Goal: Task Accomplishment & Management: Use online tool/utility

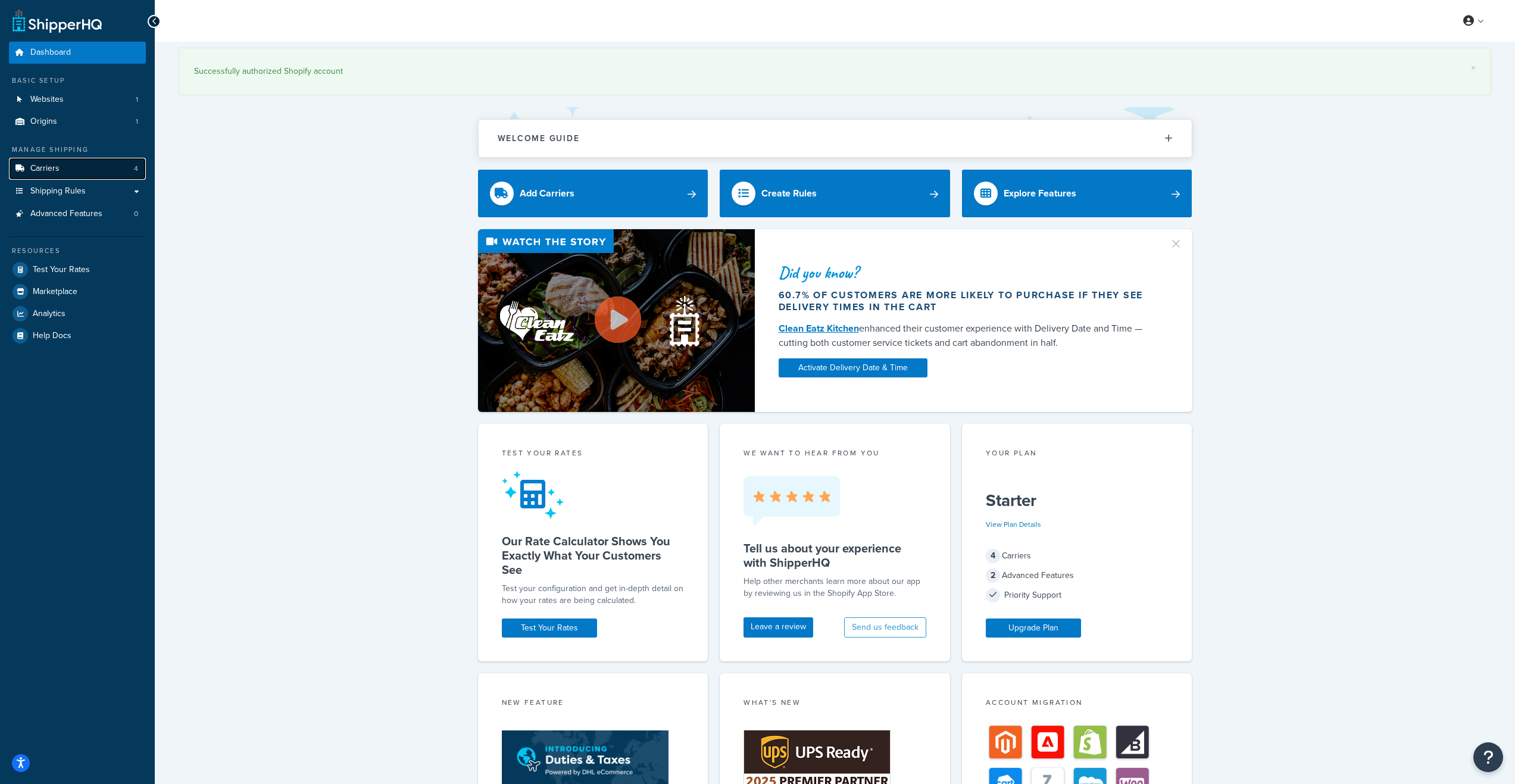
click at [47, 171] on span "Carriers" at bounding box center [45, 169] width 29 height 10
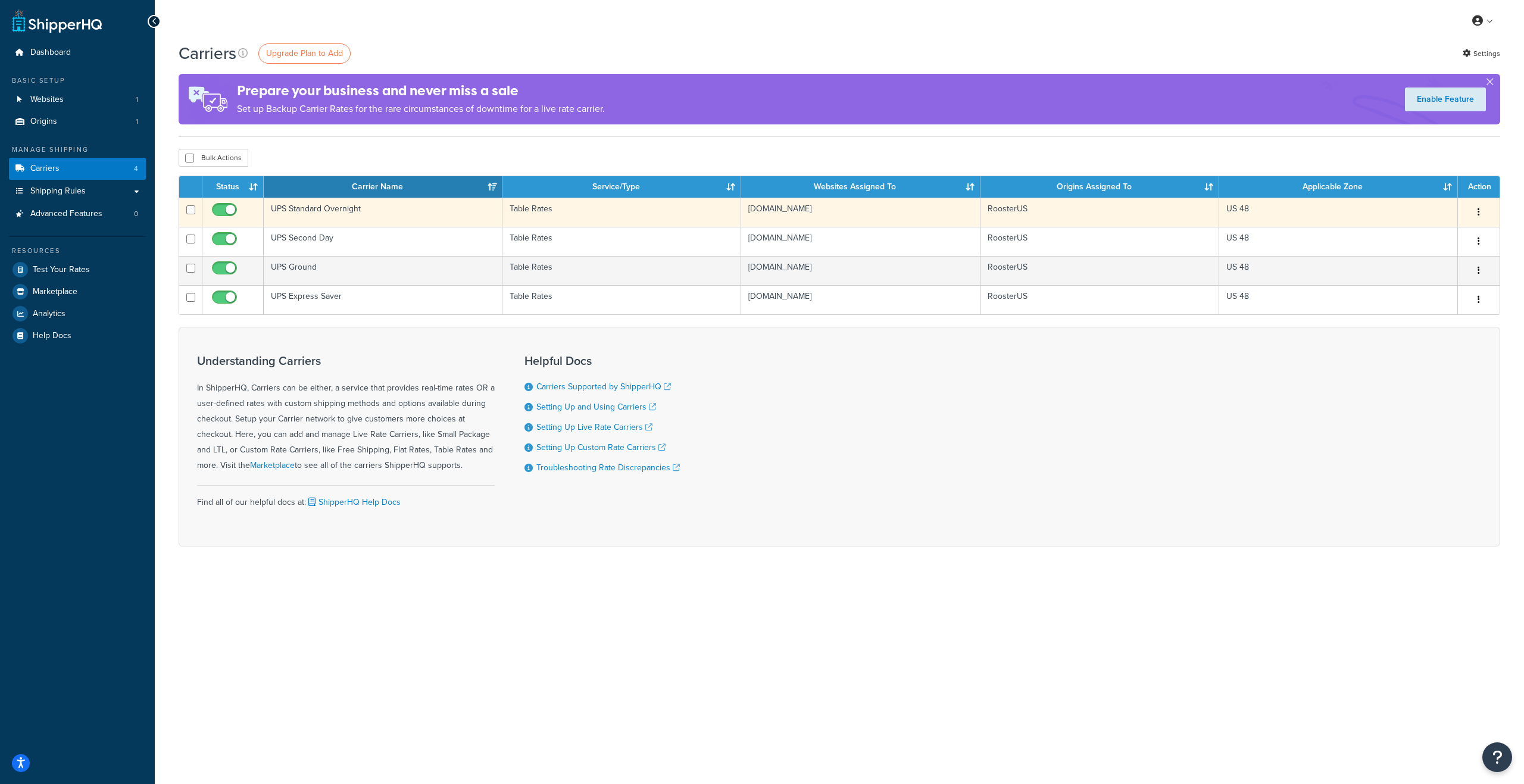
click at [366, 213] on td "UPS Standard Overnight" at bounding box center [383, 212] width 239 height 29
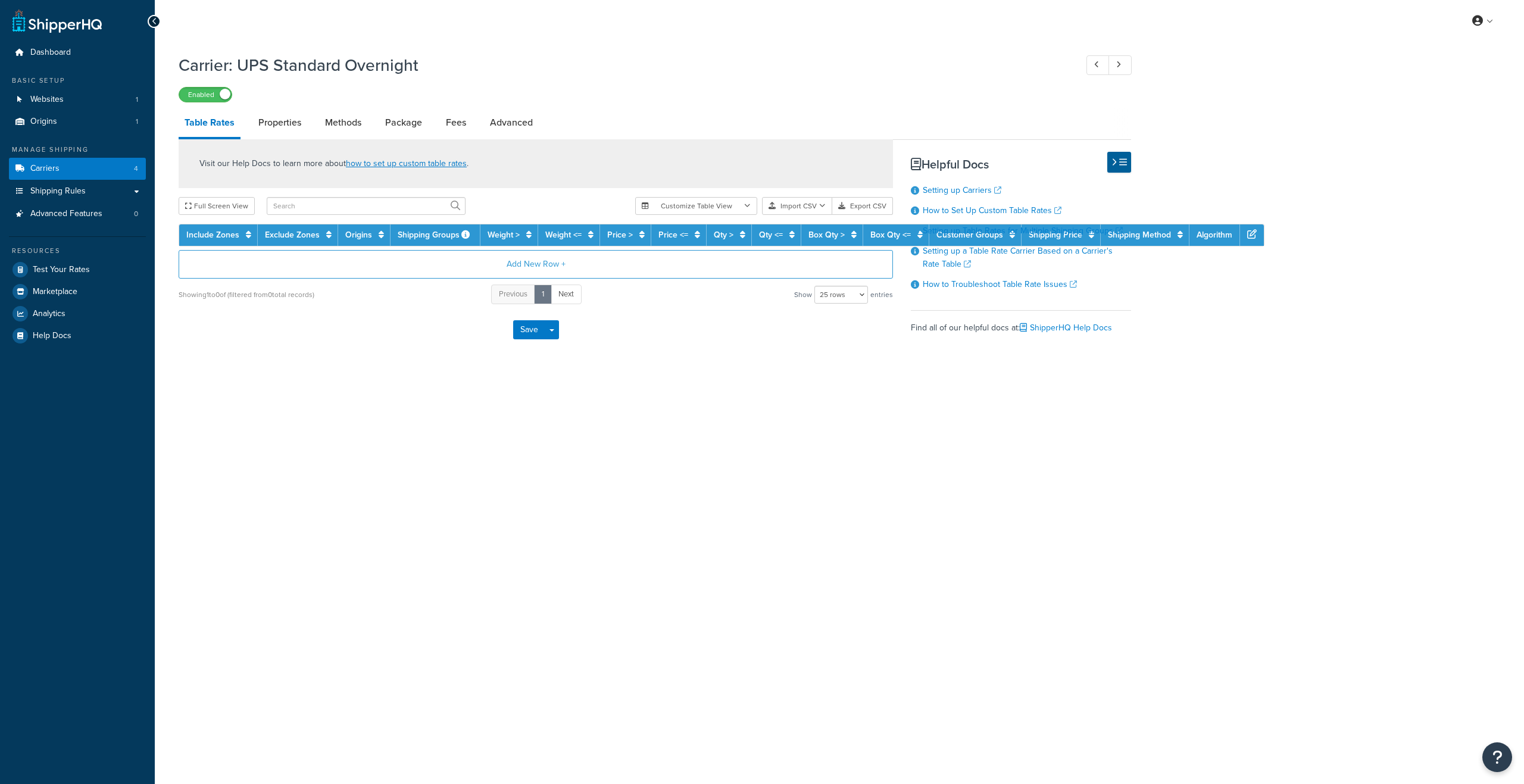
select select "25"
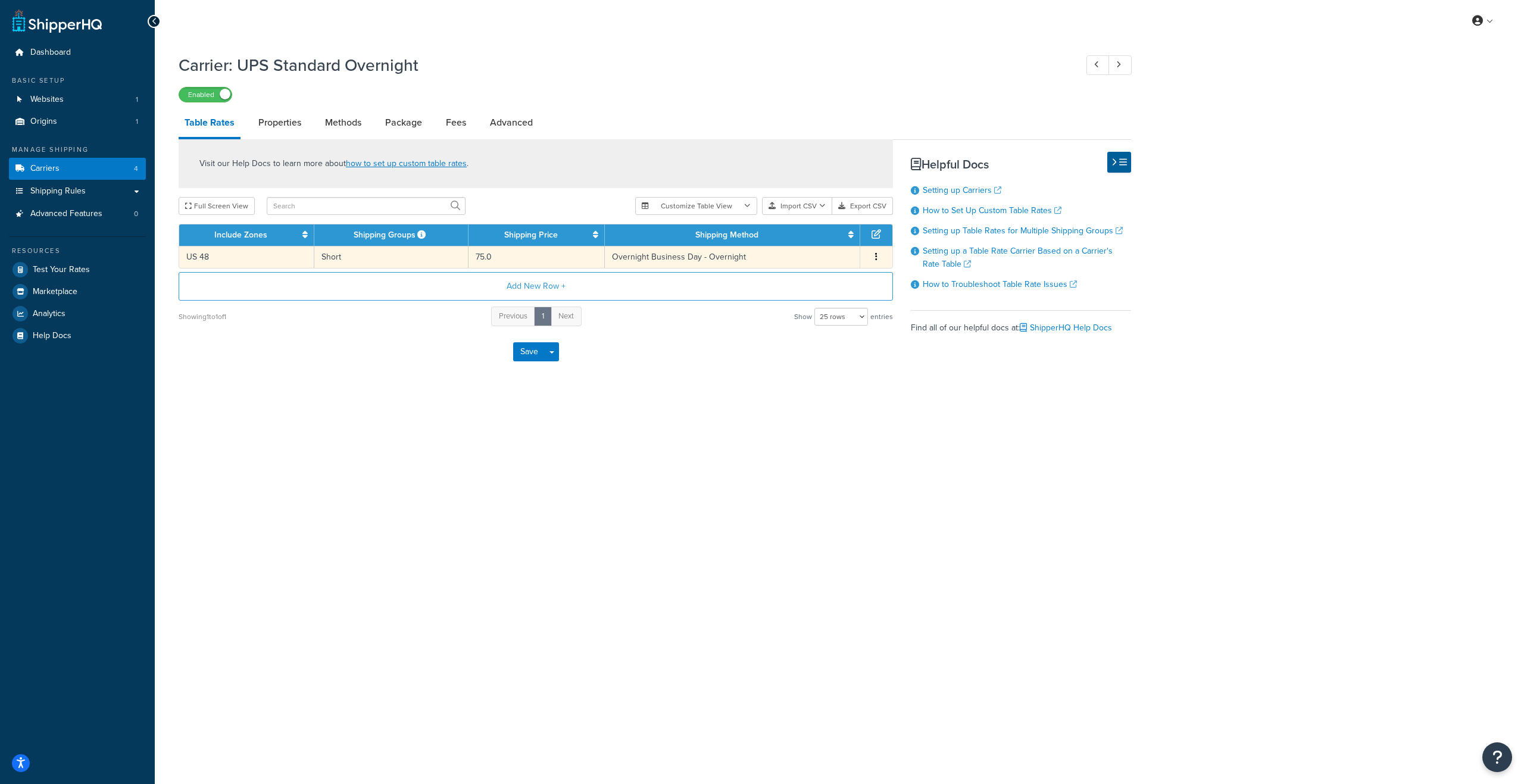
click at [269, 262] on td "US 48" at bounding box center [246, 256] width 135 height 22
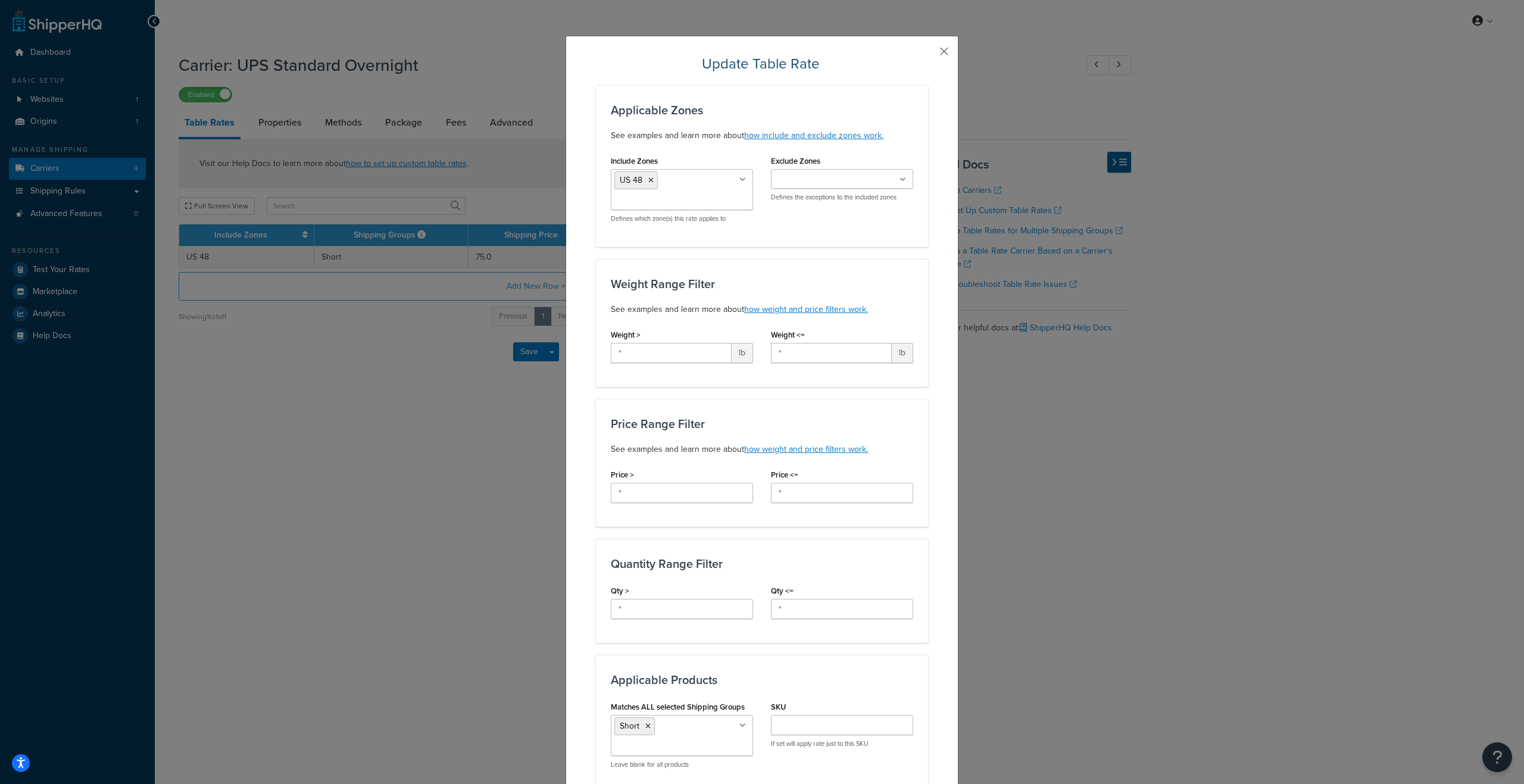
click at [928, 54] on button "button" at bounding box center [927, 56] width 3 height 3
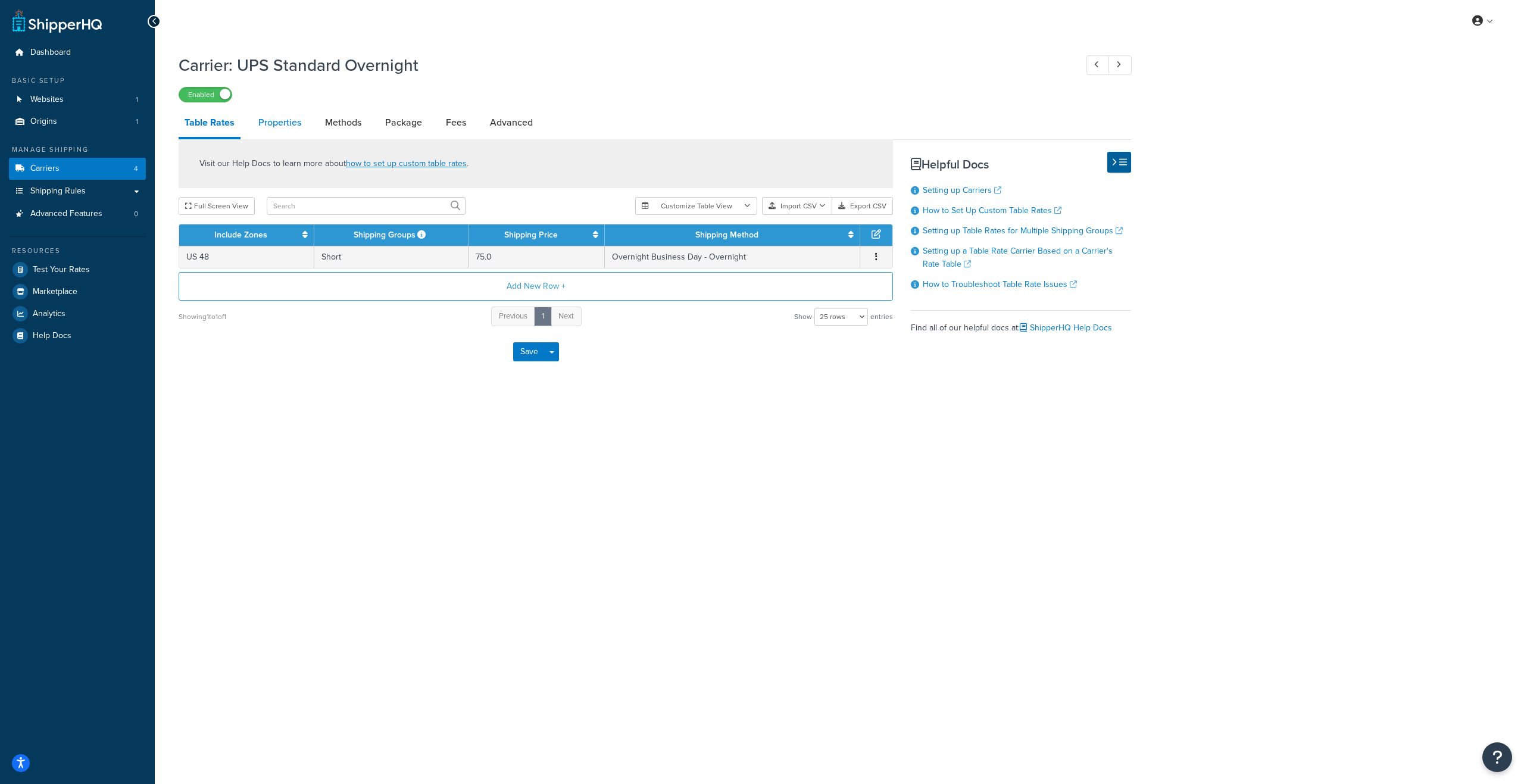
click at [291, 128] on link "Properties" at bounding box center [280, 122] width 55 height 28
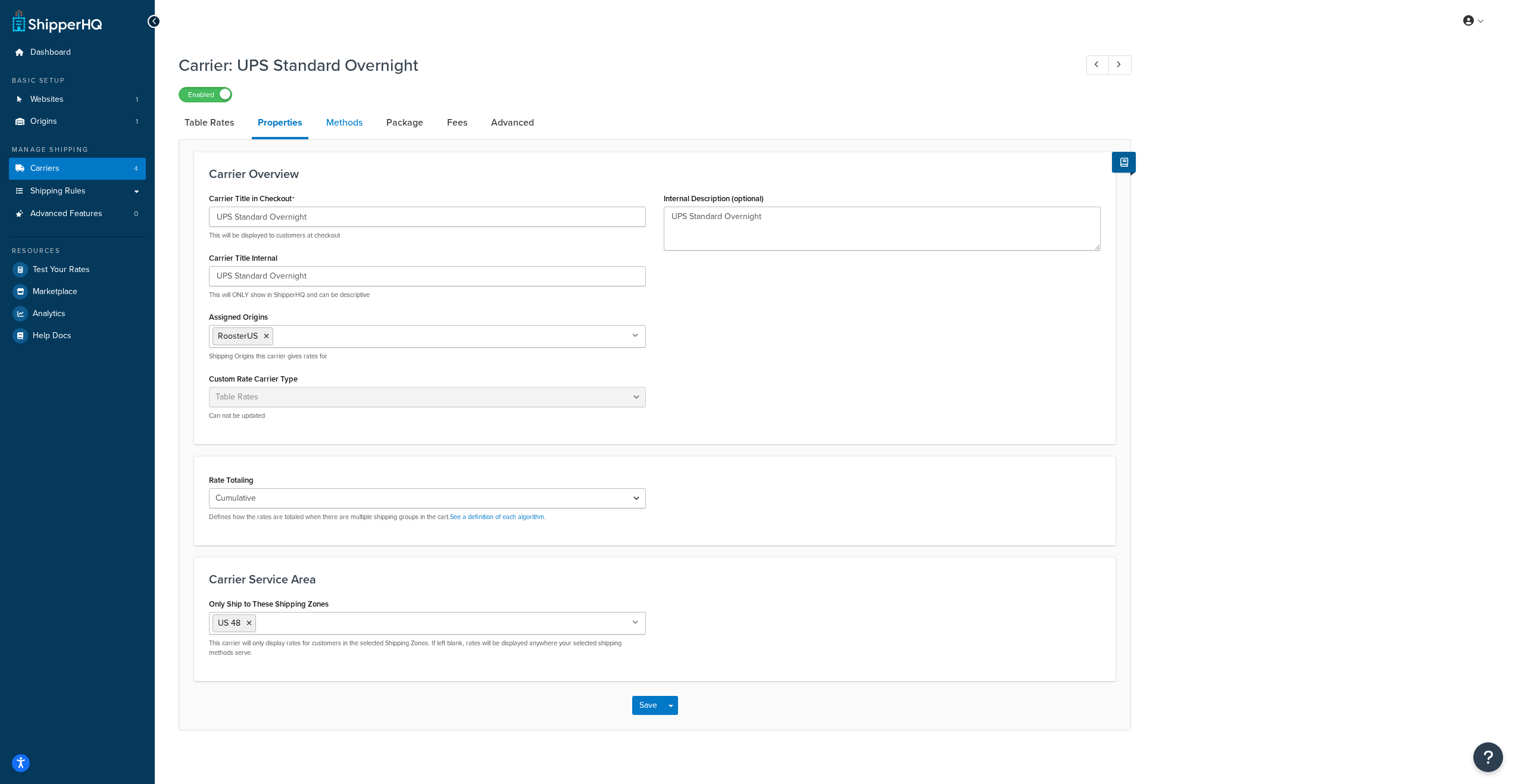
click at [350, 124] on link "Methods" at bounding box center [344, 122] width 48 height 28
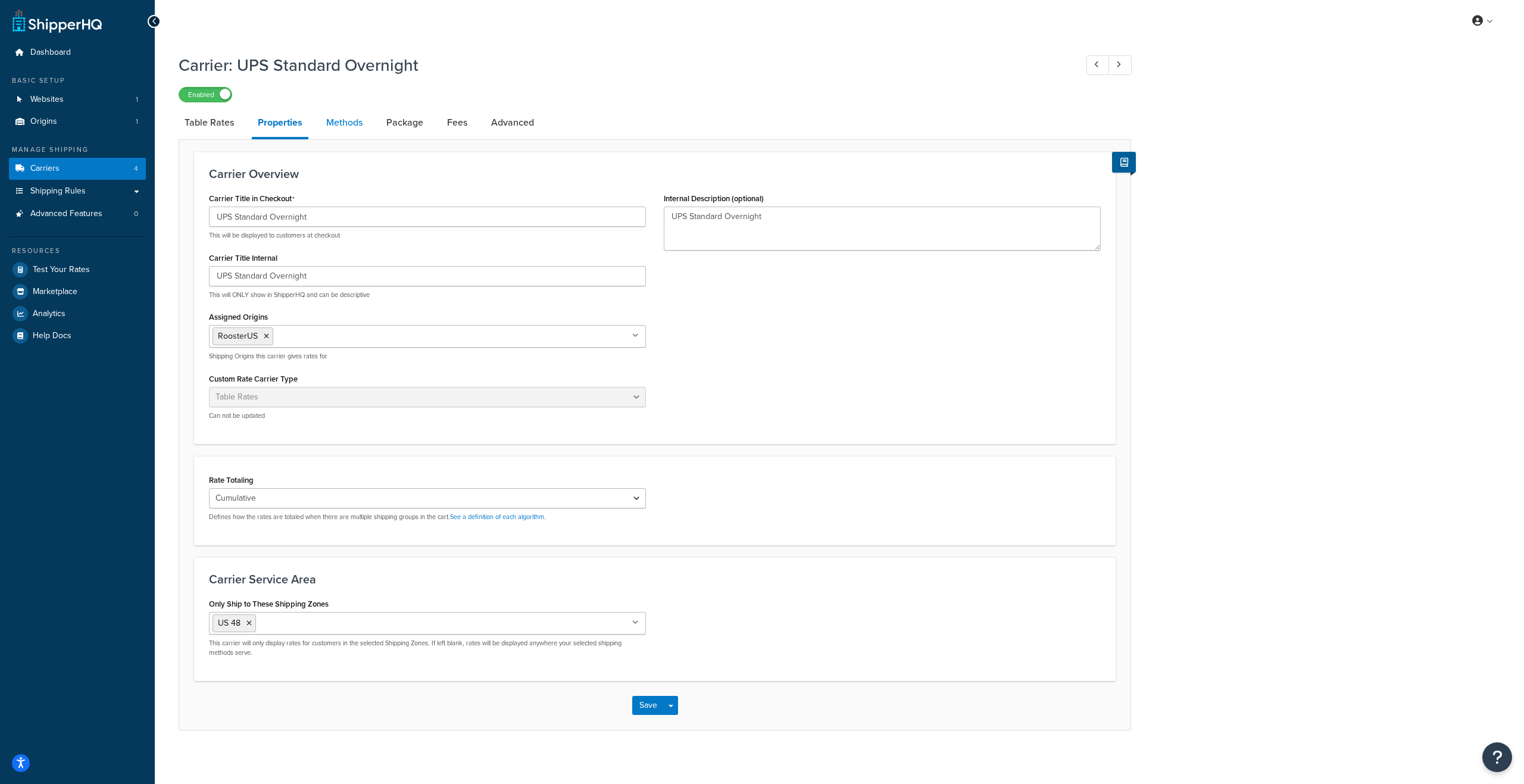
select select "25"
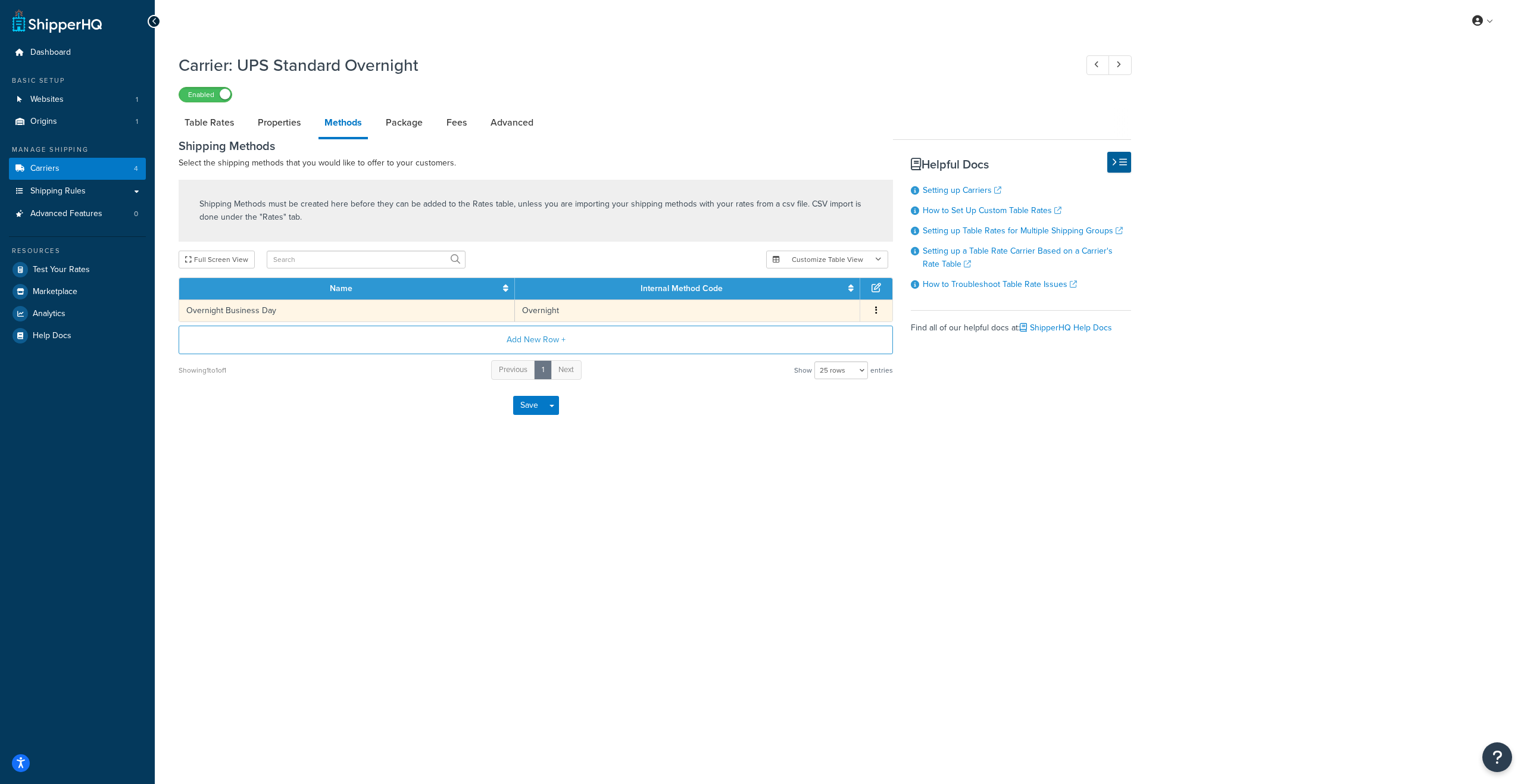
click at [311, 307] on td "Overnight Business Day" at bounding box center [347, 310] width 336 height 22
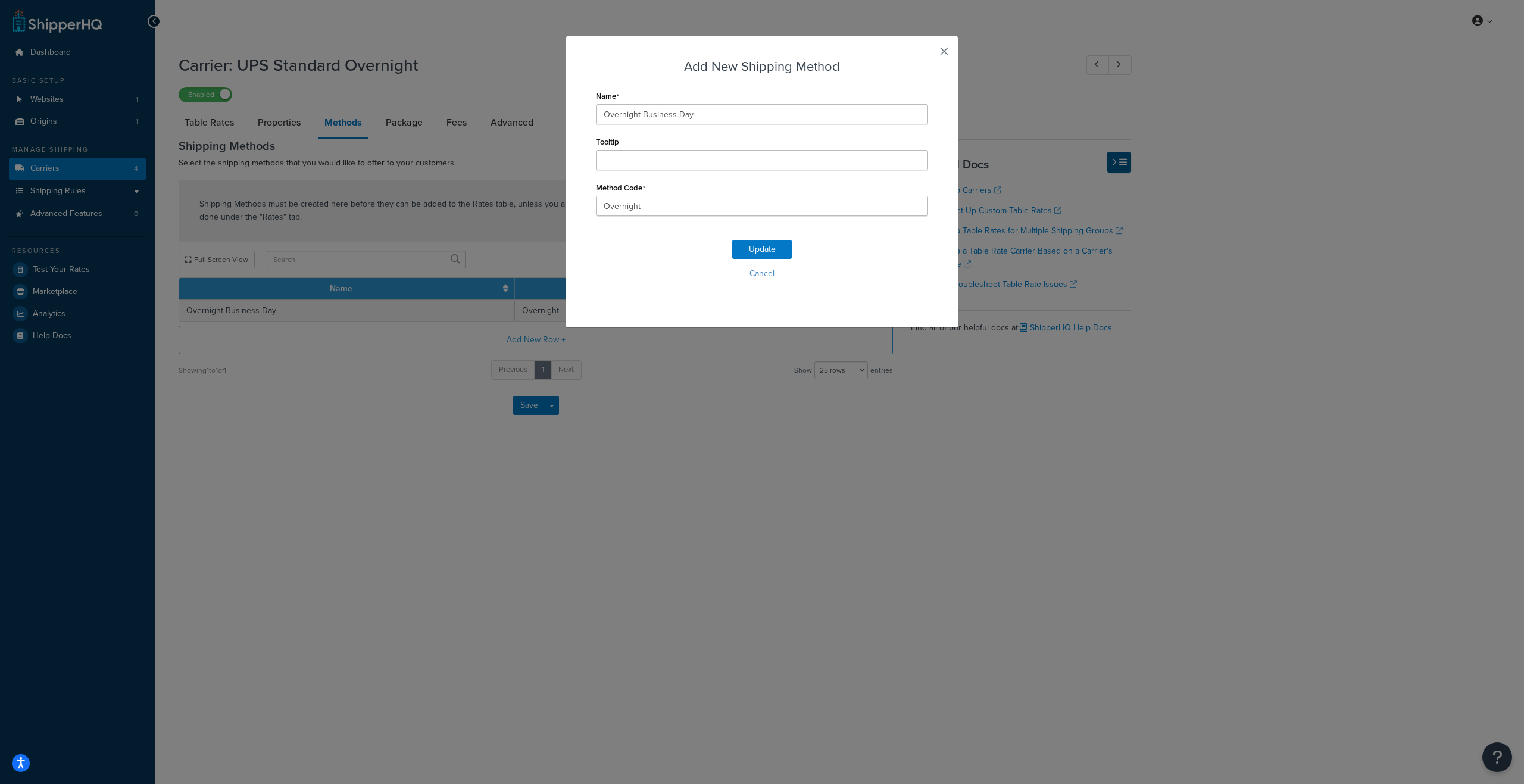
click at [928, 54] on button "button" at bounding box center [927, 56] width 3 height 3
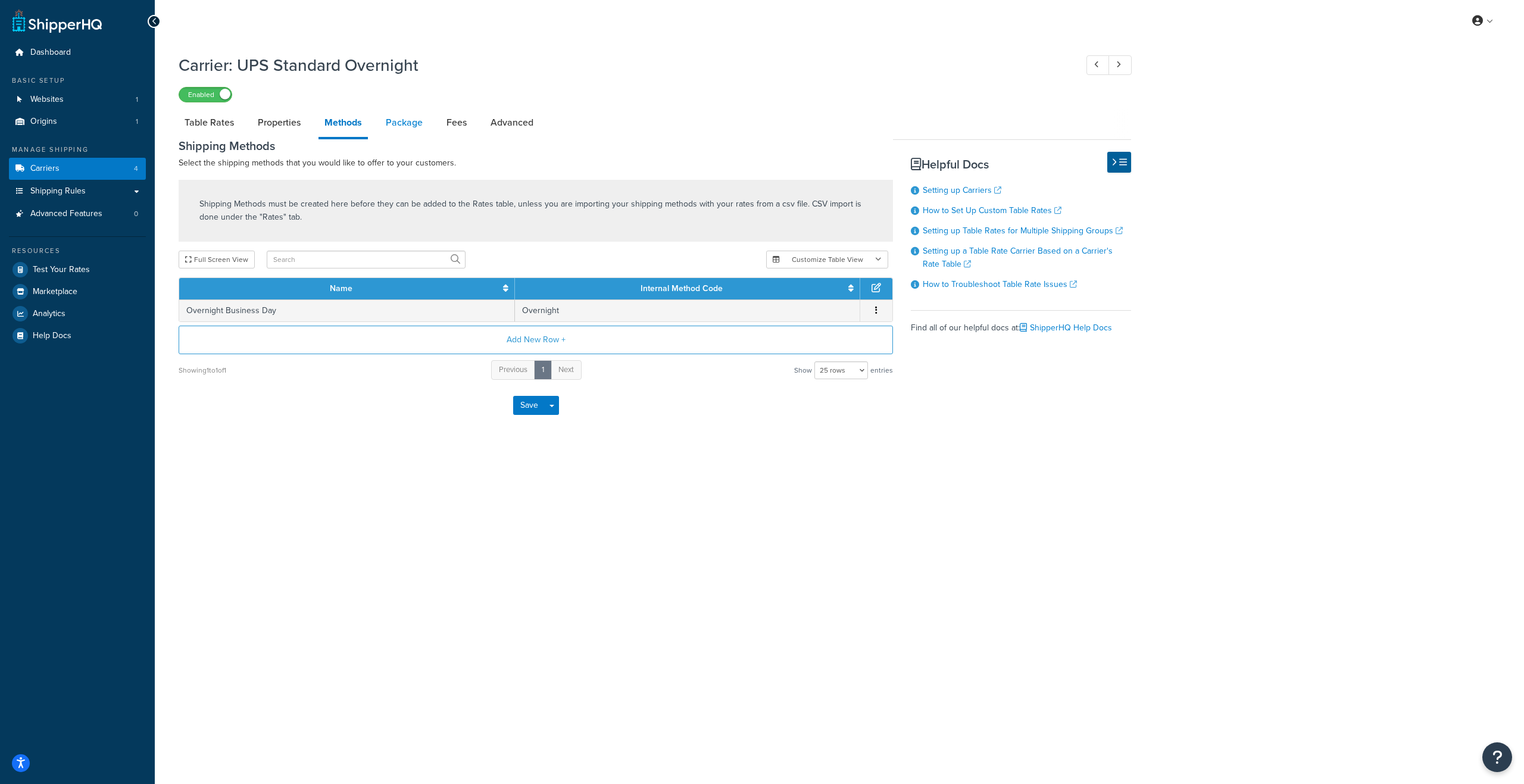
click at [402, 130] on link "Package" at bounding box center [404, 122] width 49 height 28
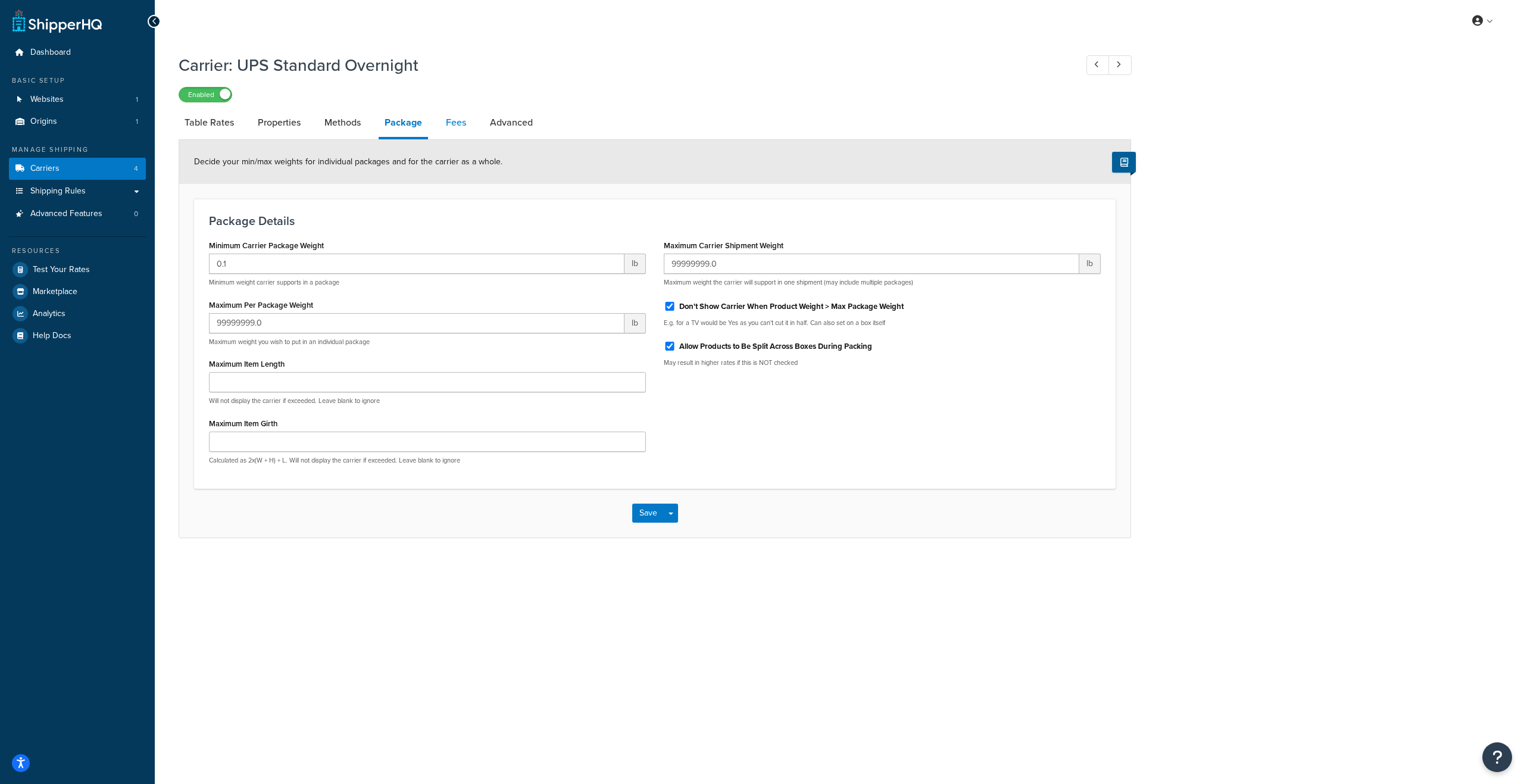
click at [465, 124] on link "Fees" at bounding box center [456, 122] width 32 height 28
select select "AFTER"
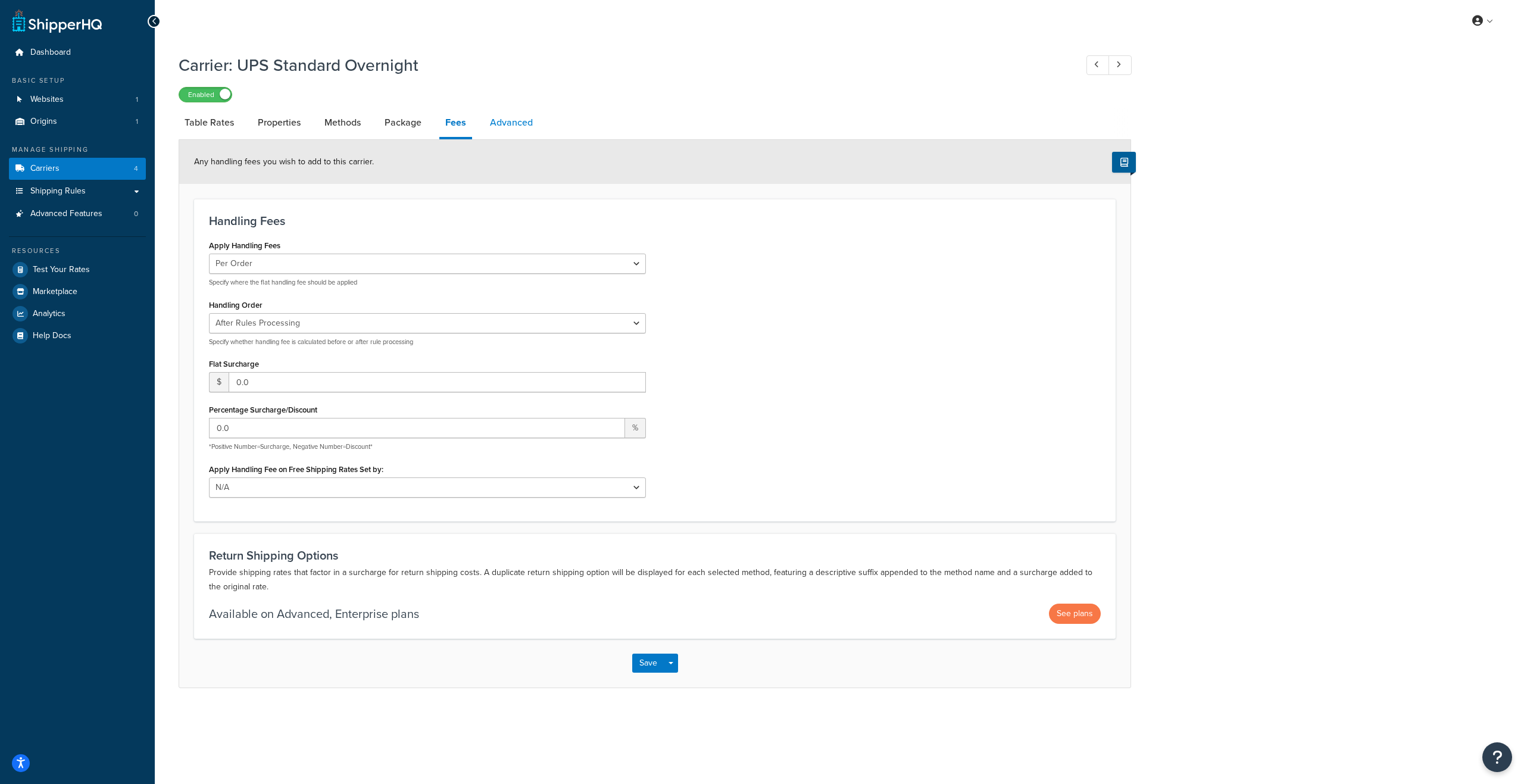
click at [514, 125] on link "Advanced" at bounding box center [512, 122] width 55 height 28
select select "false"
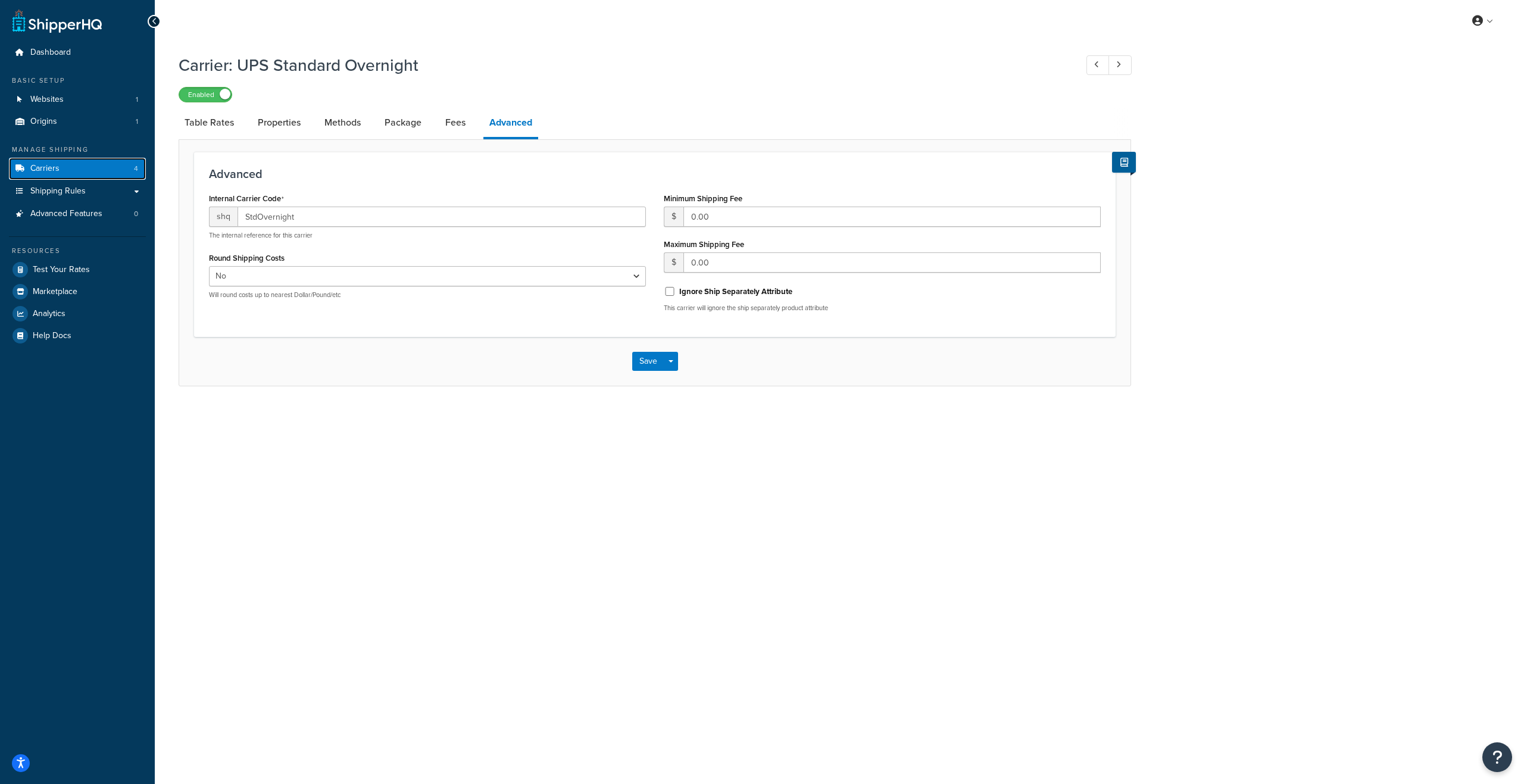
click at [106, 172] on link "Carriers 4" at bounding box center [78, 169] width 137 height 22
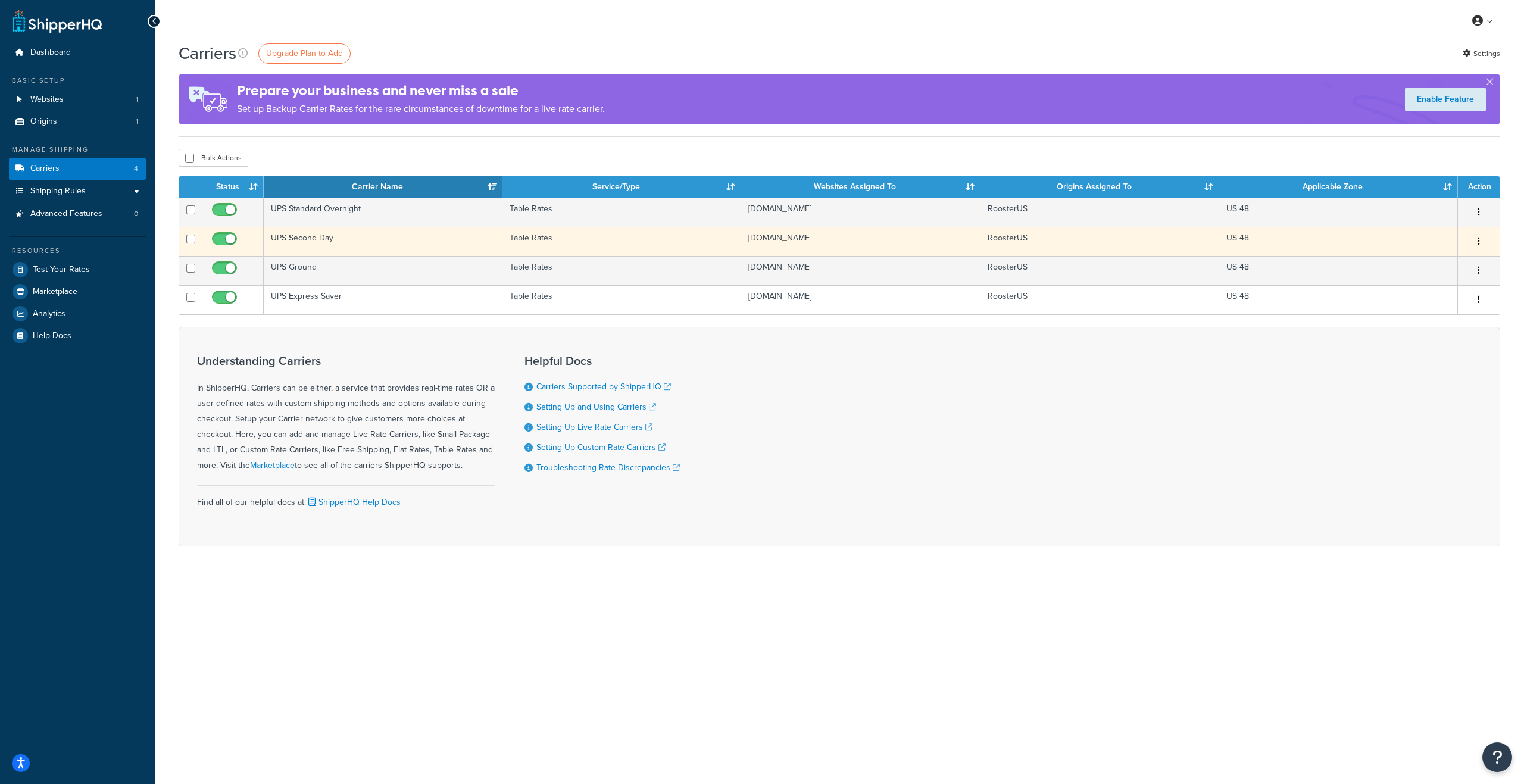
click at [320, 236] on td "UPS Second Day" at bounding box center [383, 241] width 239 height 29
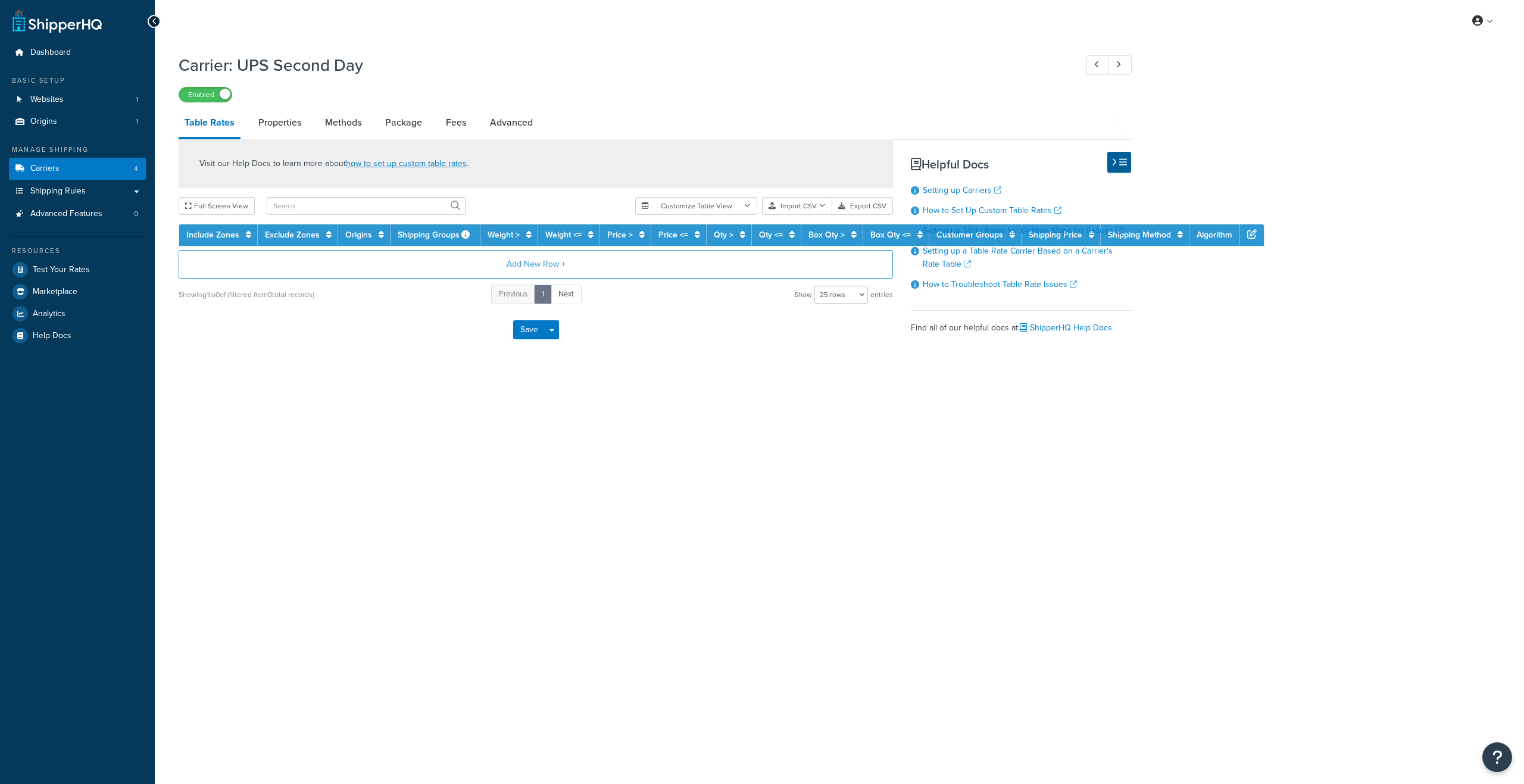
select select "25"
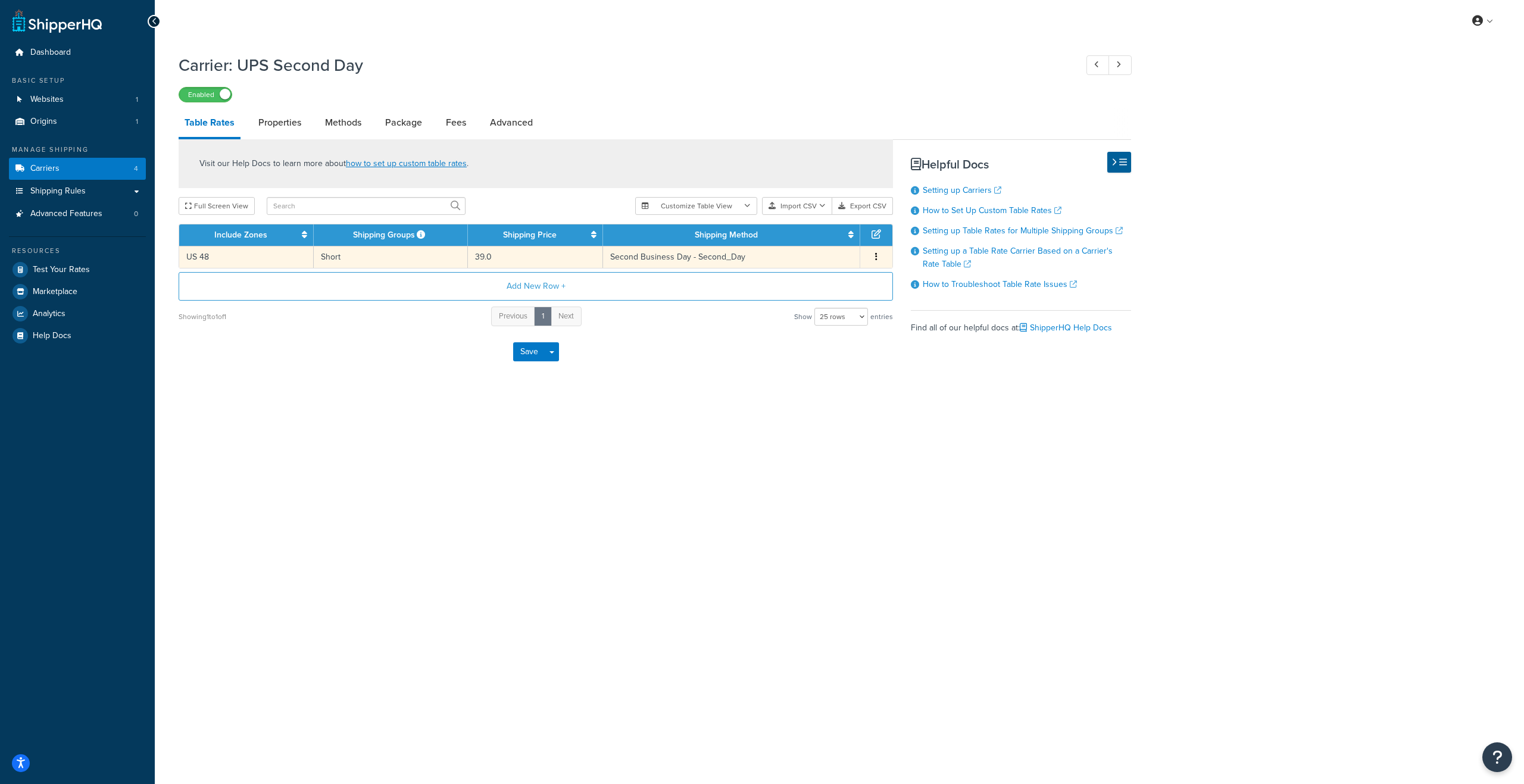
click at [674, 265] on td "Second Business Day - Second_Day" at bounding box center [731, 256] width 257 height 22
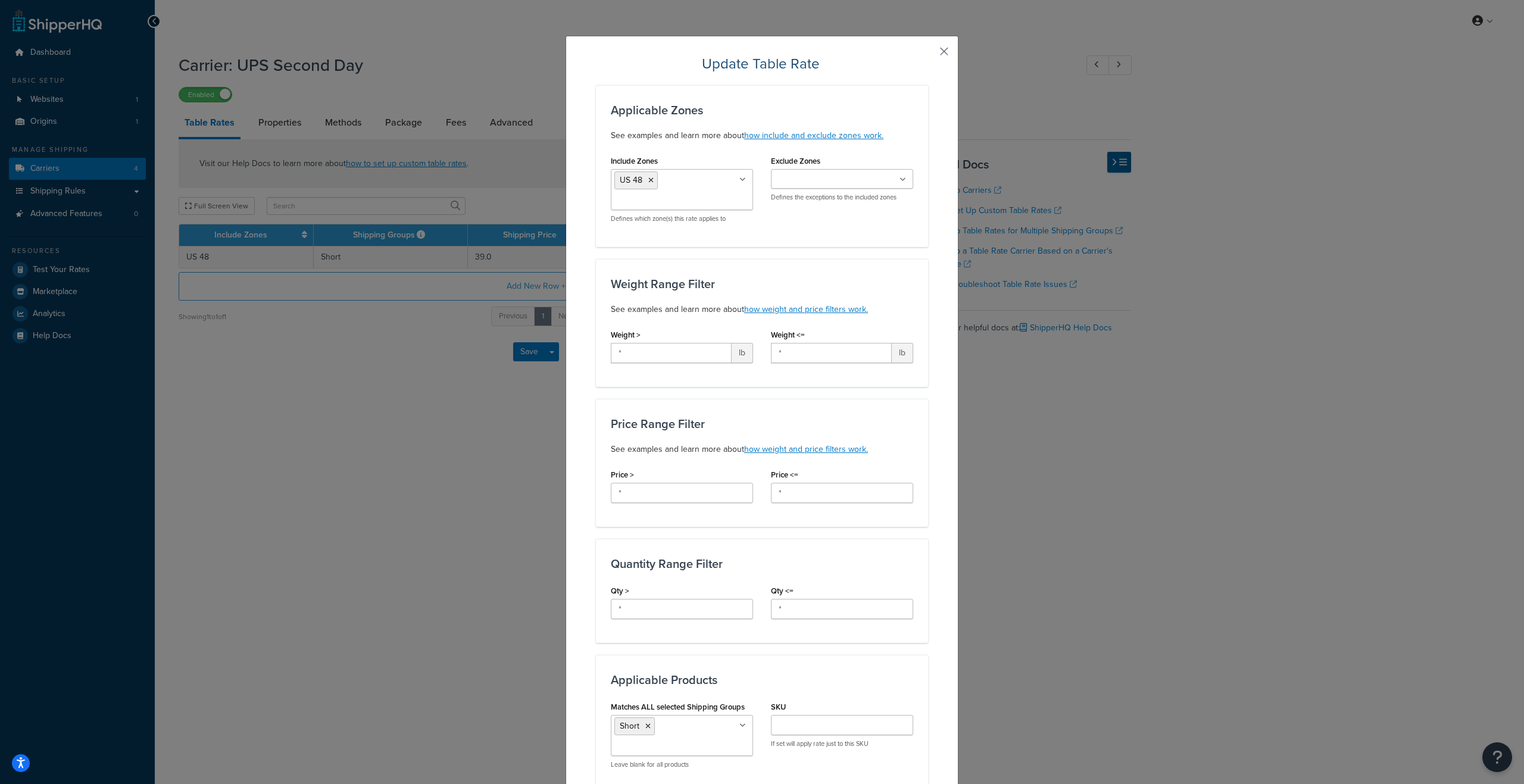
click at [928, 54] on button "button" at bounding box center [927, 56] width 3 height 3
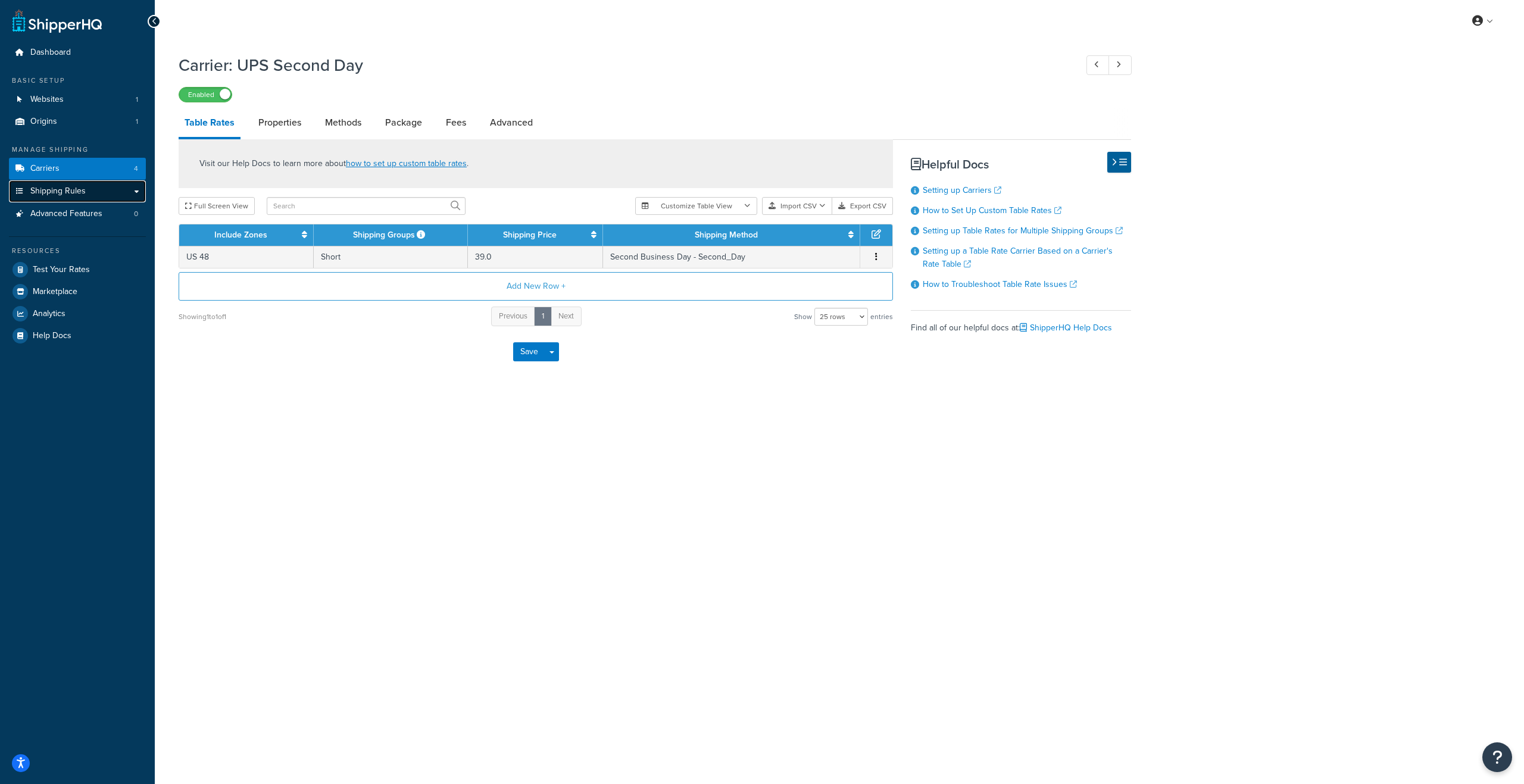
click at [56, 186] on span "Shipping Rules" at bounding box center [58, 191] width 56 height 10
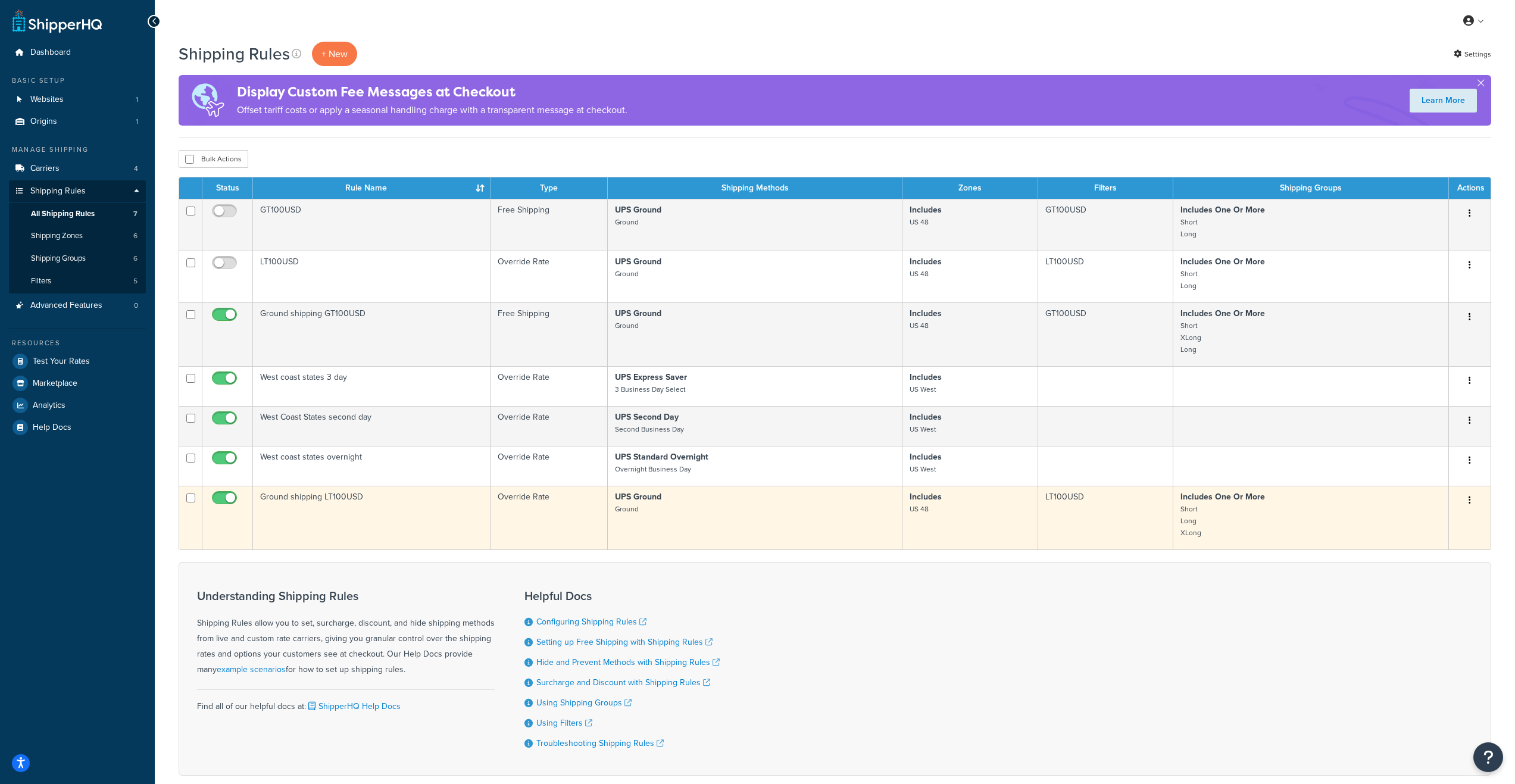
click at [368, 520] on td "Ground shipping LT100USD" at bounding box center [372, 518] width 237 height 64
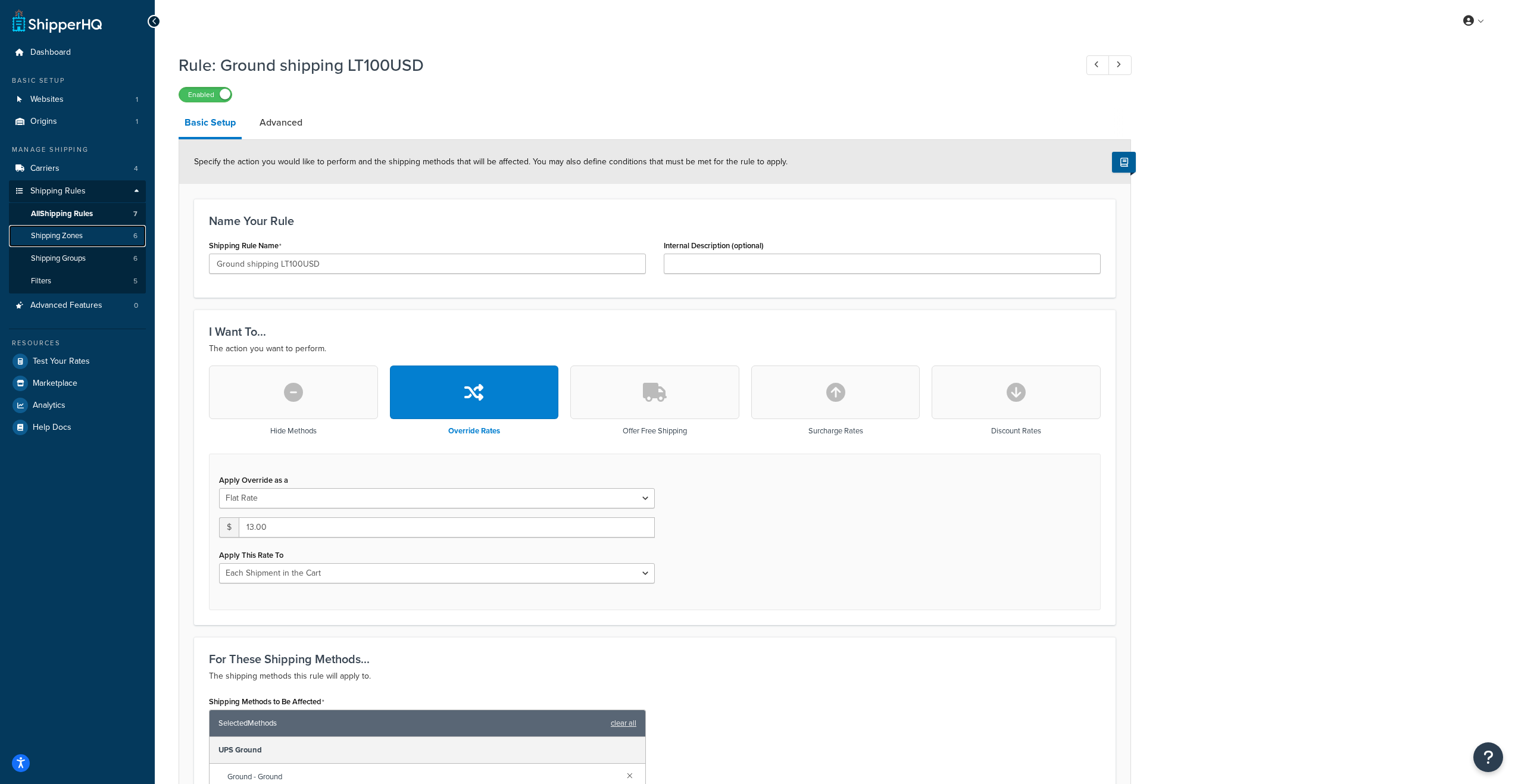
click at [72, 232] on span "Shipping Zones" at bounding box center [57, 236] width 52 height 10
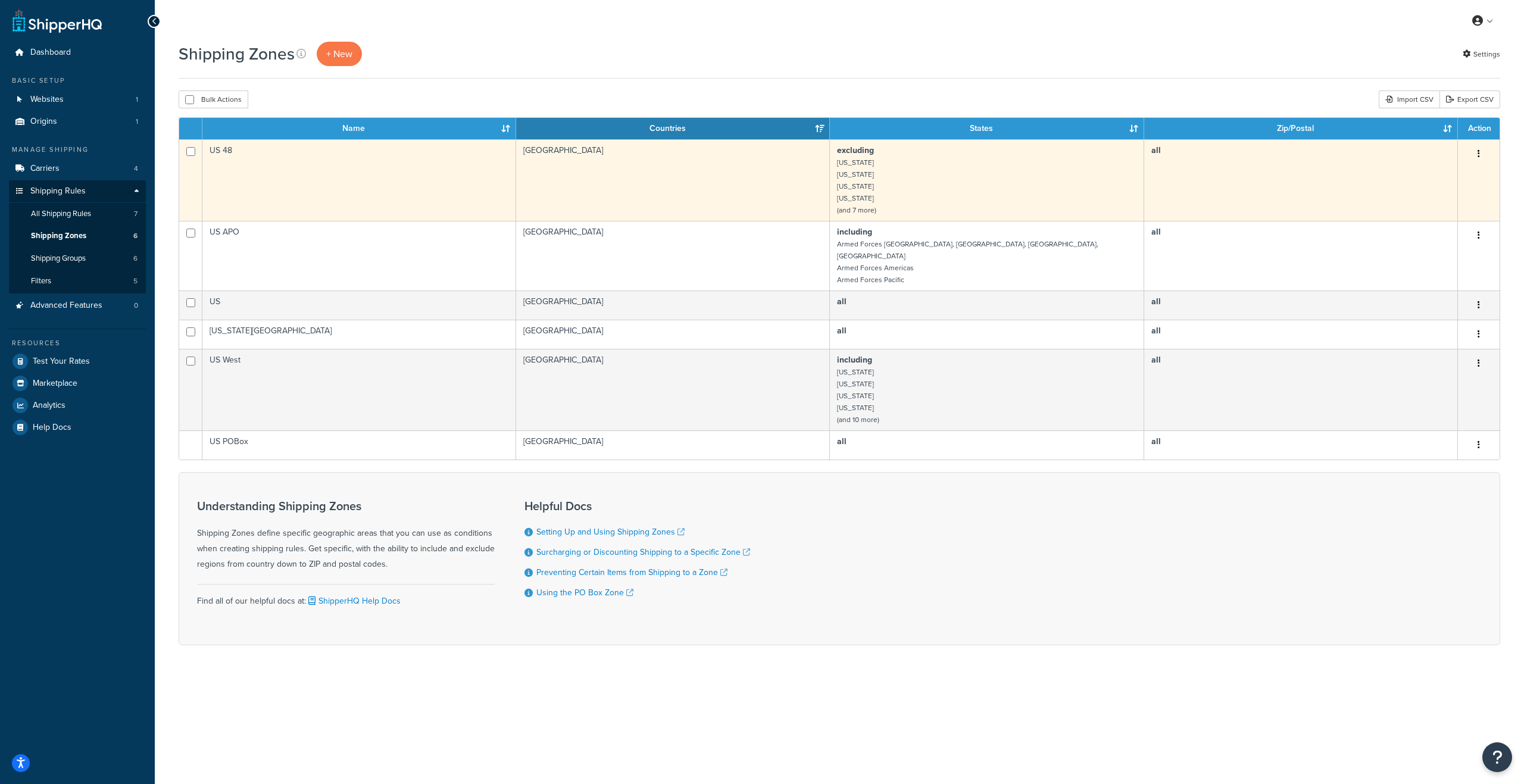
click at [952, 182] on td "excluding Alaska Hawaii American Samoa Guam (and 7 more)" at bounding box center [986, 180] width 313 height 82
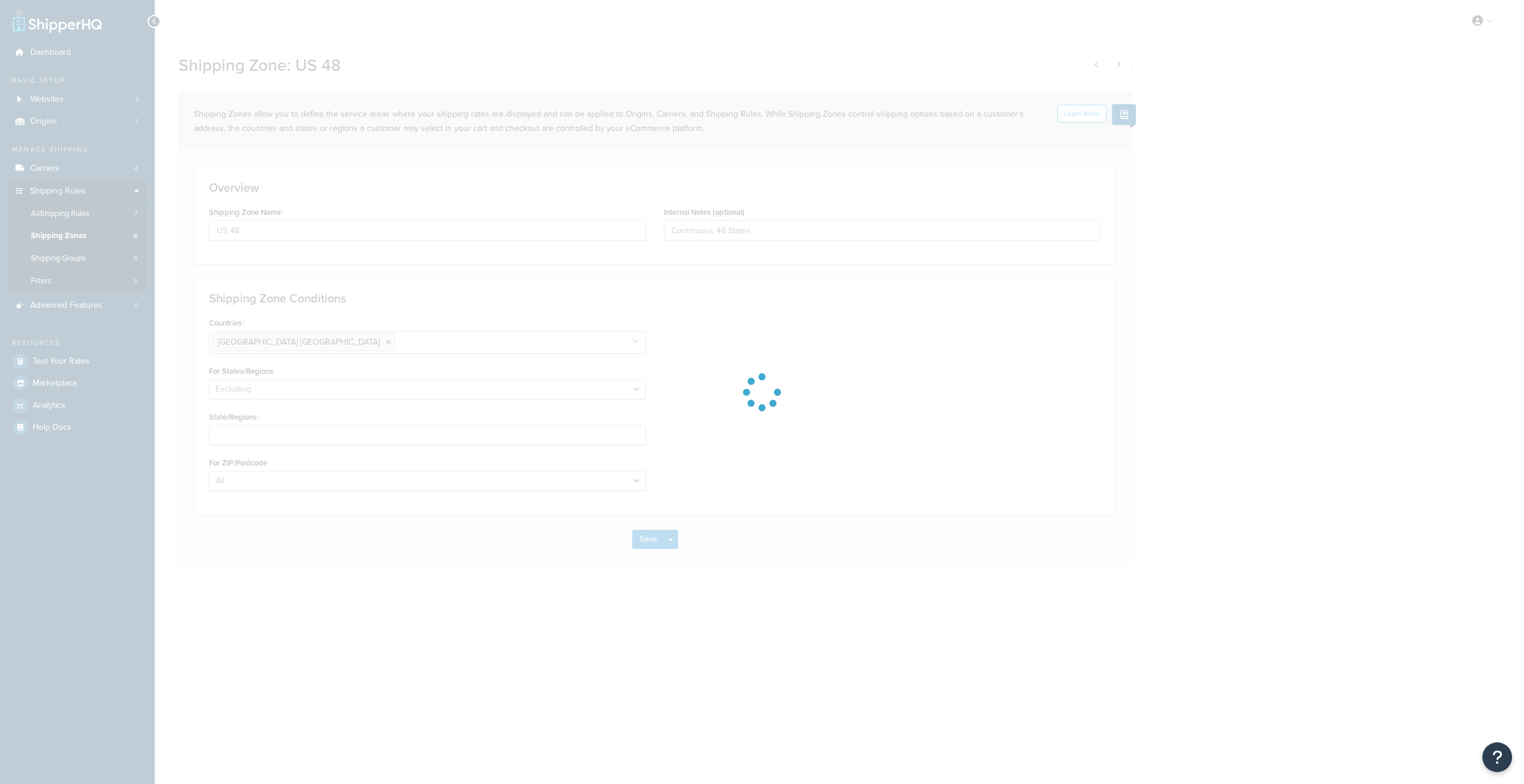
select select "excluding"
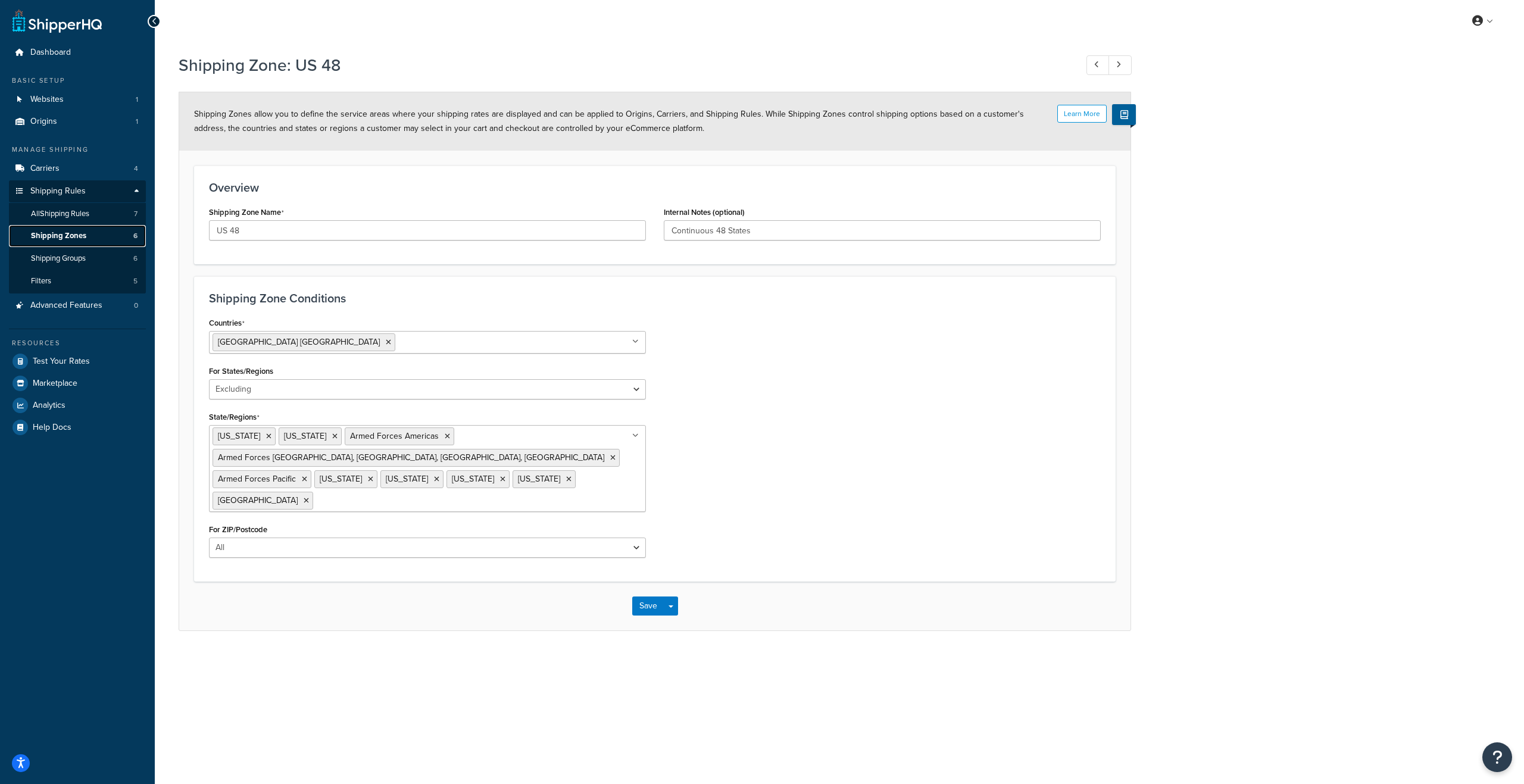
click at [80, 232] on span "Shipping Zones" at bounding box center [59, 236] width 56 height 10
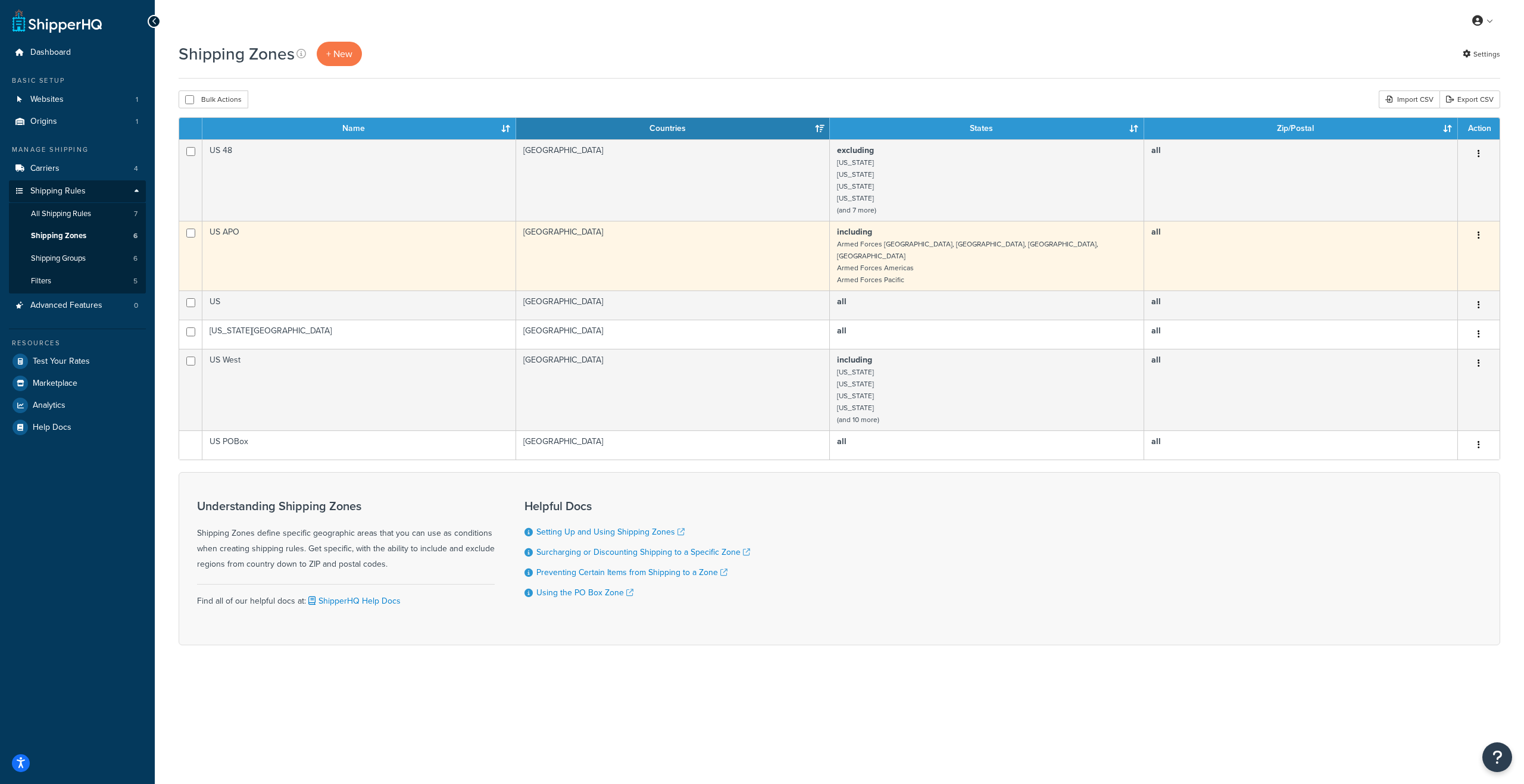
click at [300, 246] on td "US APO" at bounding box center [358, 255] width 313 height 69
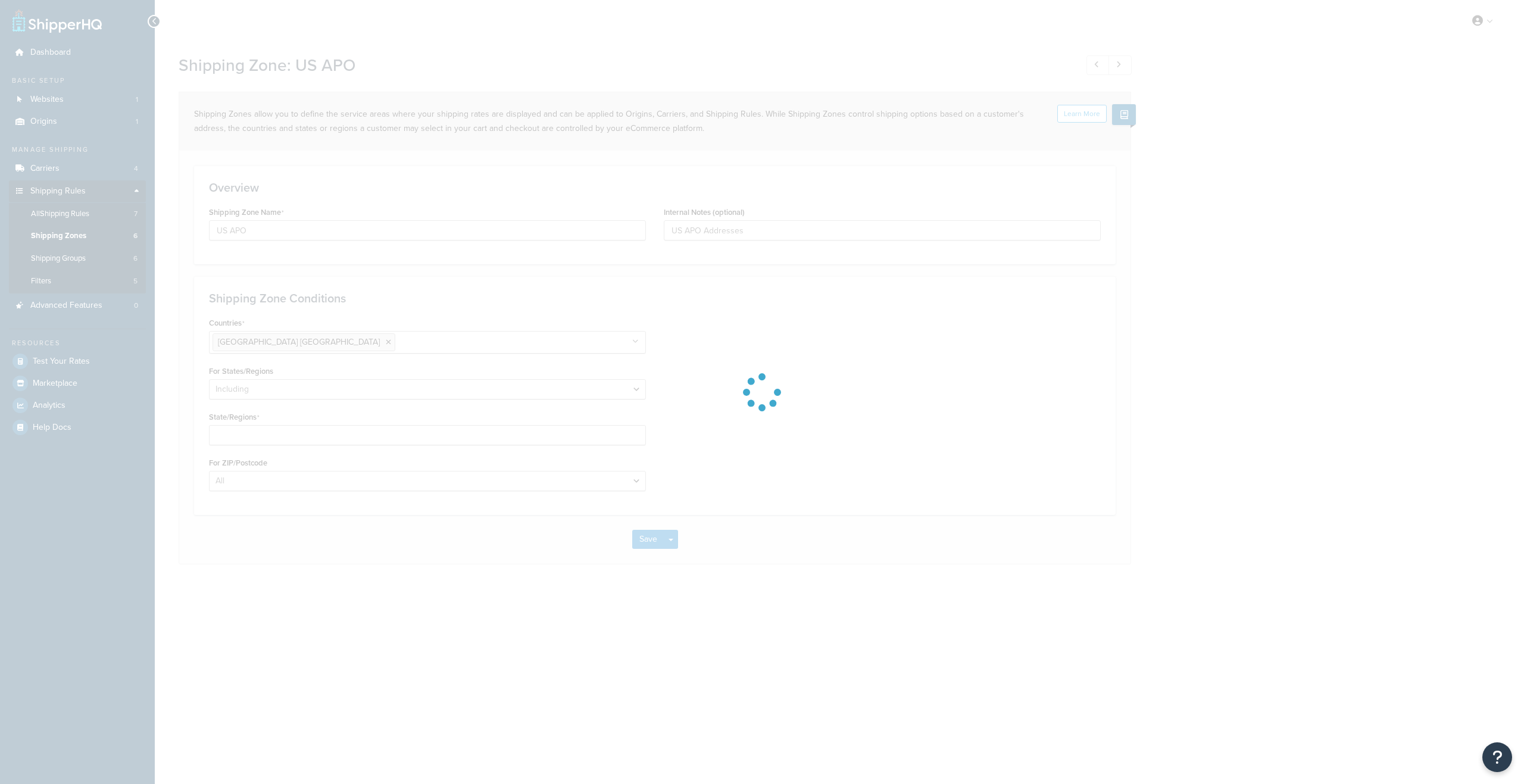
select select "including"
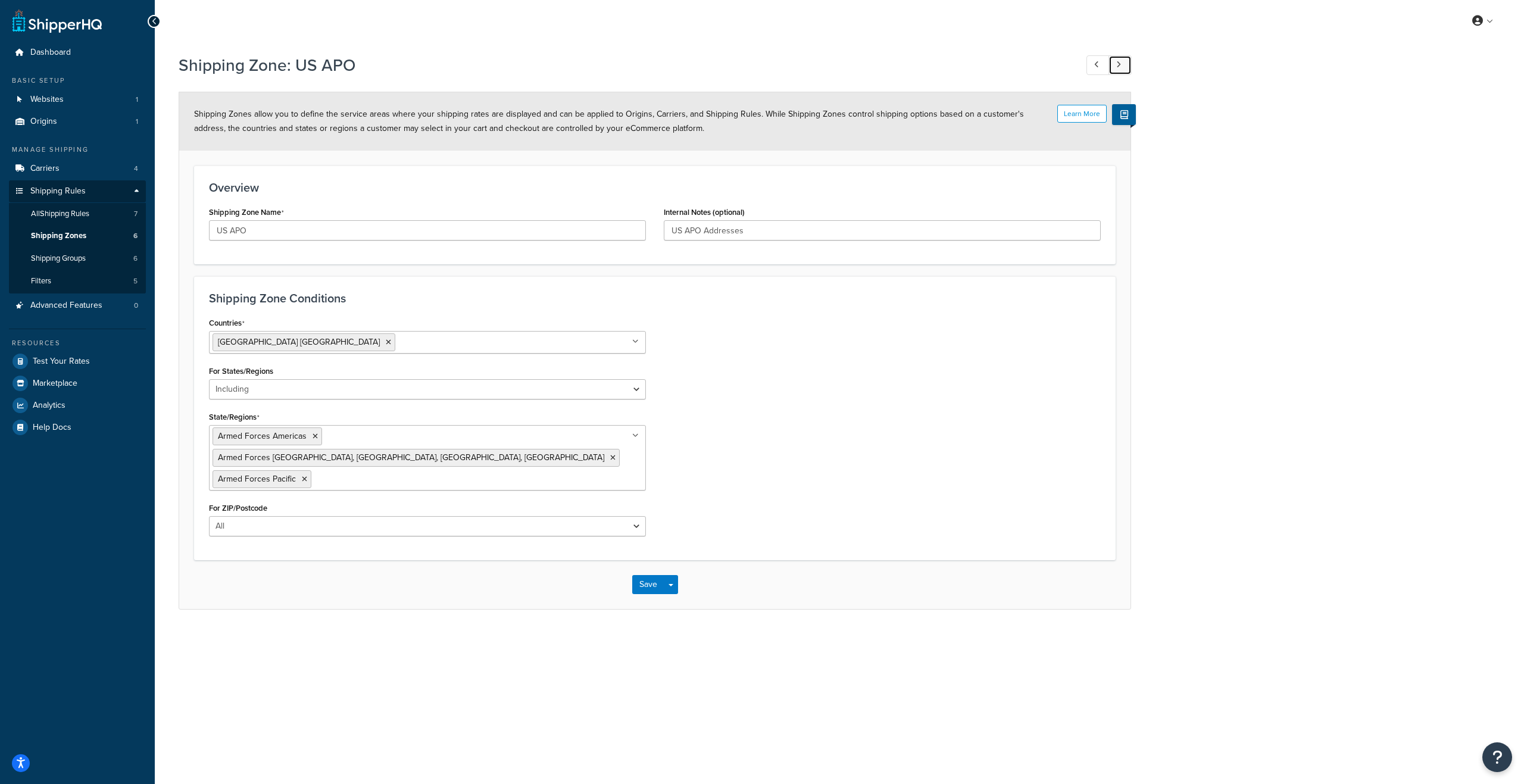
click at [1120, 64] on icon at bounding box center [1118, 65] width 5 height 8
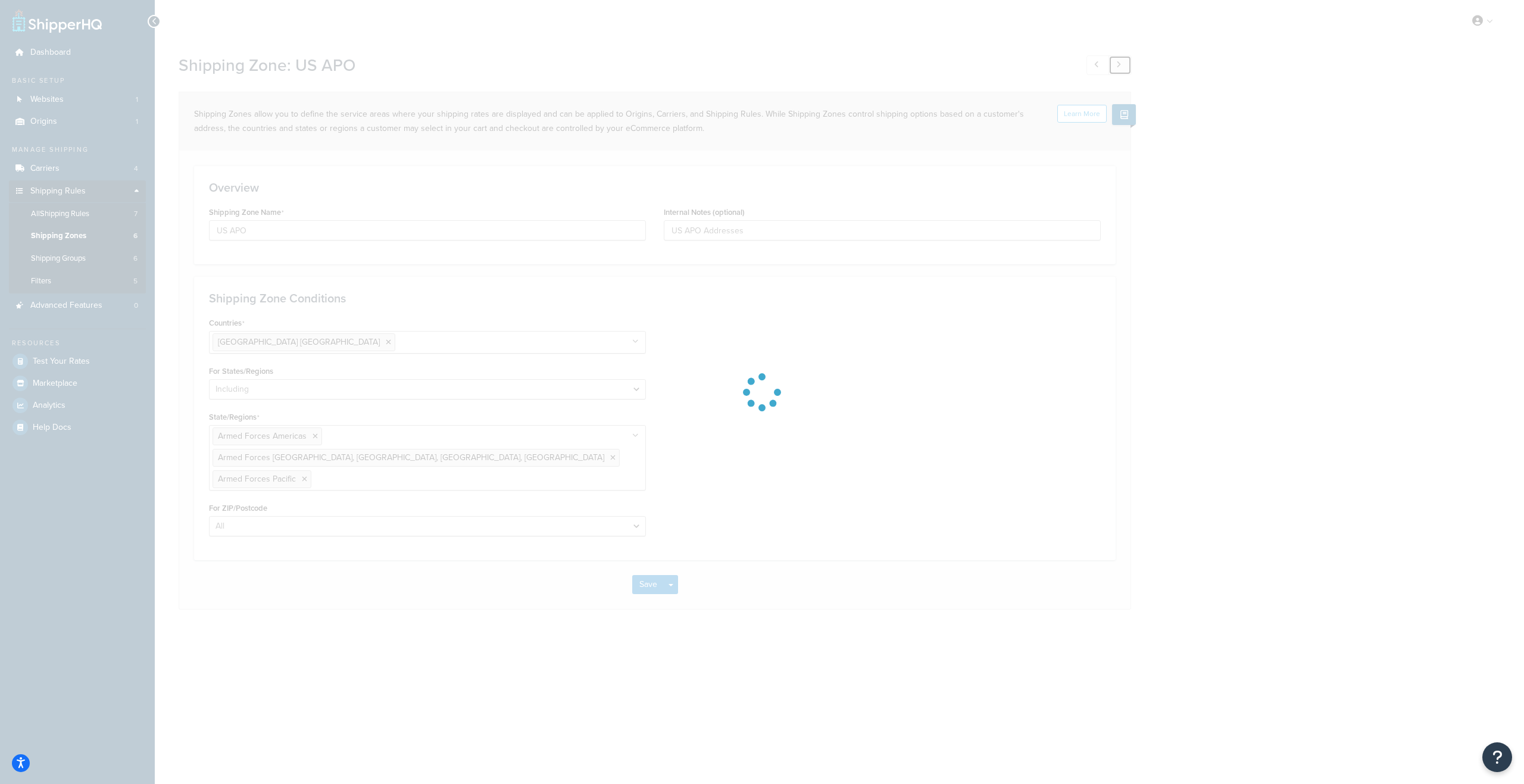
type input "US"
type input "[GEOGRAPHIC_DATA]"
select select "all"
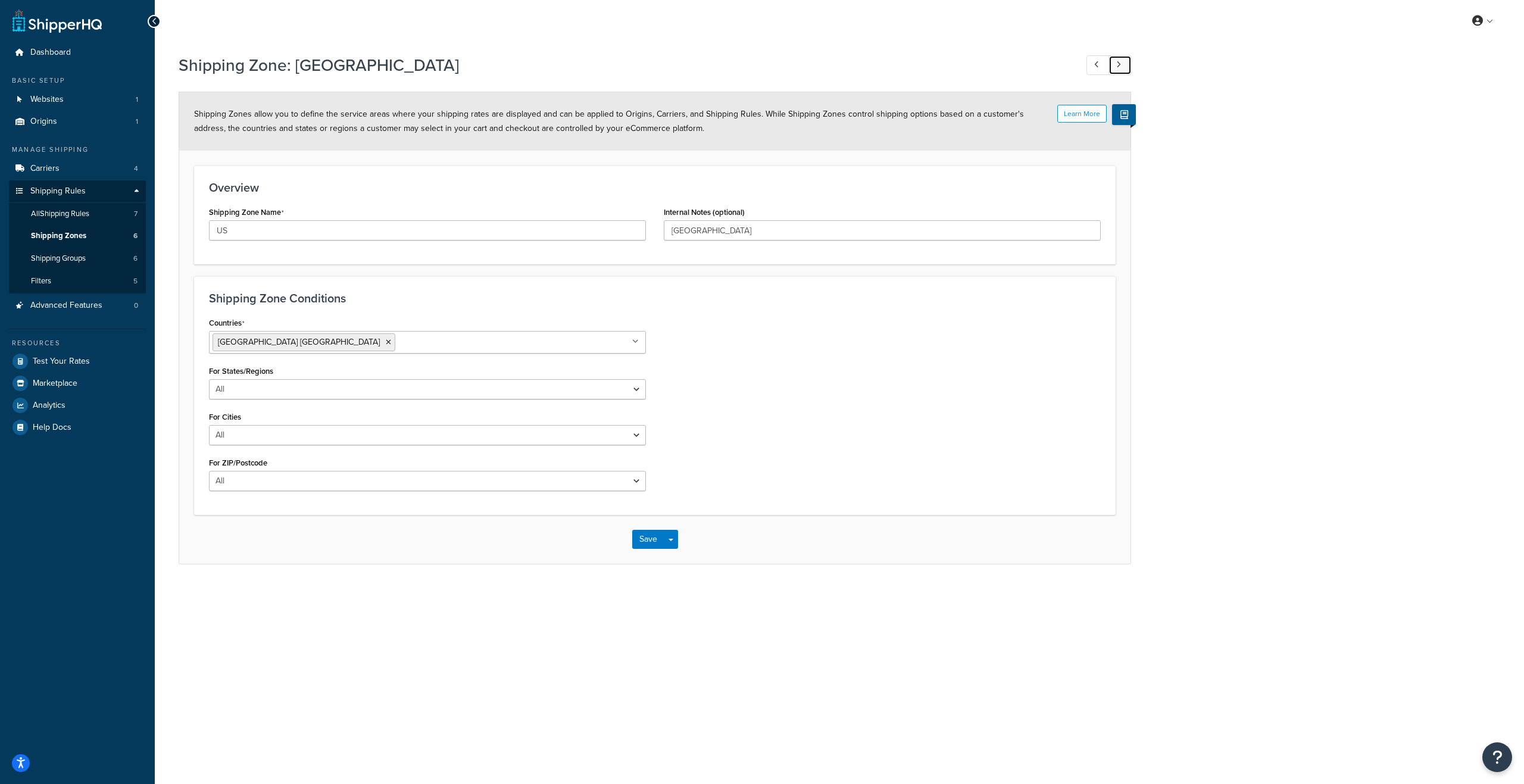
click at [1120, 64] on icon at bounding box center [1118, 65] width 5 height 8
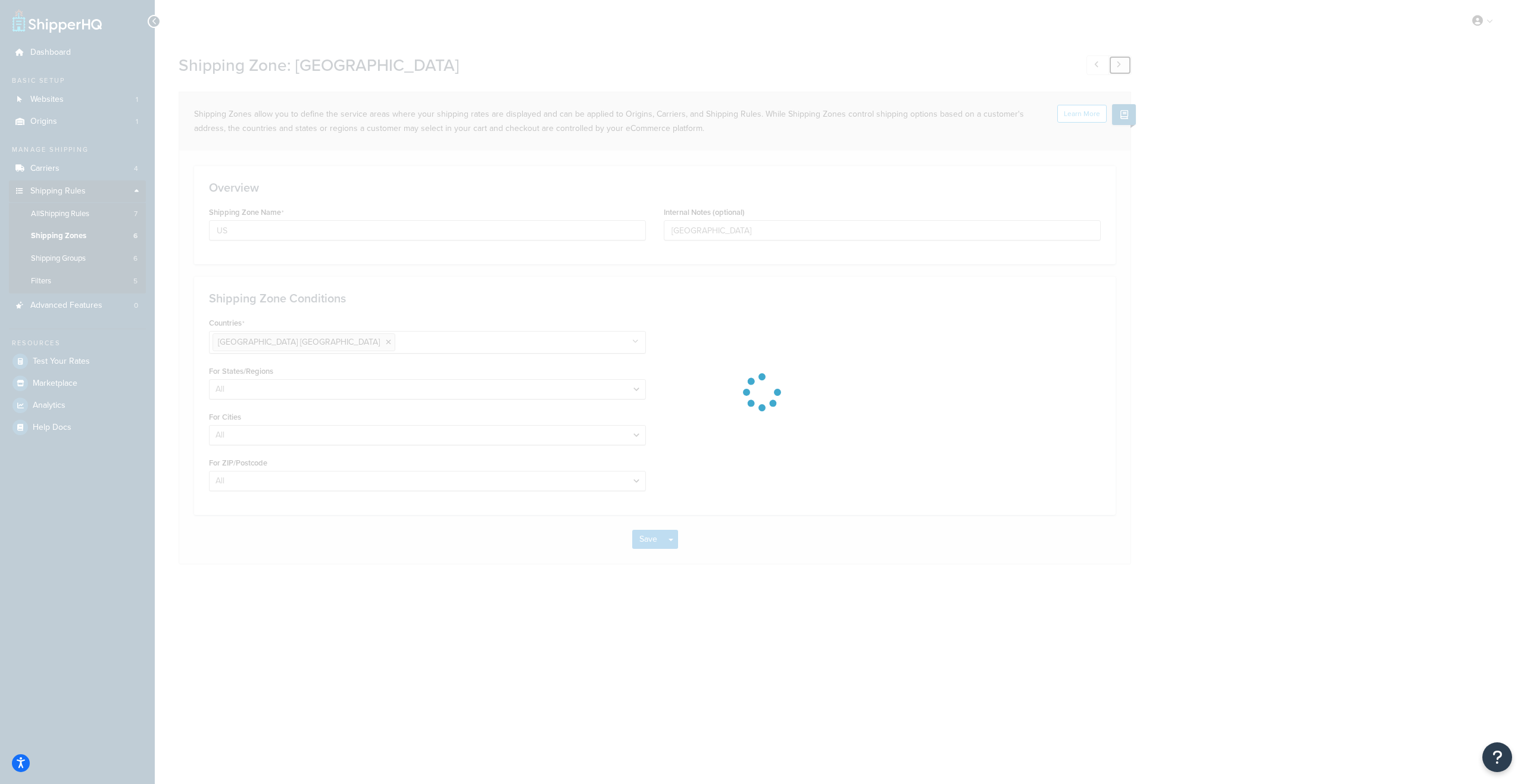
type input "Washington DC"
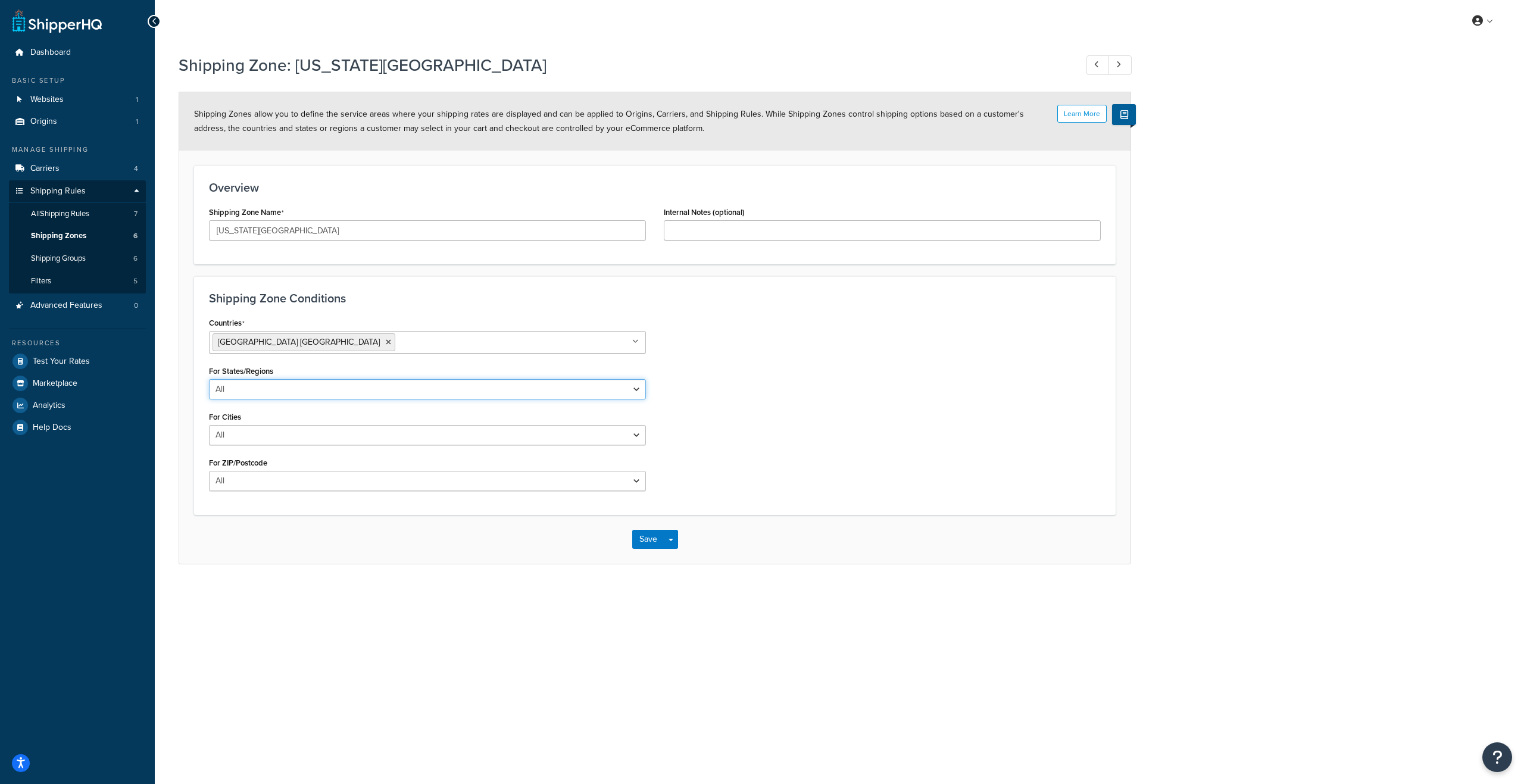
click at [641, 390] on select "All Including Excluding" at bounding box center [427, 389] width 437 height 21
click at [641, 389] on select "All Including Excluding" at bounding box center [427, 389] width 437 height 21
select select "including"
click at [209, 379] on select "All Including Excluding" at bounding box center [427, 389] width 437 height 21
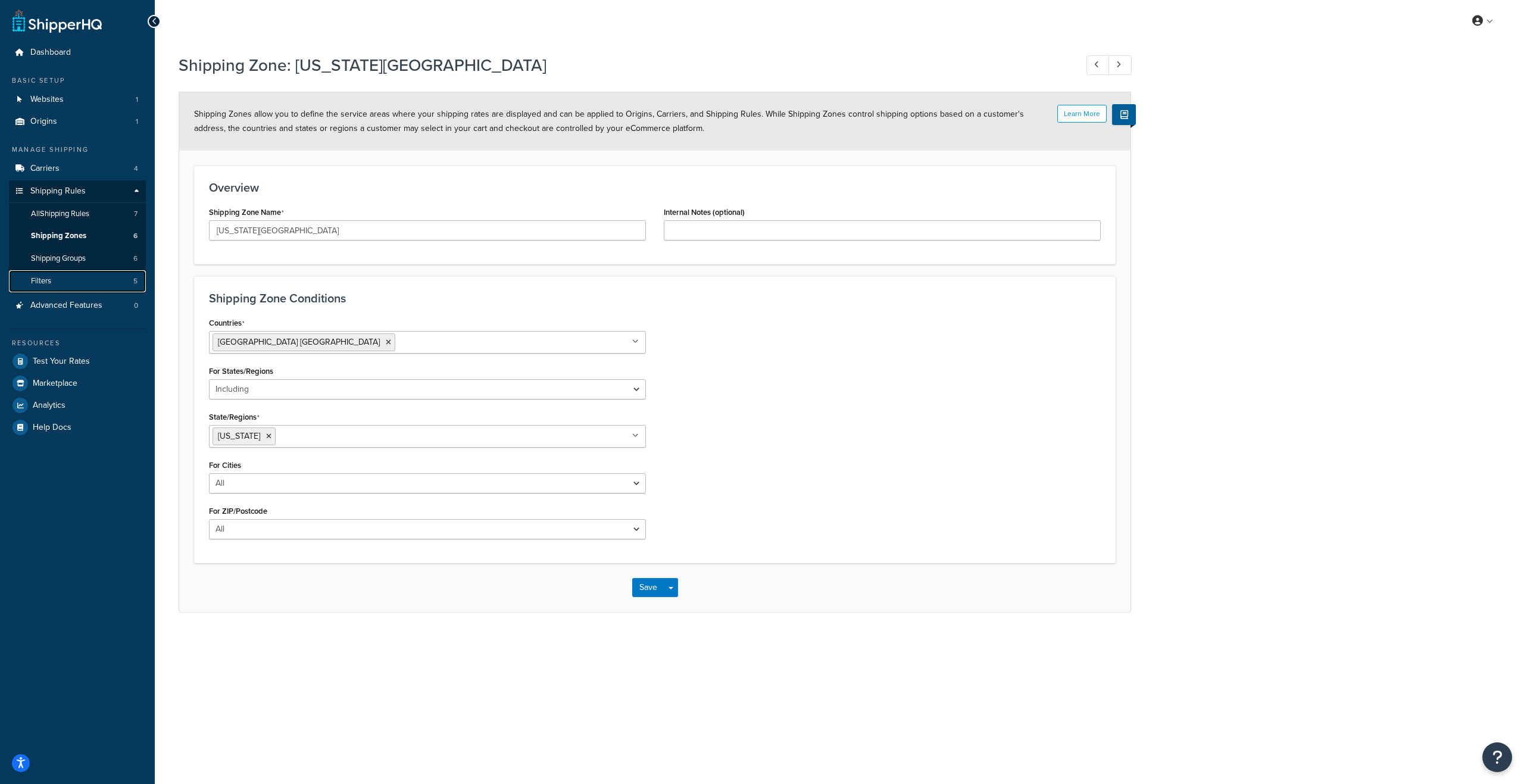
click at [46, 281] on span "Filters" at bounding box center [41, 281] width 21 height 10
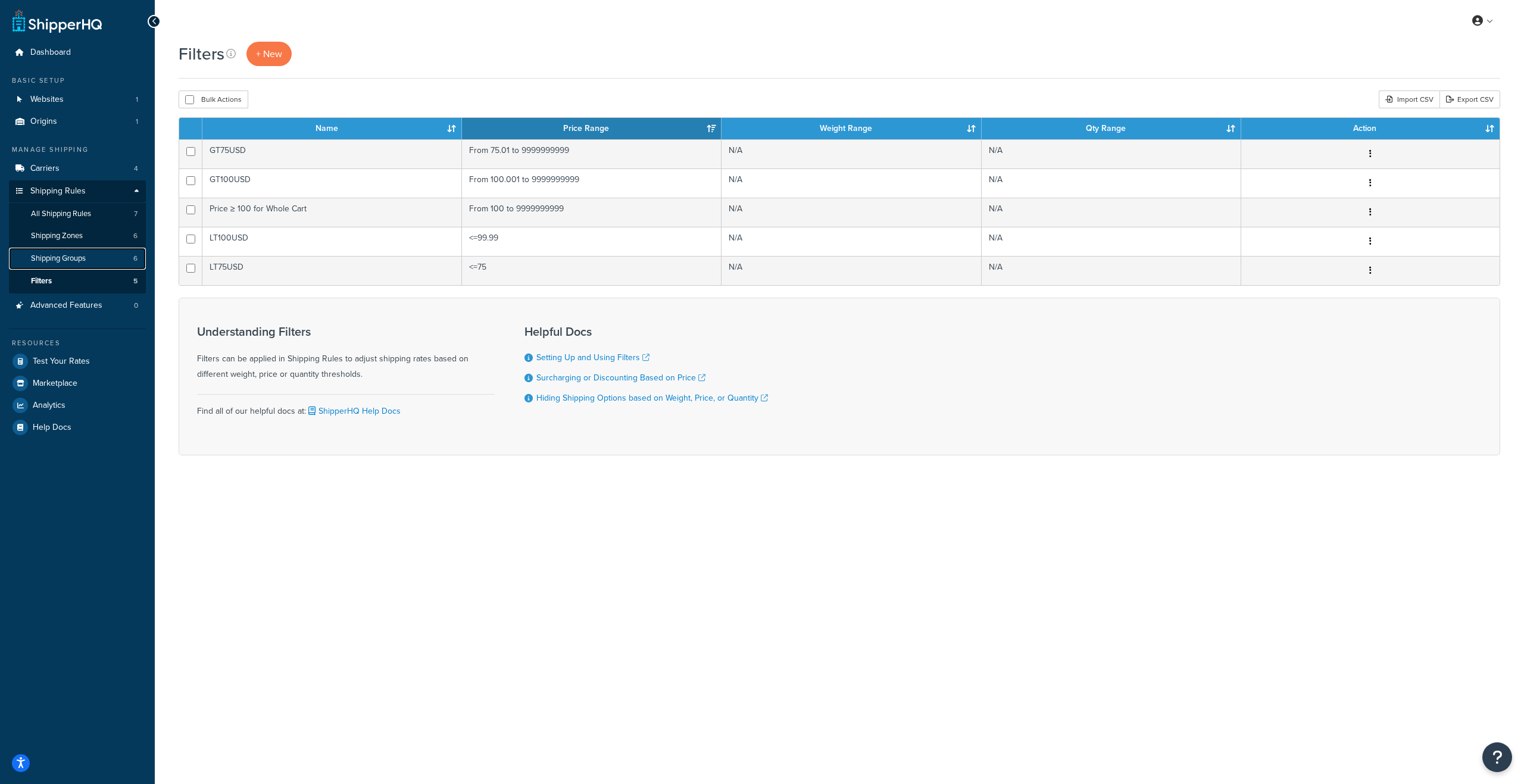
click at [63, 254] on span "Shipping Groups" at bounding box center [59, 258] width 55 height 10
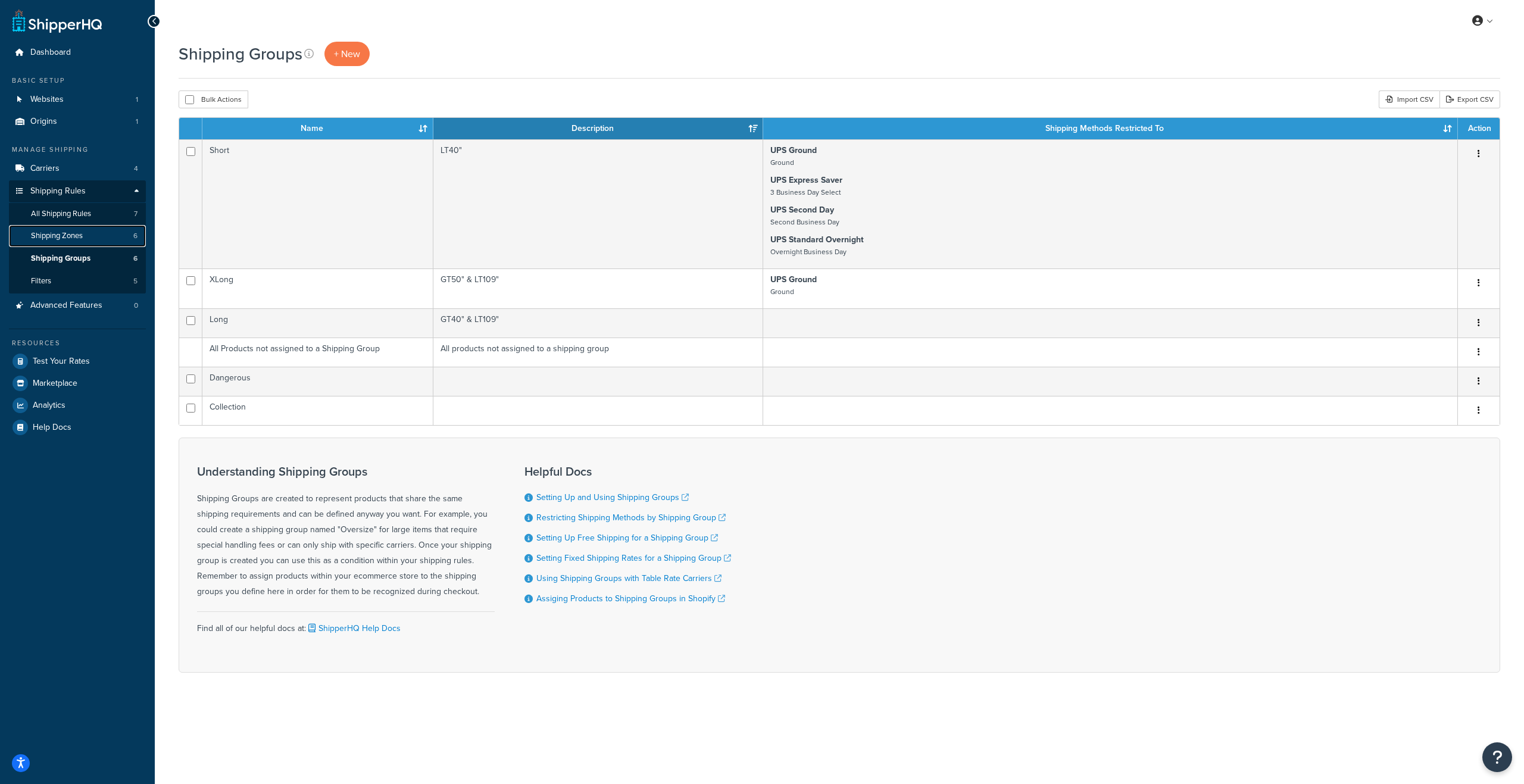
click at [66, 237] on span "Shipping Zones" at bounding box center [57, 236] width 52 height 10
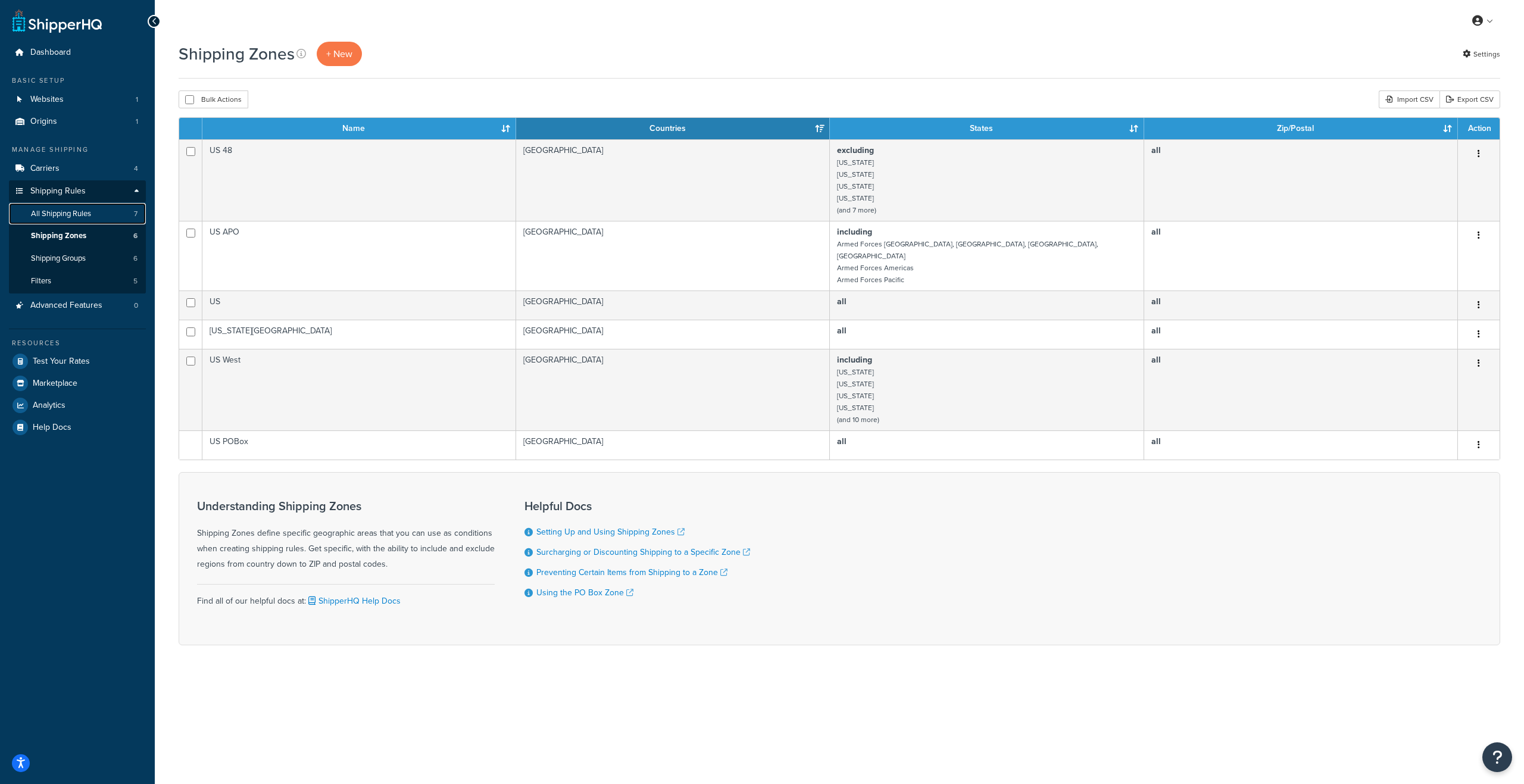
click at [77, 209] on span "All Shipping Rules" at bounding box center [61, 214] width 60 height 10
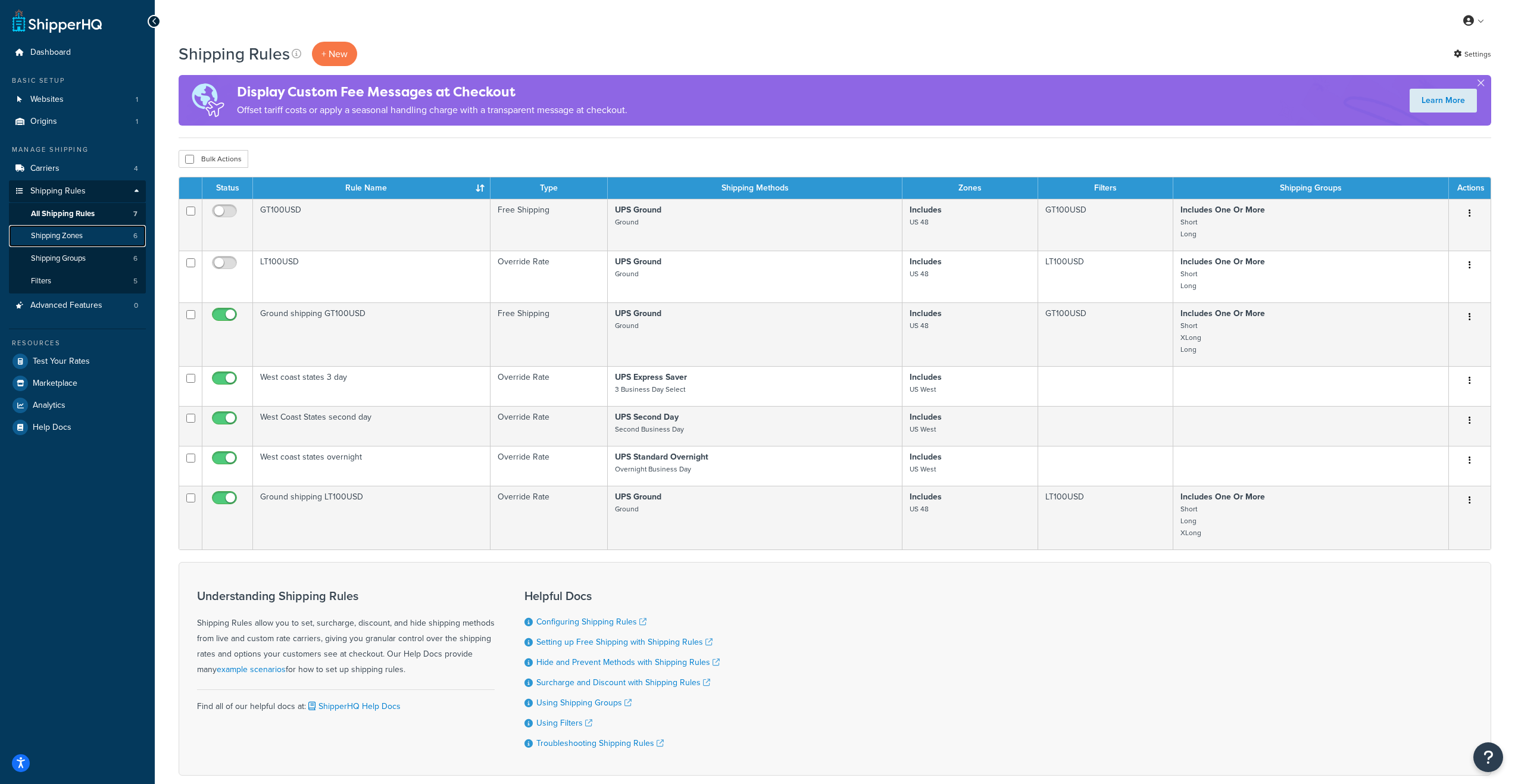
click at [66, 233] on span "Shipping Zones" at bounding box center [57, 236] width 52 height 10
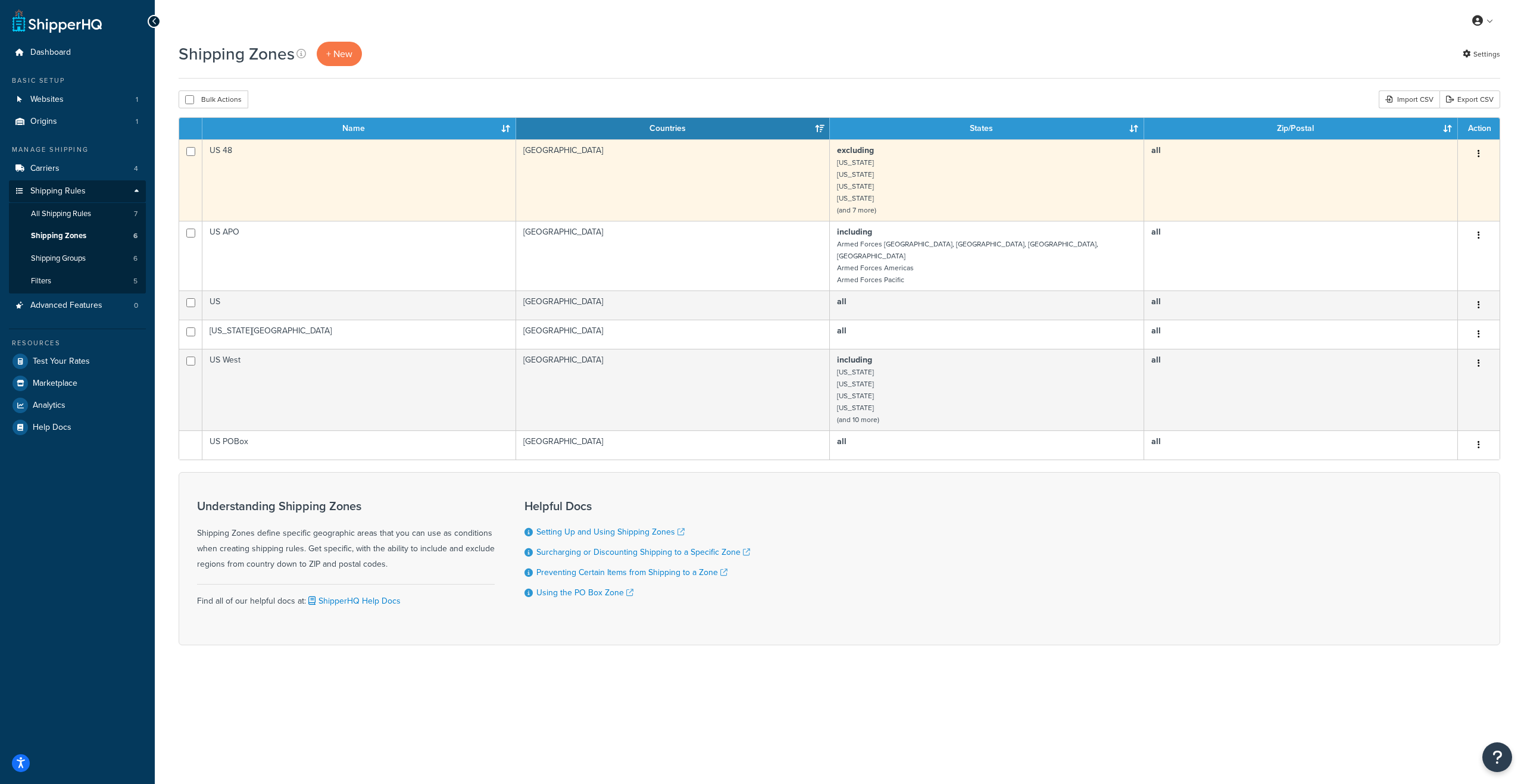
click at [648, 177] on td "United States" at bounding box center [673, 180] width 313 height 82
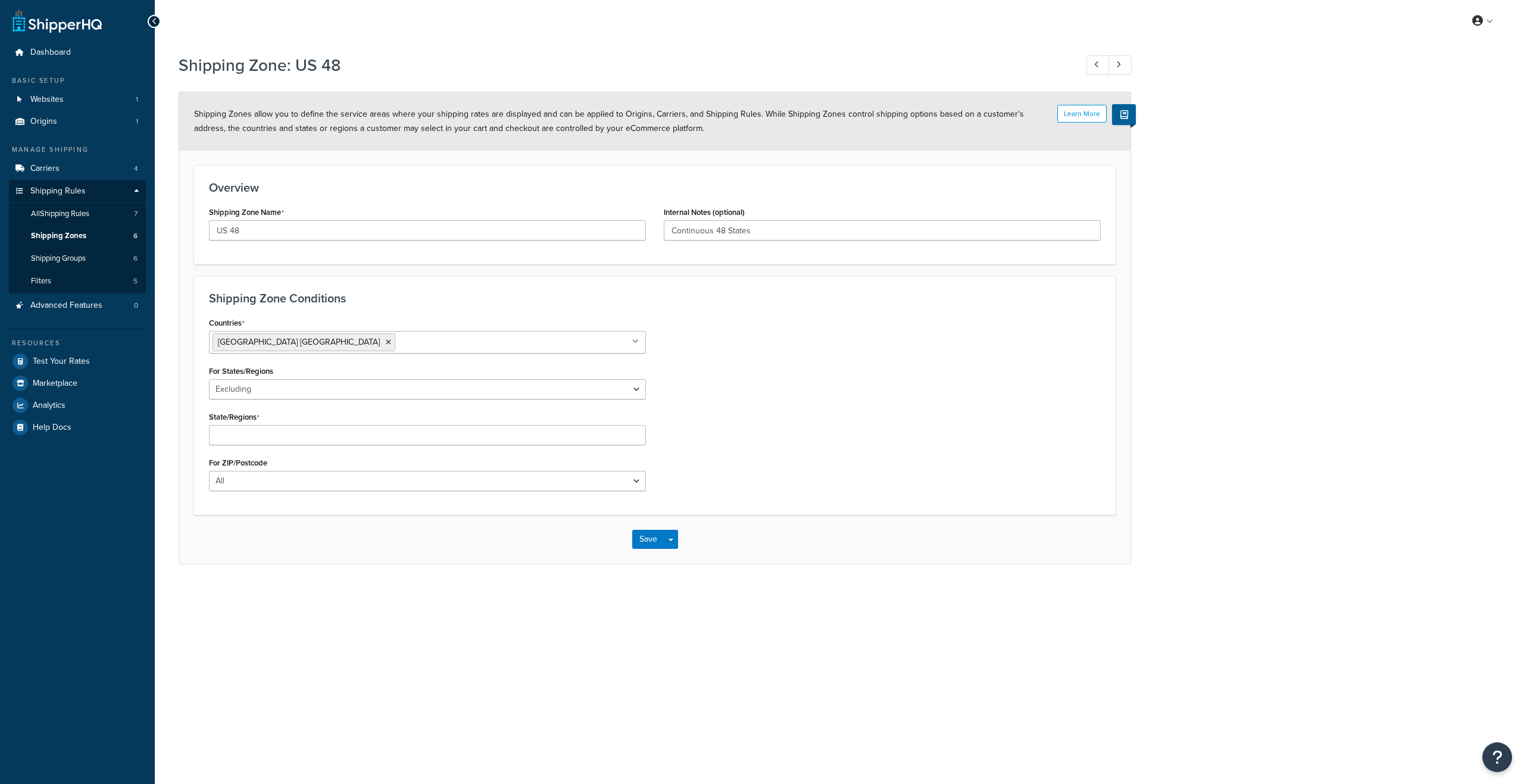
select select "excluding"
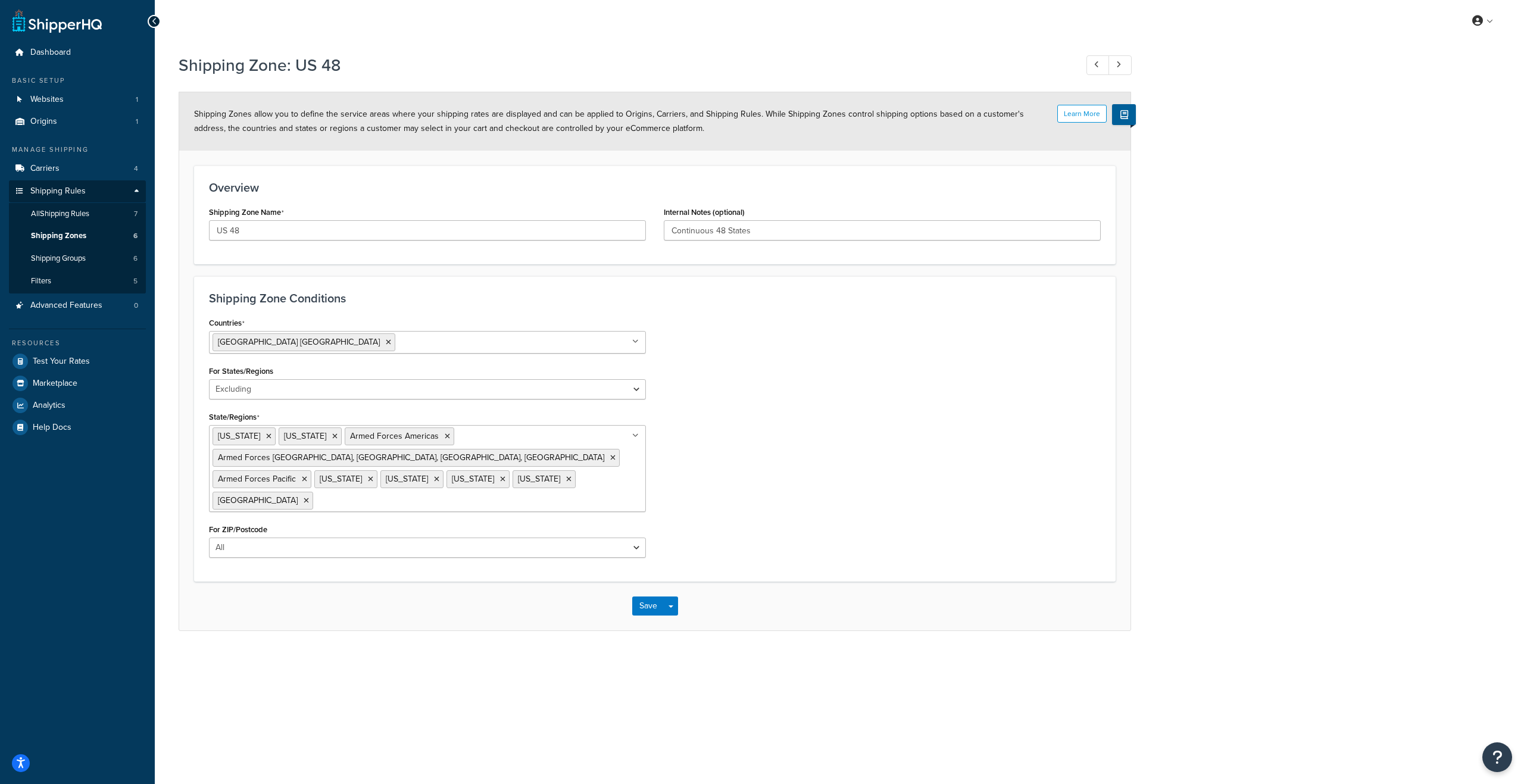
click at [636, 343] on icon at bounding box center [635, 341] width 7 height 7
click at [636, 343] on icon at bounding box center [635, 341] width 5 height 7
click at [638, 538] on select "All Including Excluding" at bounding box center [427, 548] width 437 height 21
click at [707, 478] on div "Countries United States USA All Countries ALL Afghanistan AFG Albania ALB Alger…" at bounding box center [654, 440] width 910 height 252
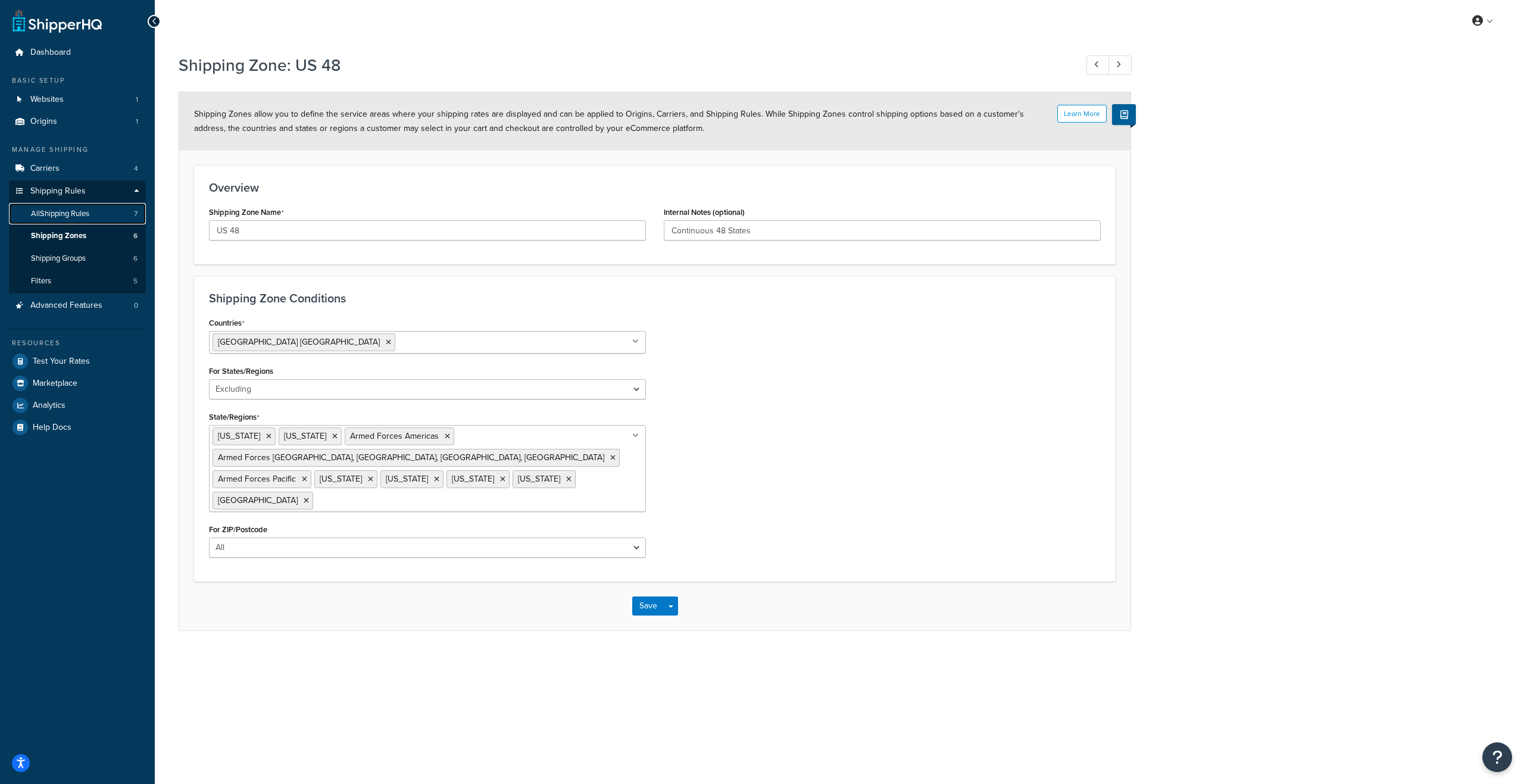
click at [84, 209] on span "All Shipping Rules" at bounding box center [60, 214] width 58 height 10
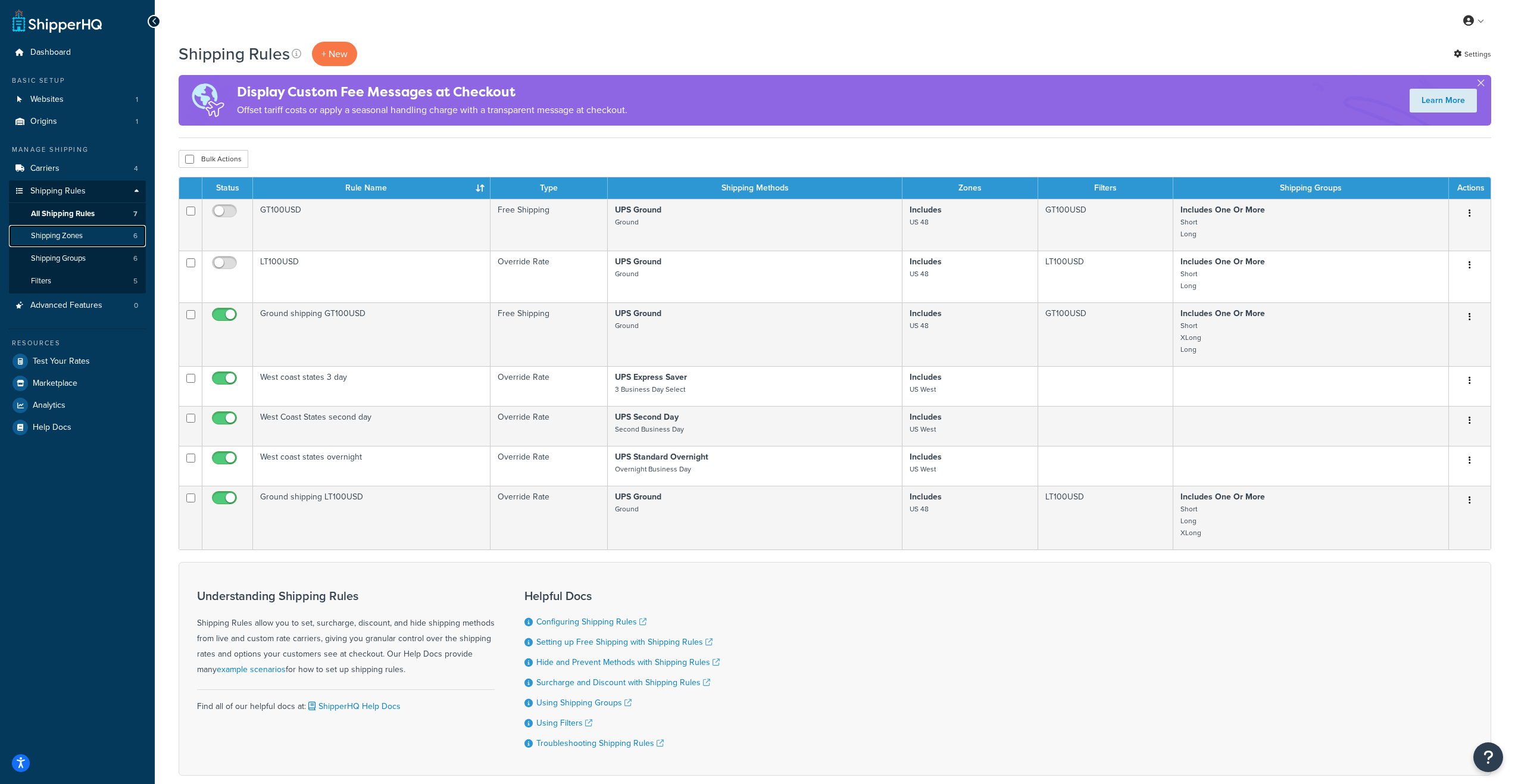
click at [77, 234] on span "Shipping Zones" at bounding box center [57, 236] width 52 height 10
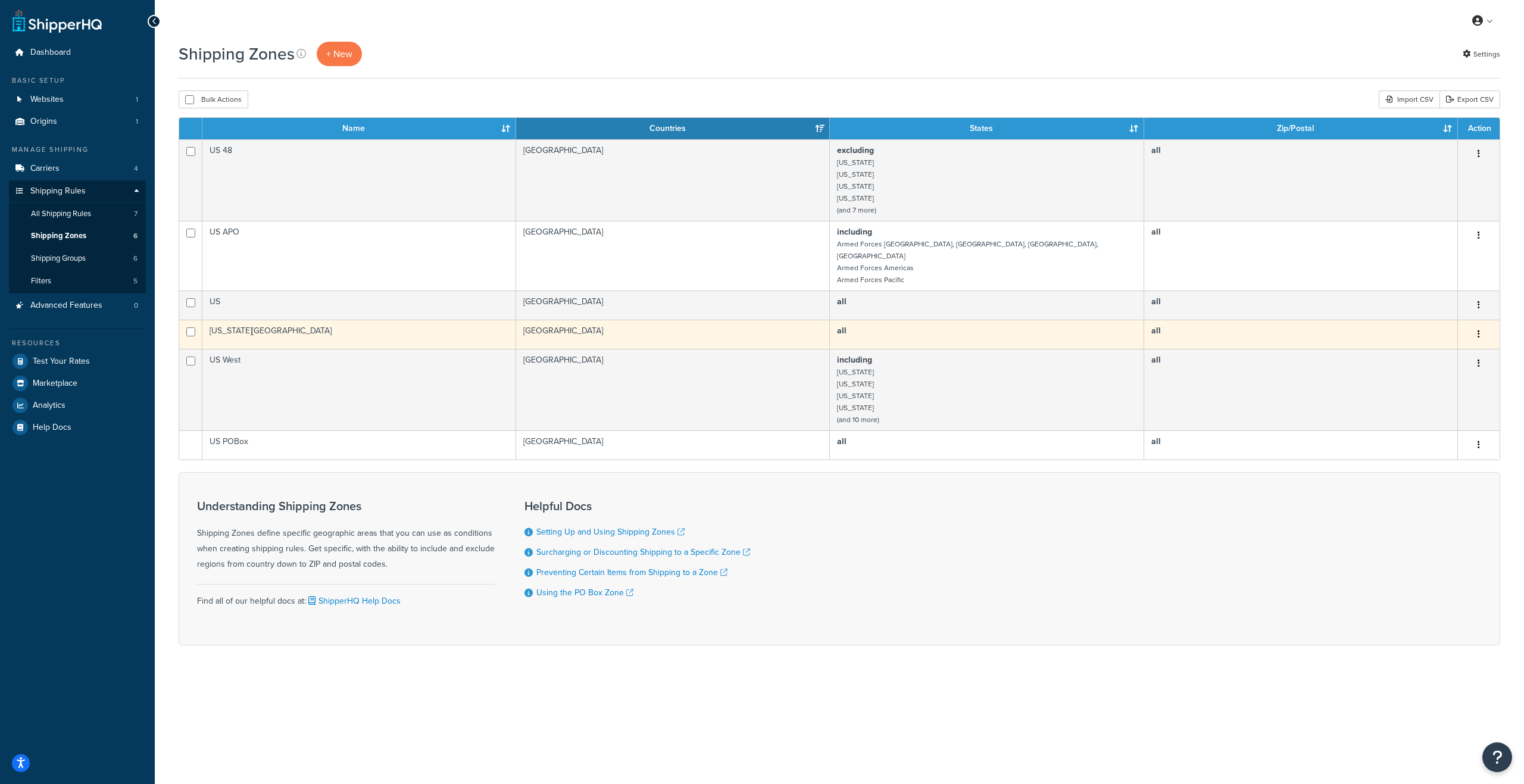
click at [907, 321] on td "all" at bounding box center [986, 334] width 313 height 29
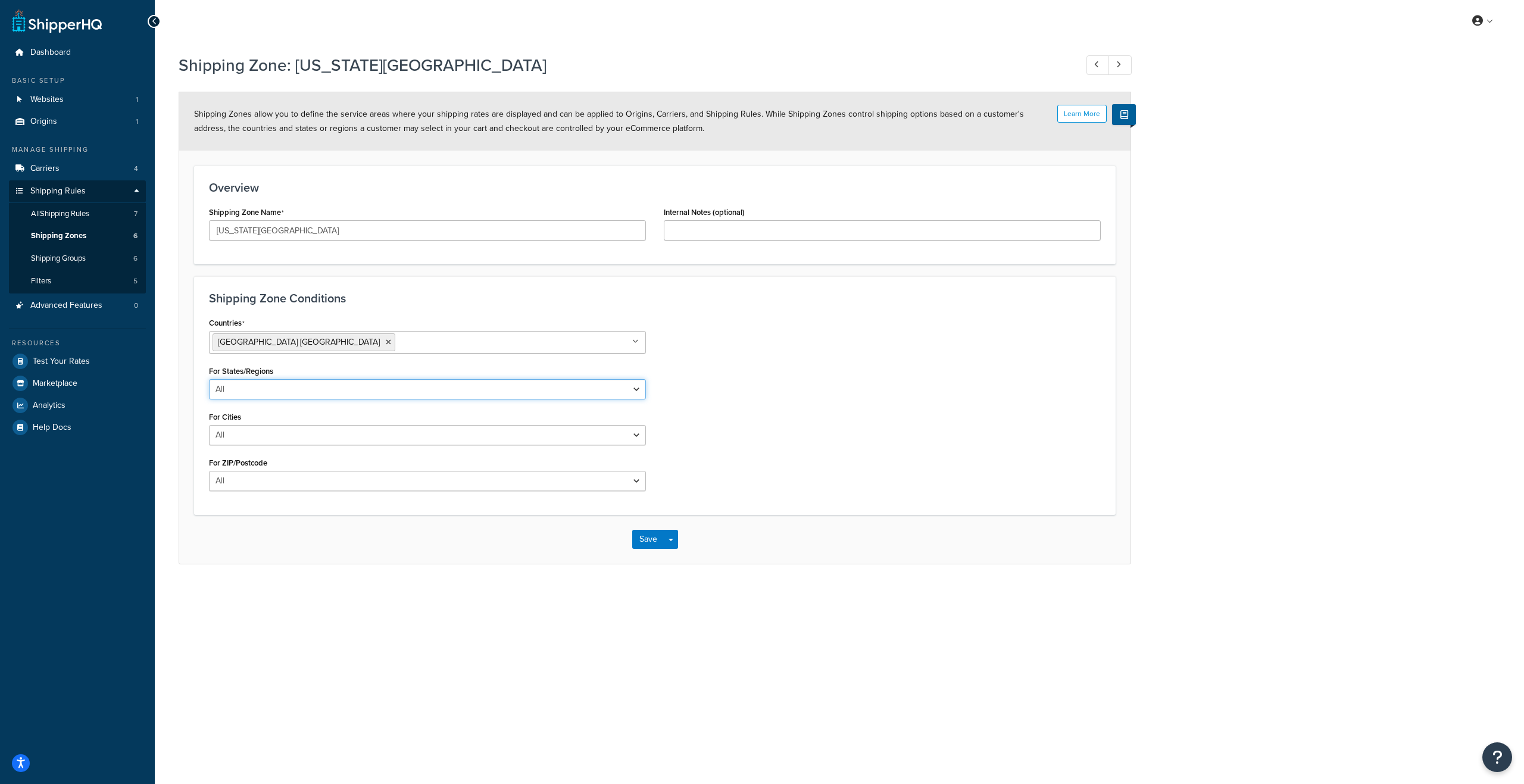
click at [639, 391] on select "All Including Excluding" at bounding box center [427, 389] width 437 height 21
select select "including"
click at [209, 379] on select "All Including Excluding" at bounding box center [427, 389] width 437 height 21
click at [248, 437] on span "[US_STATE]" at bounding box center [239, 435] width 42 height 12
click at [56, 427] on span "Help Docs" at bounding box center [52, 427] width 39 height 10
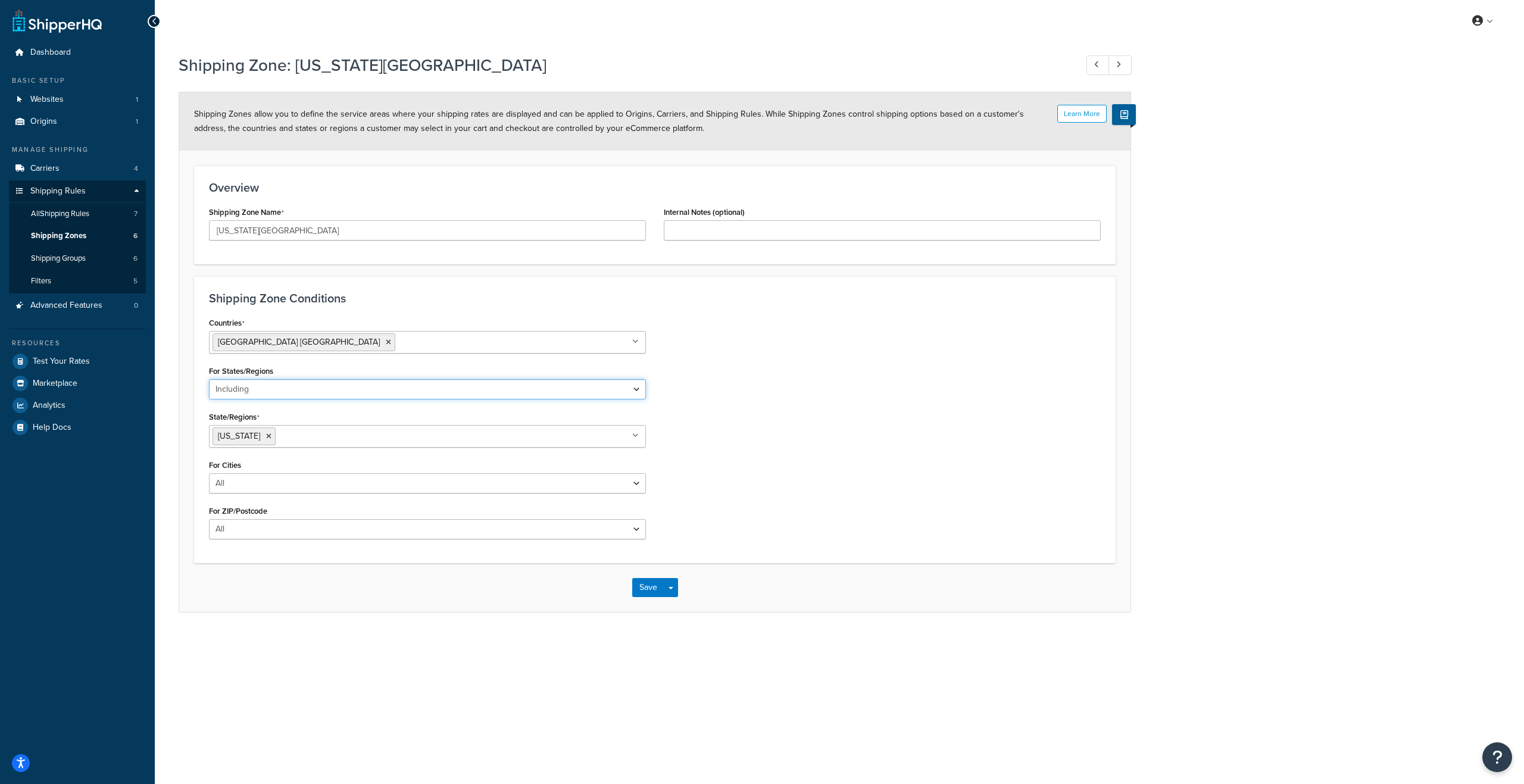
click at [628, 390] on select "All Including Excluding" at bounding box center [427, 389] width 437 height 21
click at [249, 439] on span "District of Columbia" at bounding box center [239, 435] width 42 height 12
click at [644, 590] on button "Save" at bounding box center [648, 587] width 32 height 19
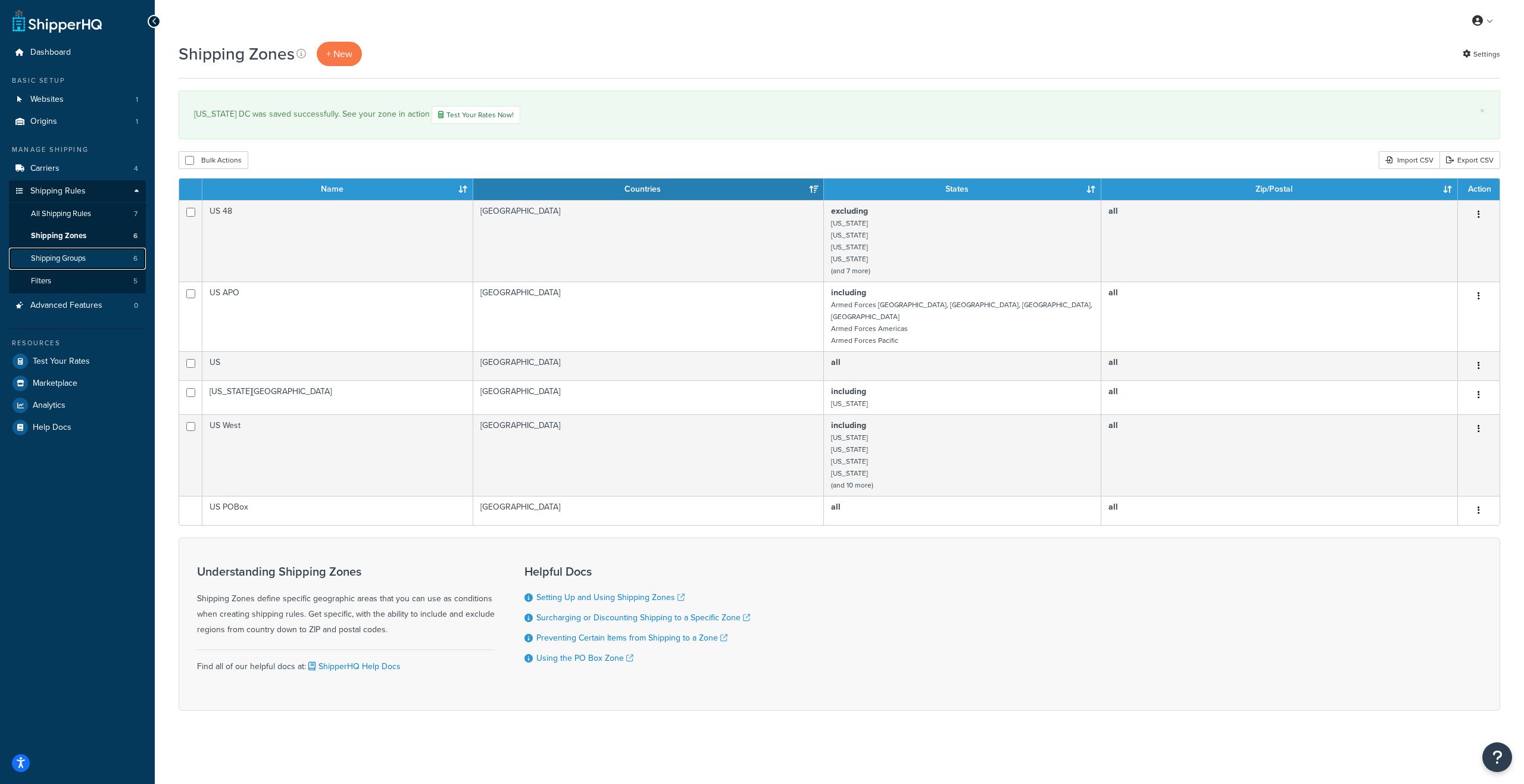
click at [63, 255] on span "Shipping Groups" at bounding box center [59, 258] width 55 height 10
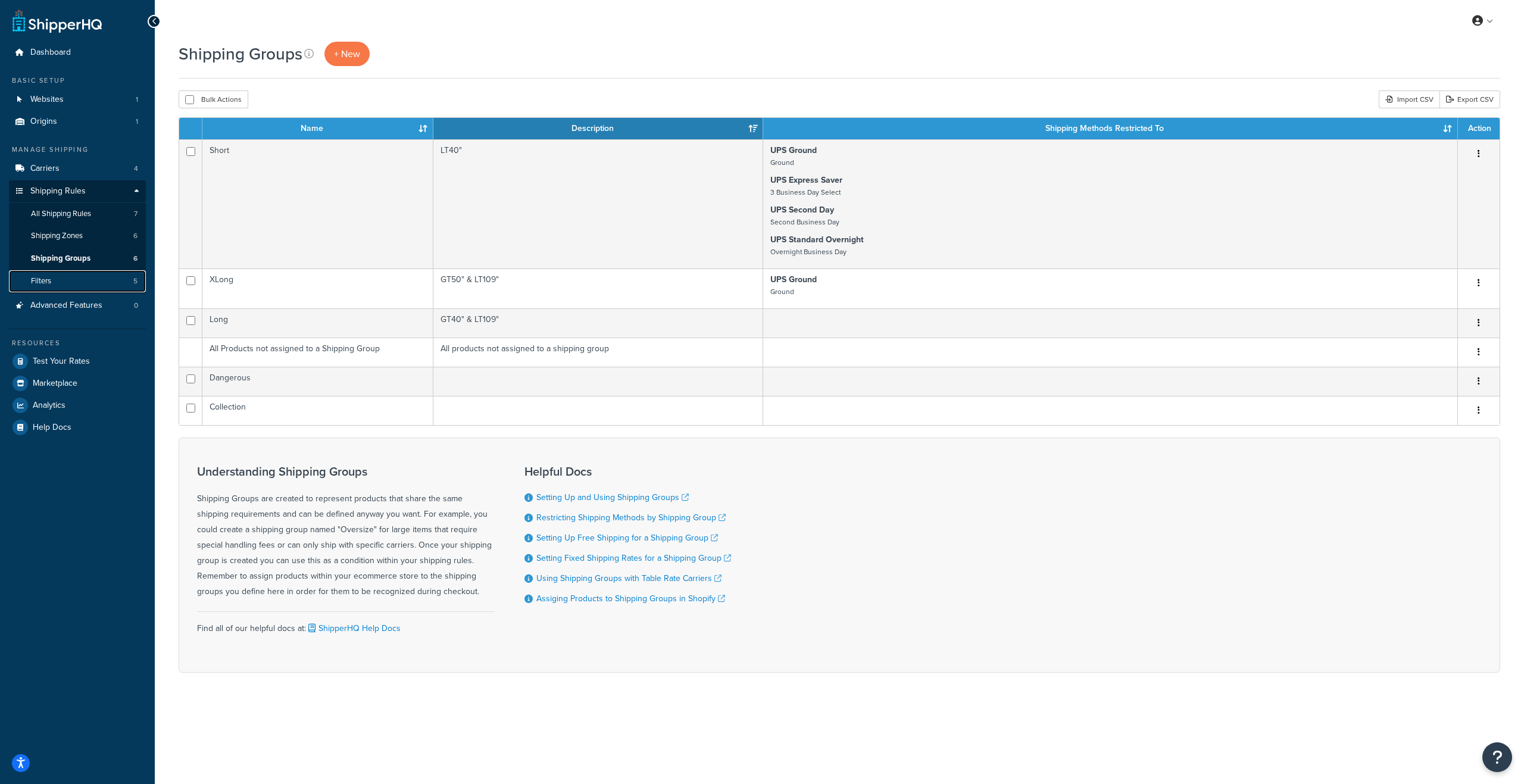
click at [61, 272] on link "Filters 5" at bounding box center [78, 281] width 137 height 22
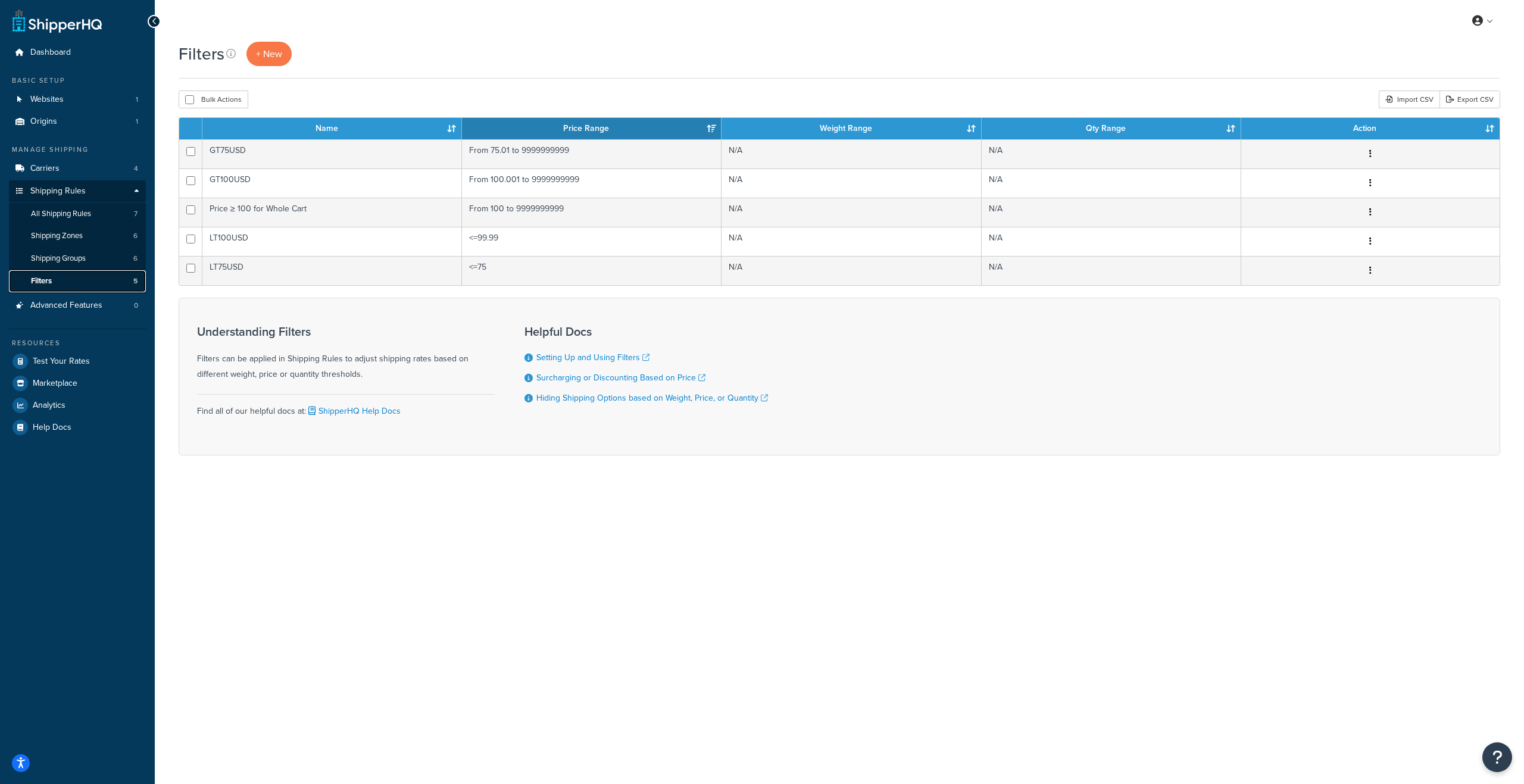
click at [53, 281] on link "Filters 5" at bounding box center [78, 281] width 137 height 22
click at [84, 213] on span "All Shipping Rules" at bounding box center [61, 214] width 60 height 10
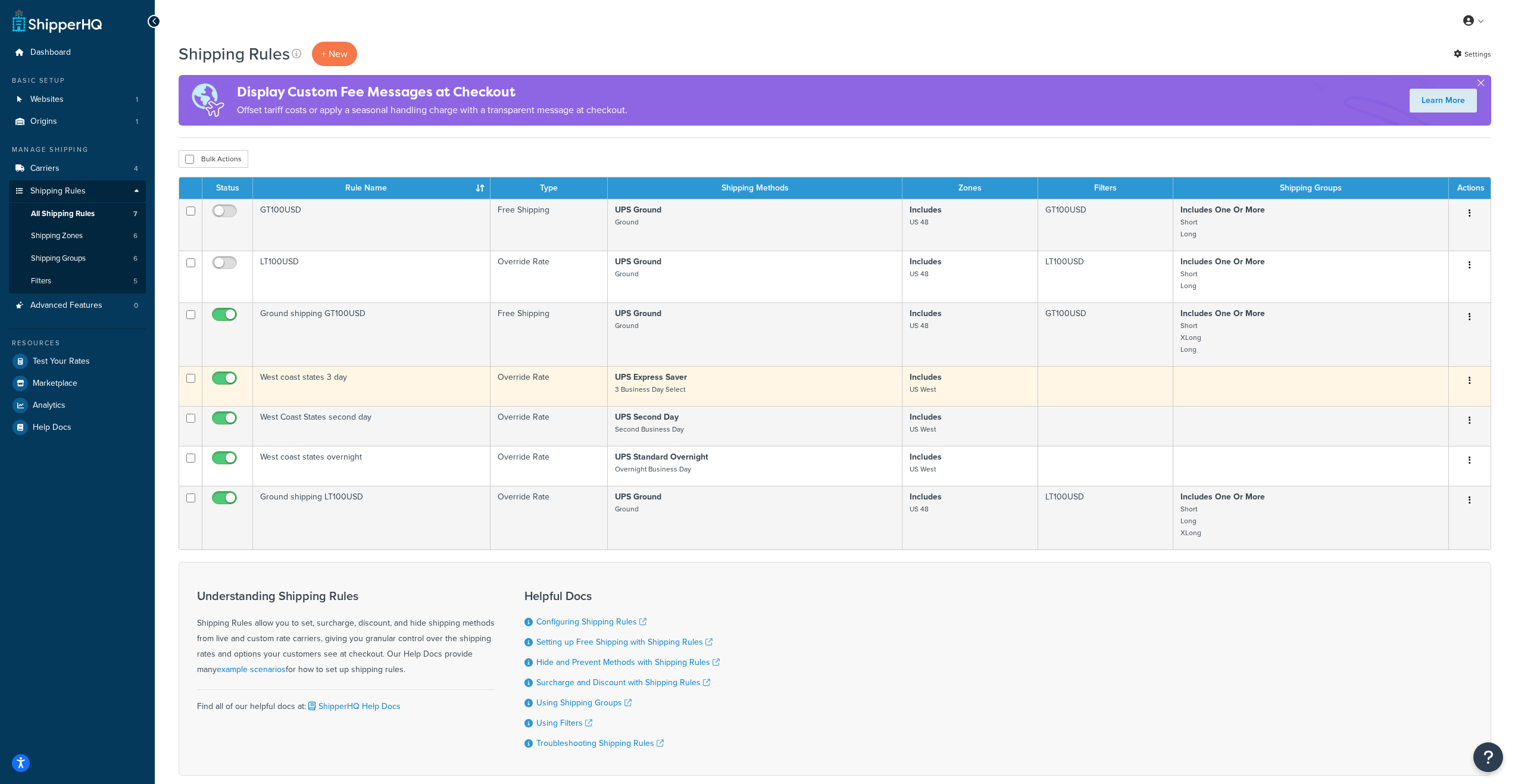
click at [852, 379] on p "UPS Express Saver 3 Business Day Select" at bounding box center [754, 383] width 280 height 24
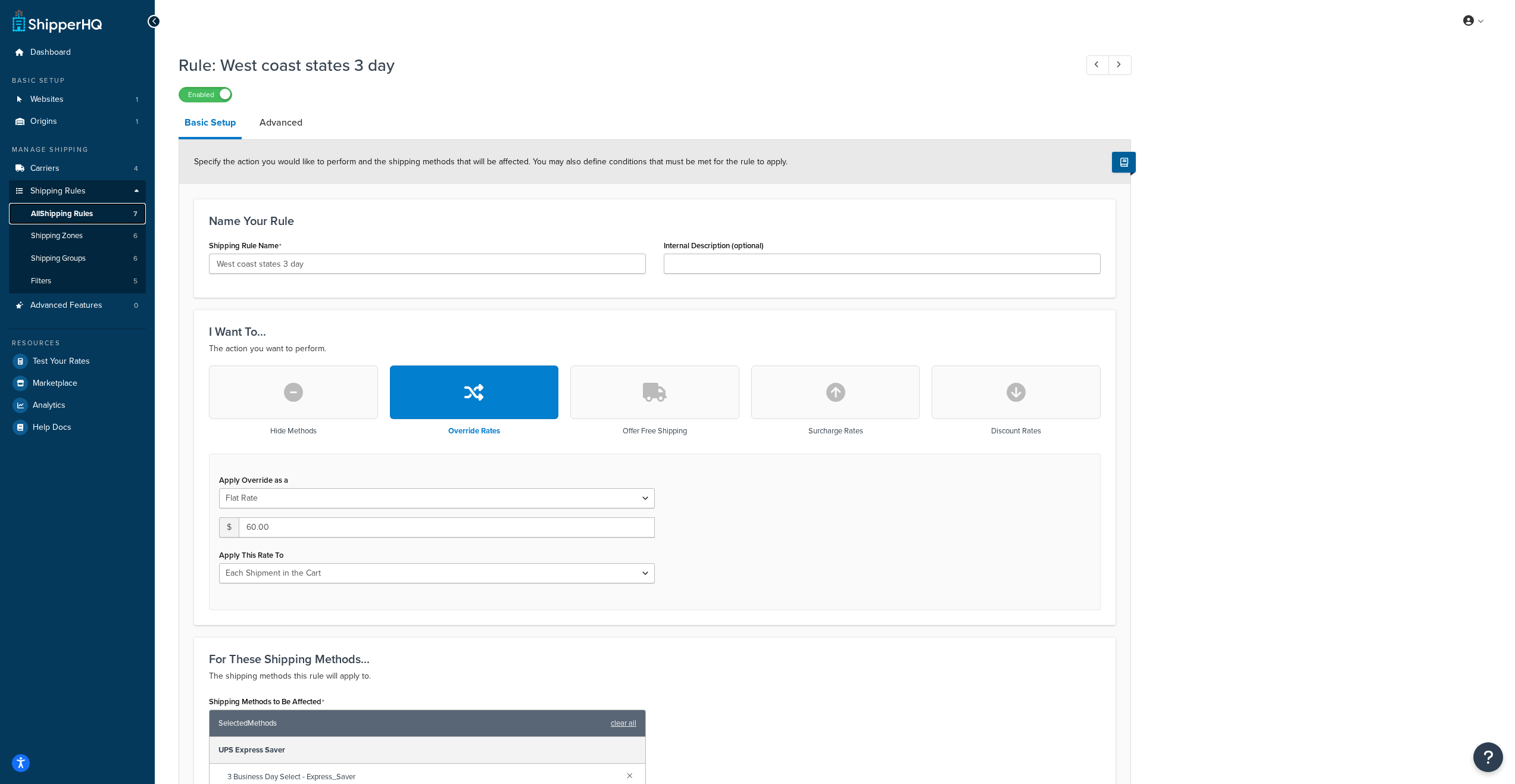
click at [68, 209] on span "All Shipping Rules" at bounding box center [62, 214] width 62 height 10
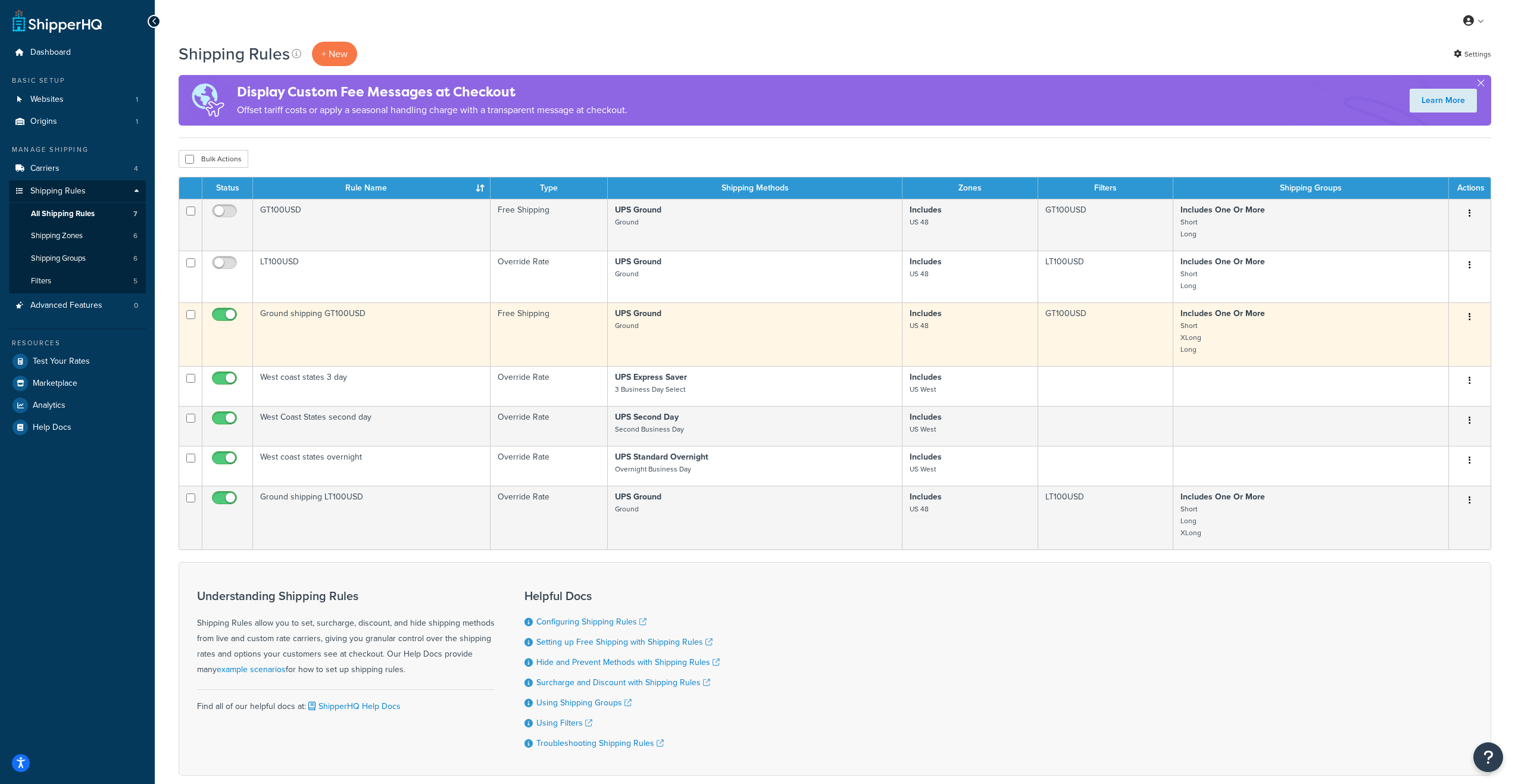
click at [364, 329] on td "Ground shipping GT100USD" at bounding box center [372, 334] width 237 height 64
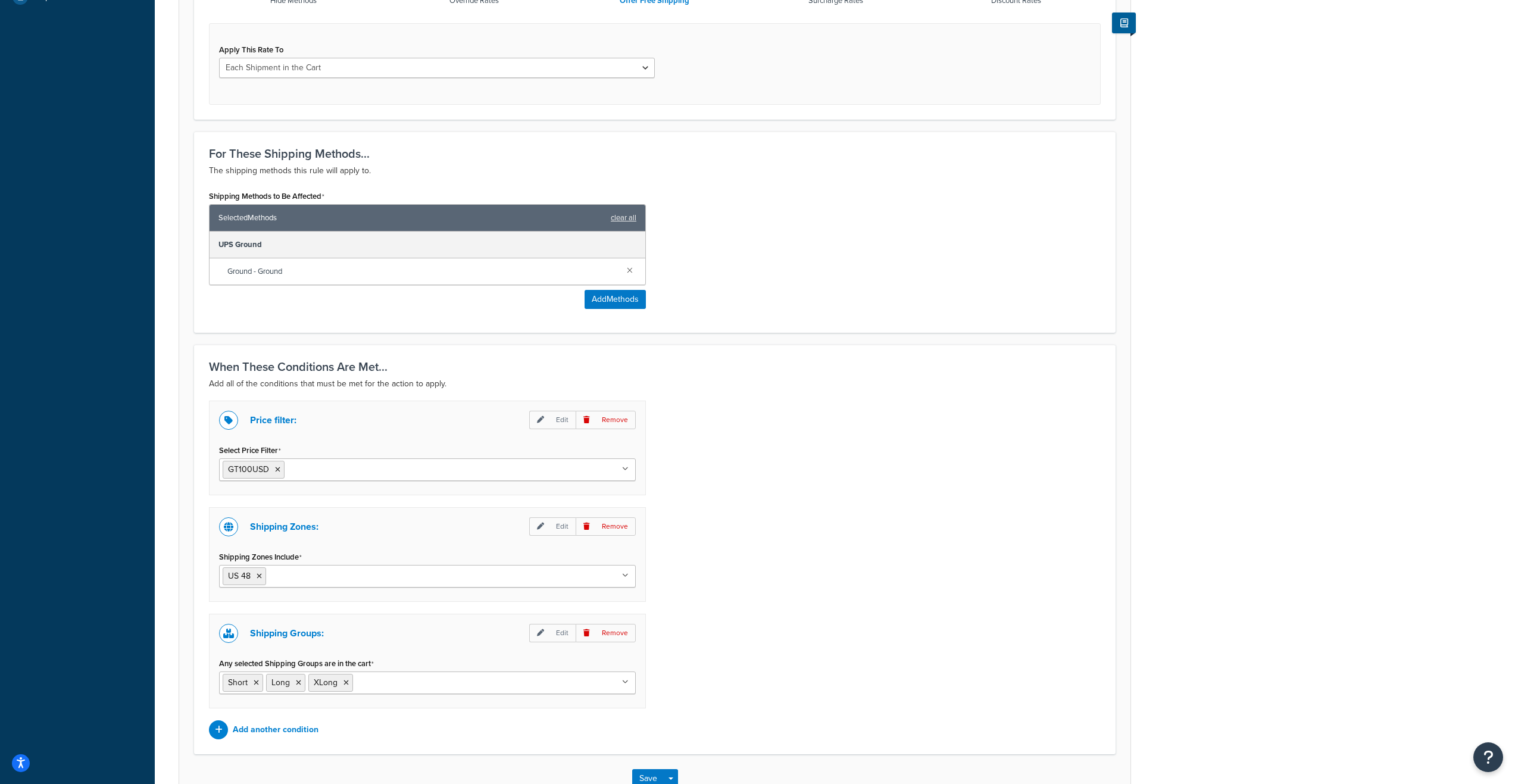
scroll to position [509, 0]
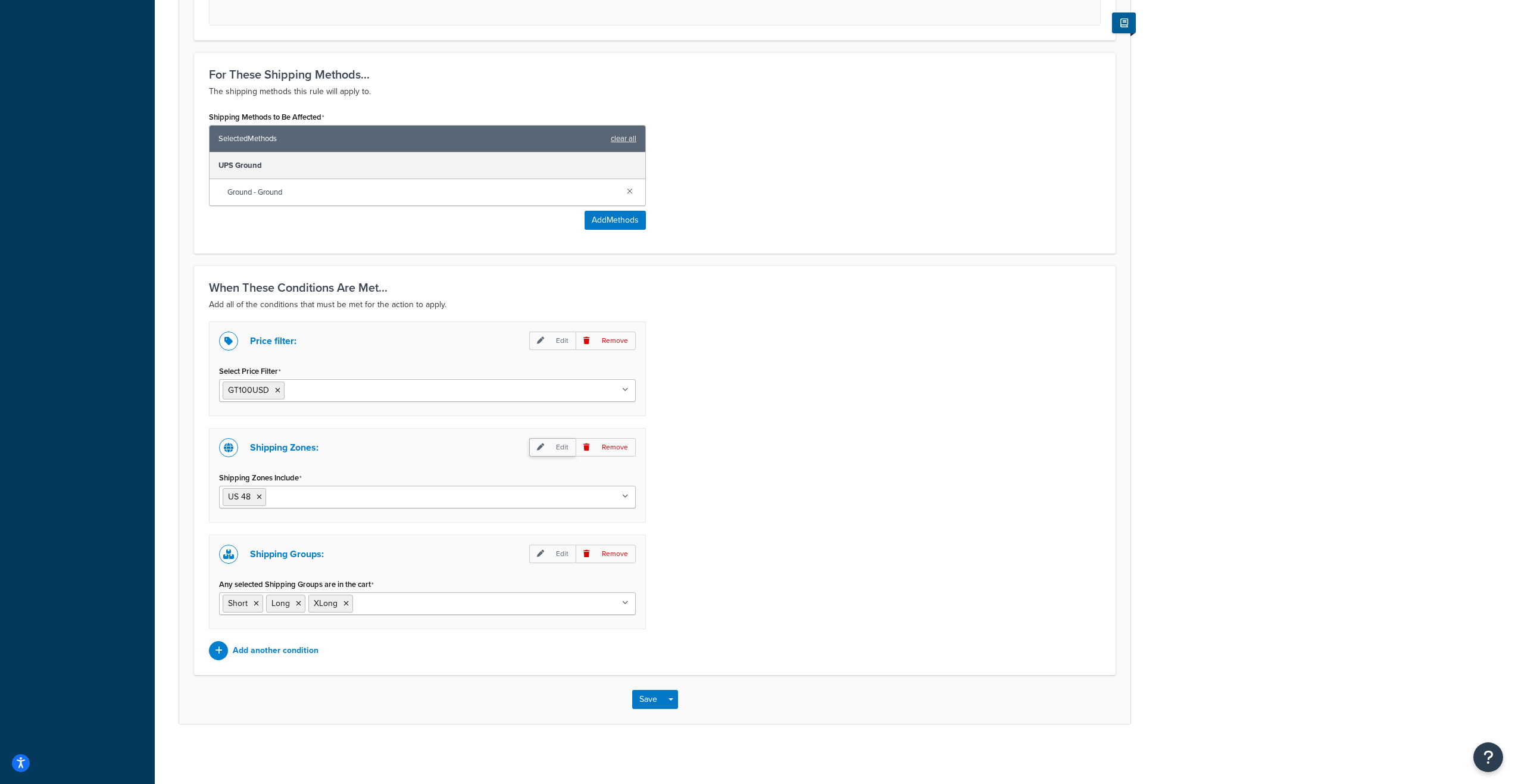
click at [552, 449] on p "Edit" at bounding box center [552, 447] width 47 height 18
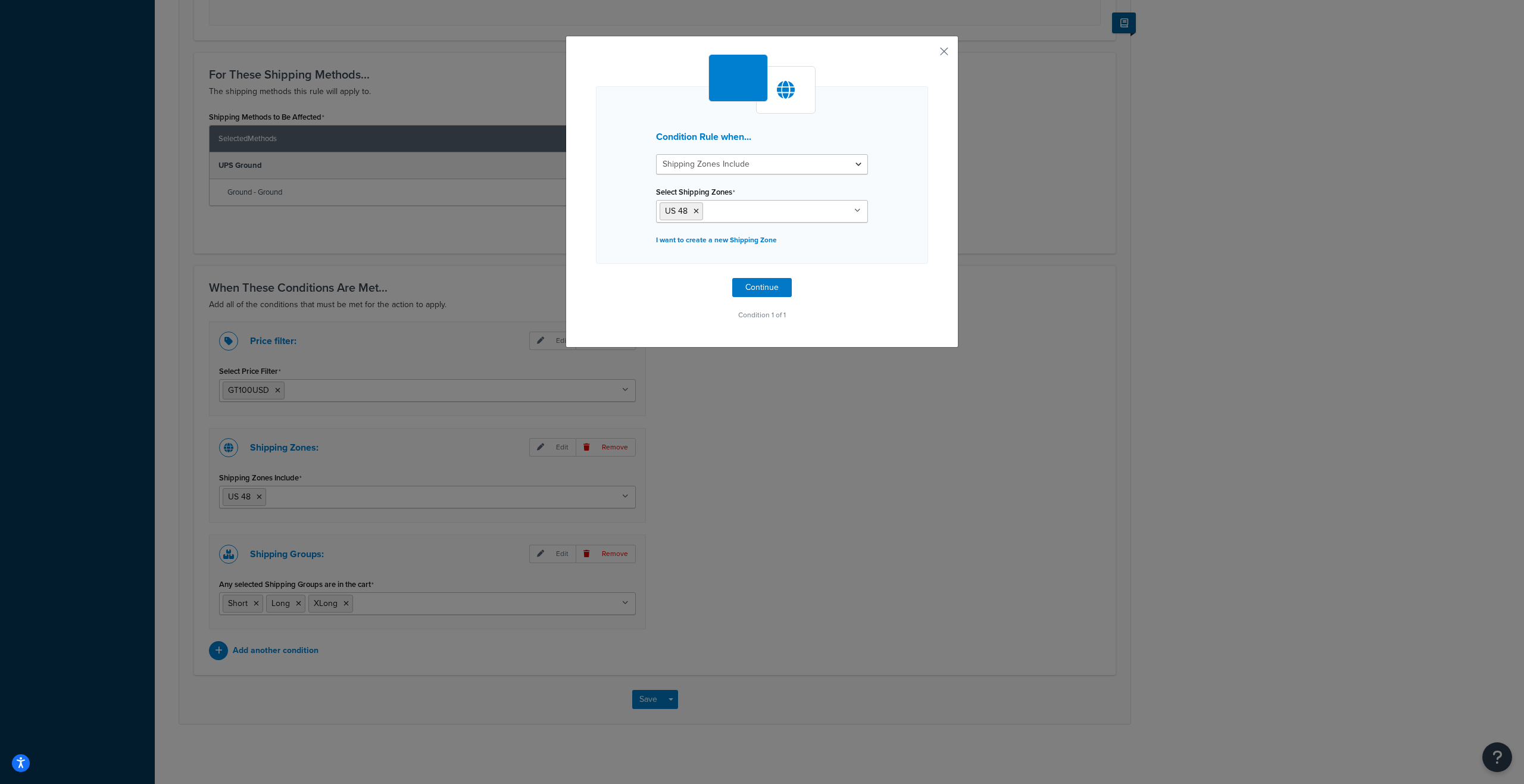
click at [854, 207] on icon at bounding box center [857, 210] width 7 height 7
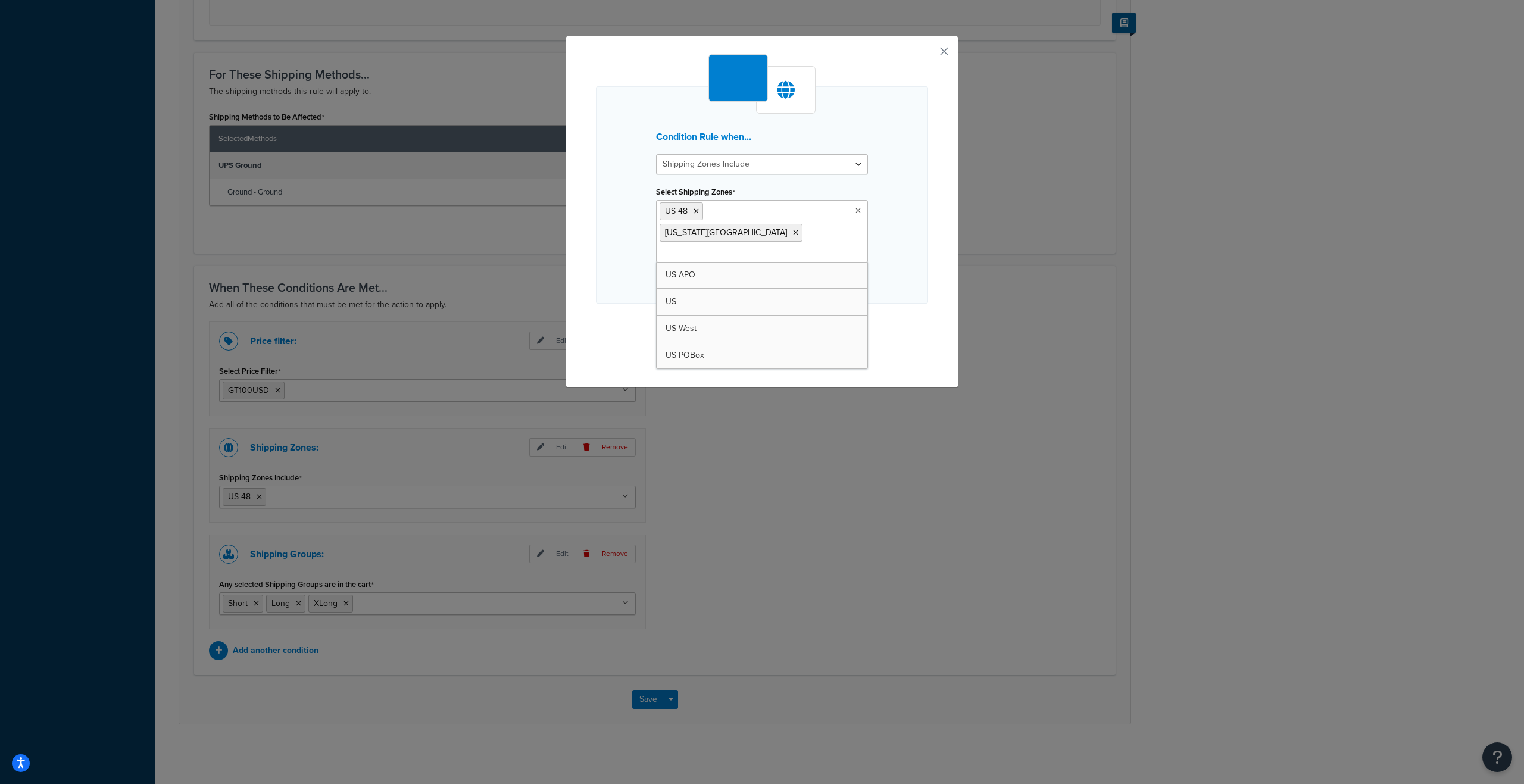
click at [912, 297] on div "Condition Rule when... Shipping Zones Include Shipping Zones Do Not Include Sel…" at bounding box center [761, 208] width 332 height 309
click at [758, 318] on button "Continue" at bounding box center [762, 327] width 59 height 19
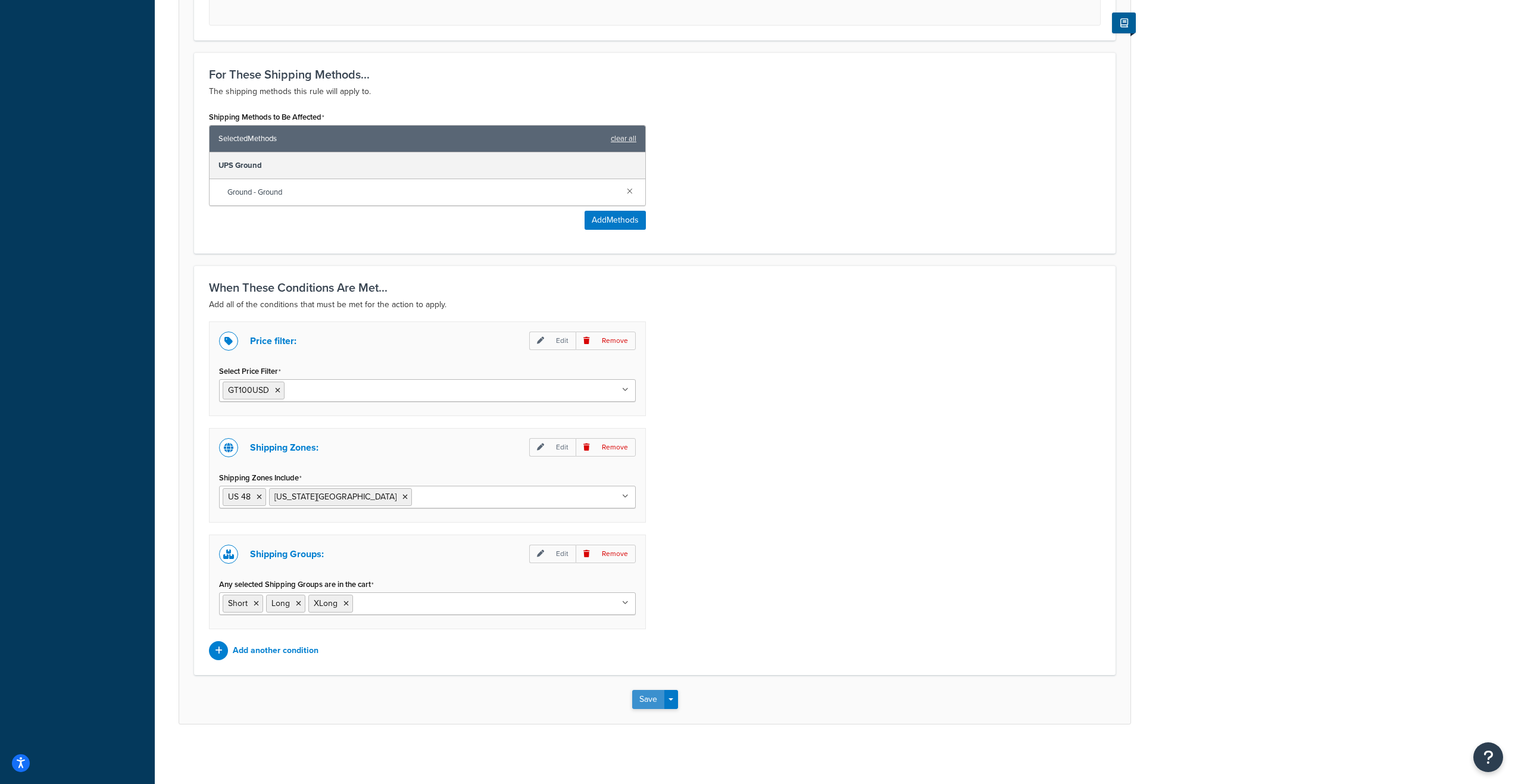
click at [645, 702] on button "Save" at bounding box center [648, 699] width 32 height 19
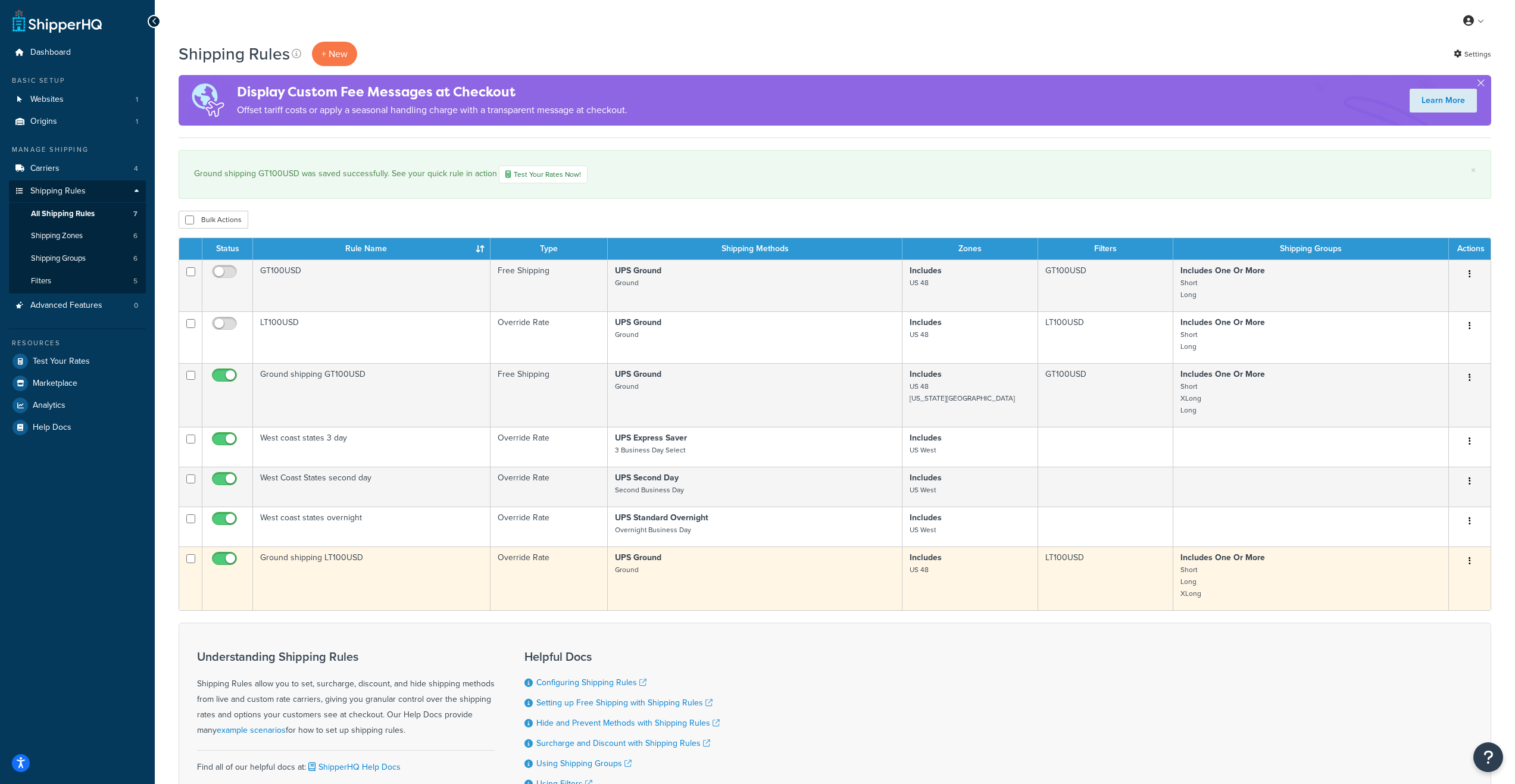
click at [317, 585] on td "Ground shipping LT100USD" at bounding box center [372, 578] width 237 height 64
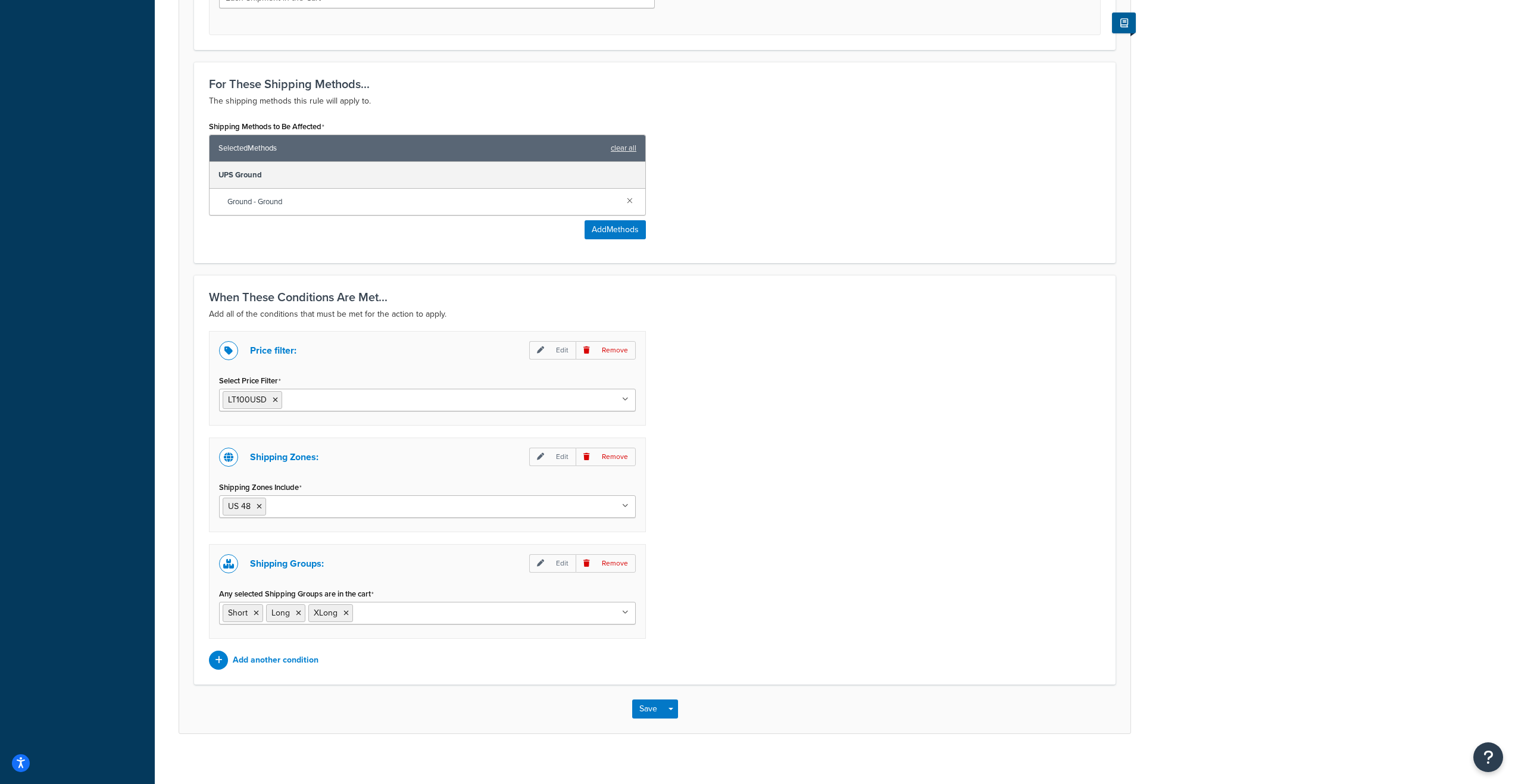
scroll to position [584, 0]
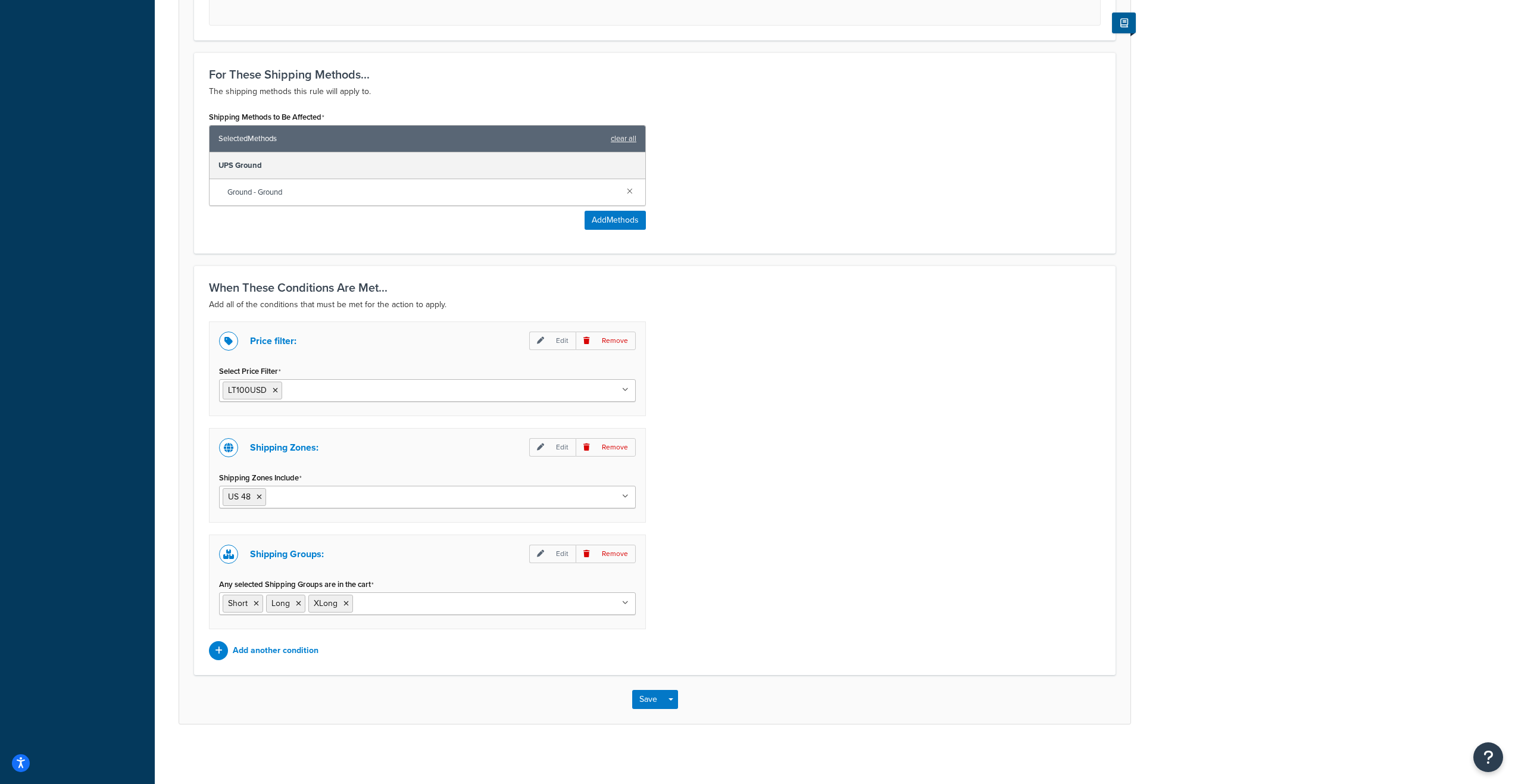
click at [624, 496] on icon at bounding box center [626, 496] width 7 height 7
click at [730, 536] on div "Price filter: Edit Remove Select Price Filter LT100USD GT100USD GT75USD LT75USD…" at bounding box center [655, 490] width 910 height 339
click at [644, 703] on button "Save" at bounding box center [648, 699] width 32 height 19
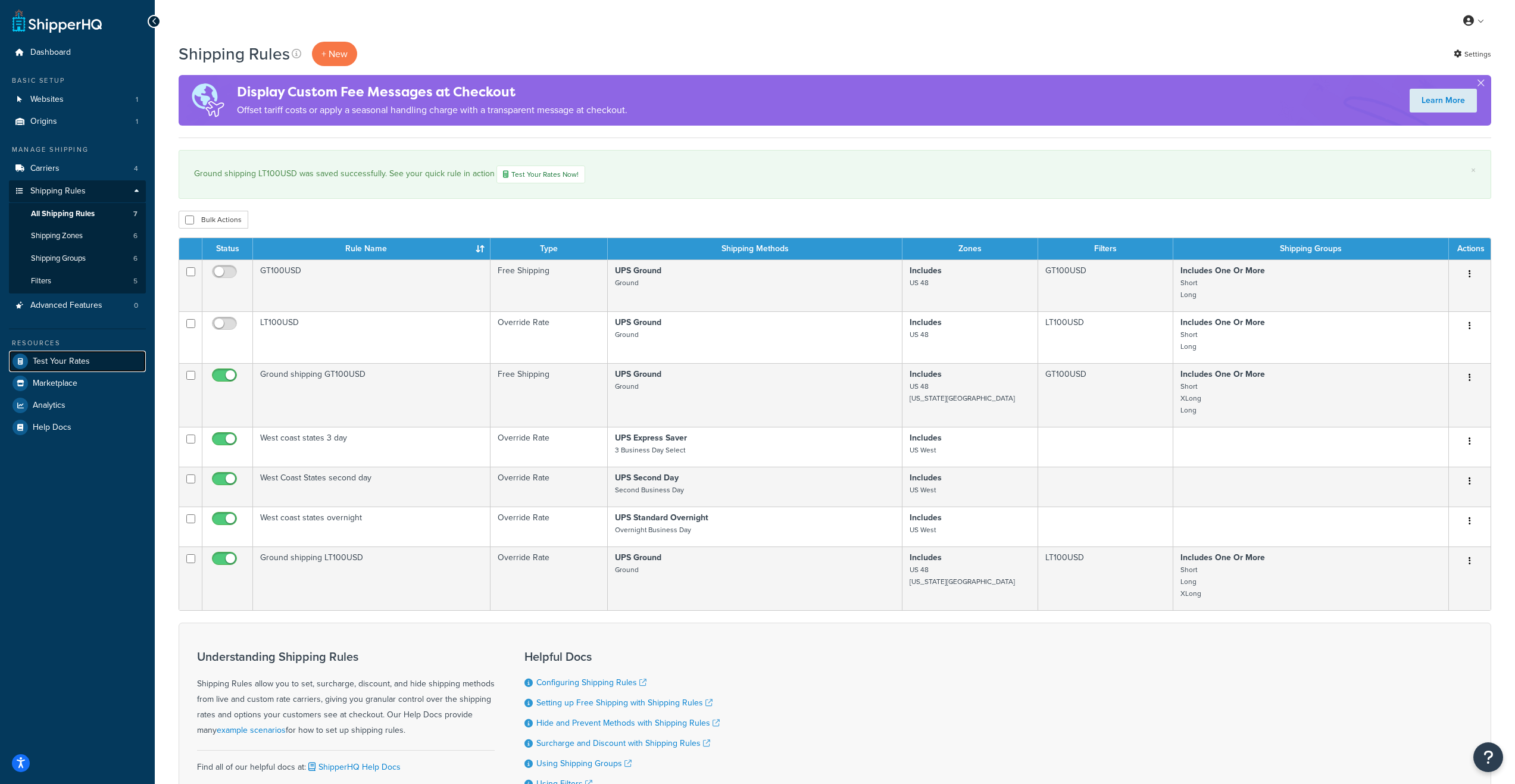
click at [64, 360] on span "Test Your Rates" at bounding box center [61, 361] width 57 height 10
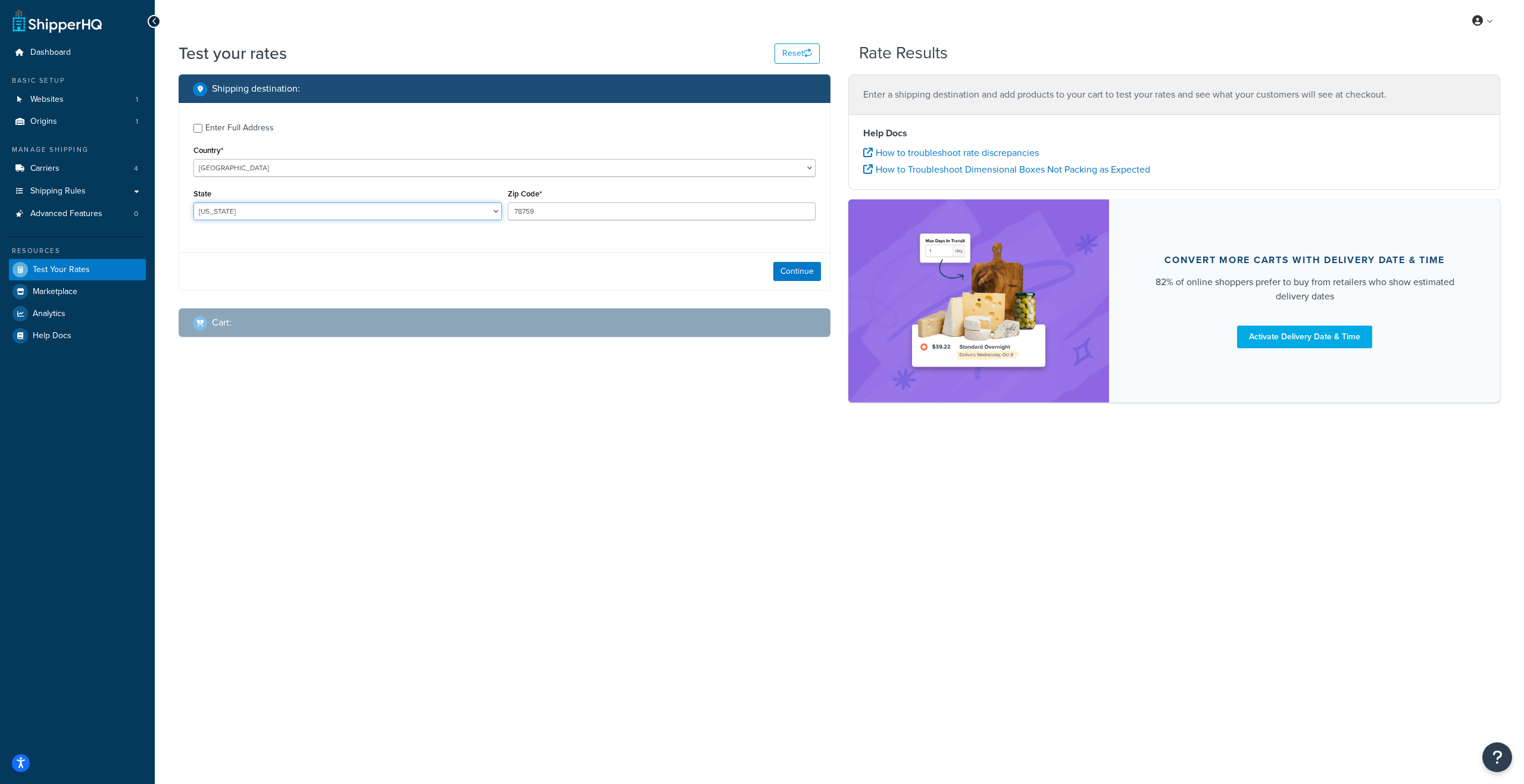
click at [246, 210] on select "[US_STATE] [US_STATE] [US_STATE] [US_STATE] [US_STATE] Armed Forces Americas Ar…" at bounding box center [348, 210] width 308 height 18
select select "DC"
click at [194, 202] on select "[US_STATE] [US_STATE] [US_STATE] [US_STATE] [US_STATE] Armed Forces Americas Ar…" at bounding box center [348, 210] width 308 height 18
click at [532, 213] on input "78759" at bounding box center [662, 210] width 308 height 18
drag, startPoint x: 542, startPoint y: 213, endPoint x: 505, endPoint y: 216, distance: 37.1
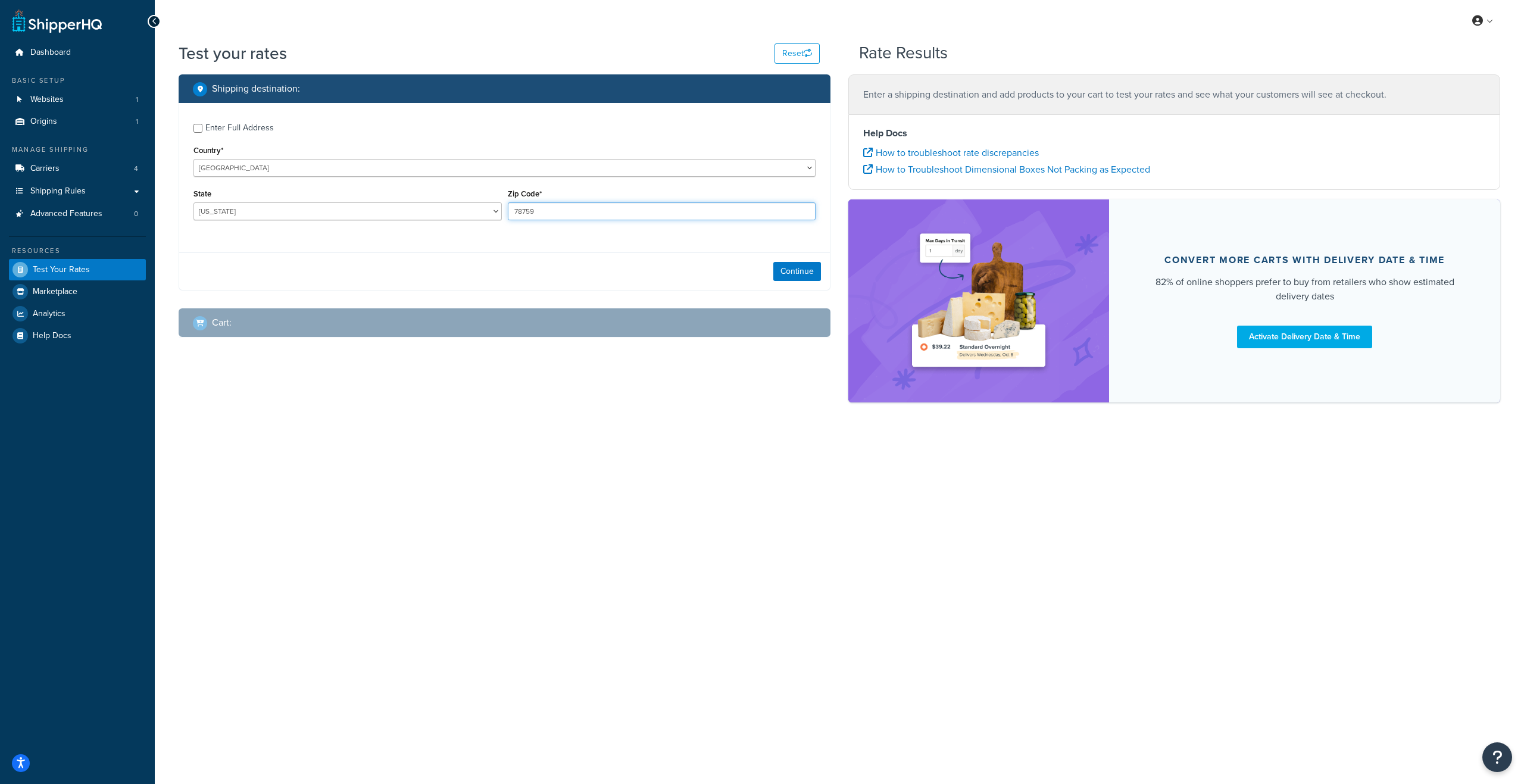
click at [505, 216] on div "Zip Code* 78759" at bounding box center [662, 207] width 314 height 43
type input "20057"
click at [800, 272] on button "Continue" at bounding box center [797, 271] width 47 height 19
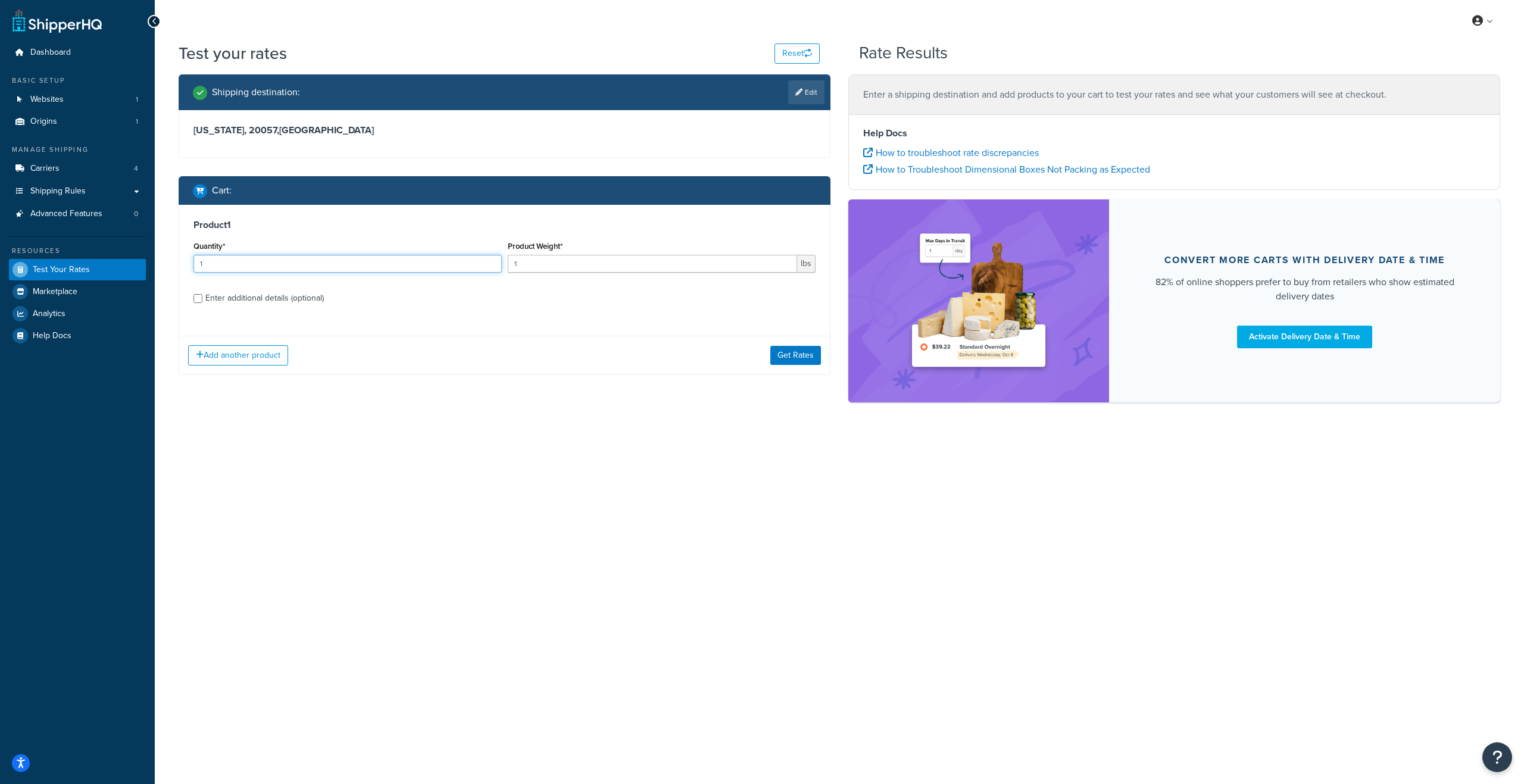
click at [403, 265] on input "1" at bounding box center [348, 263] width 308 height 18
click at [591, 260] on input "1" at bounding box center [653, 263] width 290 height 18
drag, startPoint x: 544, startPoint y: 265, endPoint x: 497, endPoint y: 266, distance: 47.0
click at [497, 266] on div "Quantity* 1 Product Weight* 1 lbs" at bounding box center [504, 259] width 628 height 43
type input "3"
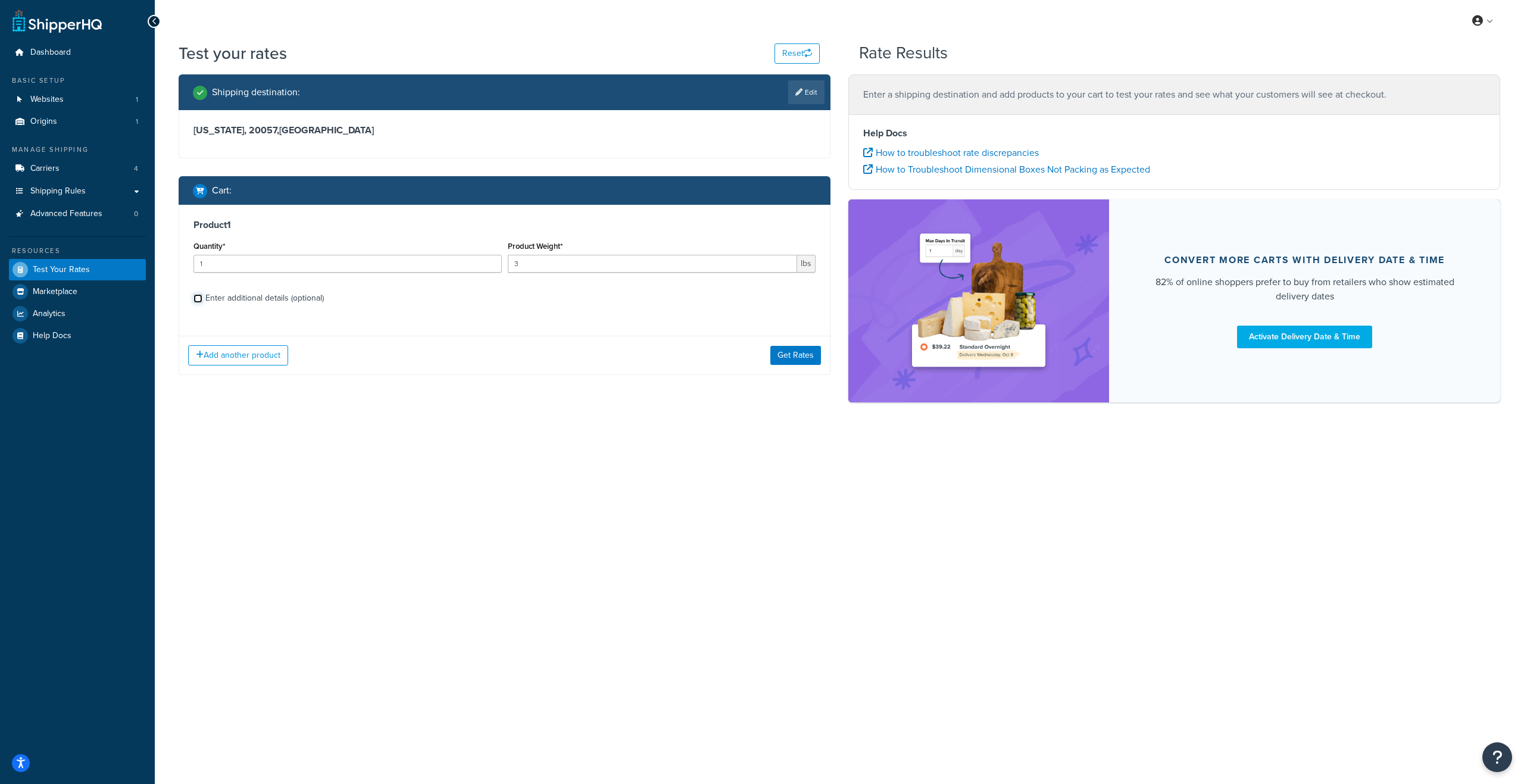
click at [200, 300] on input "Enter additional details (optional)" at bounding box center [198, 299] width 9 height 9
checkbox input "true"
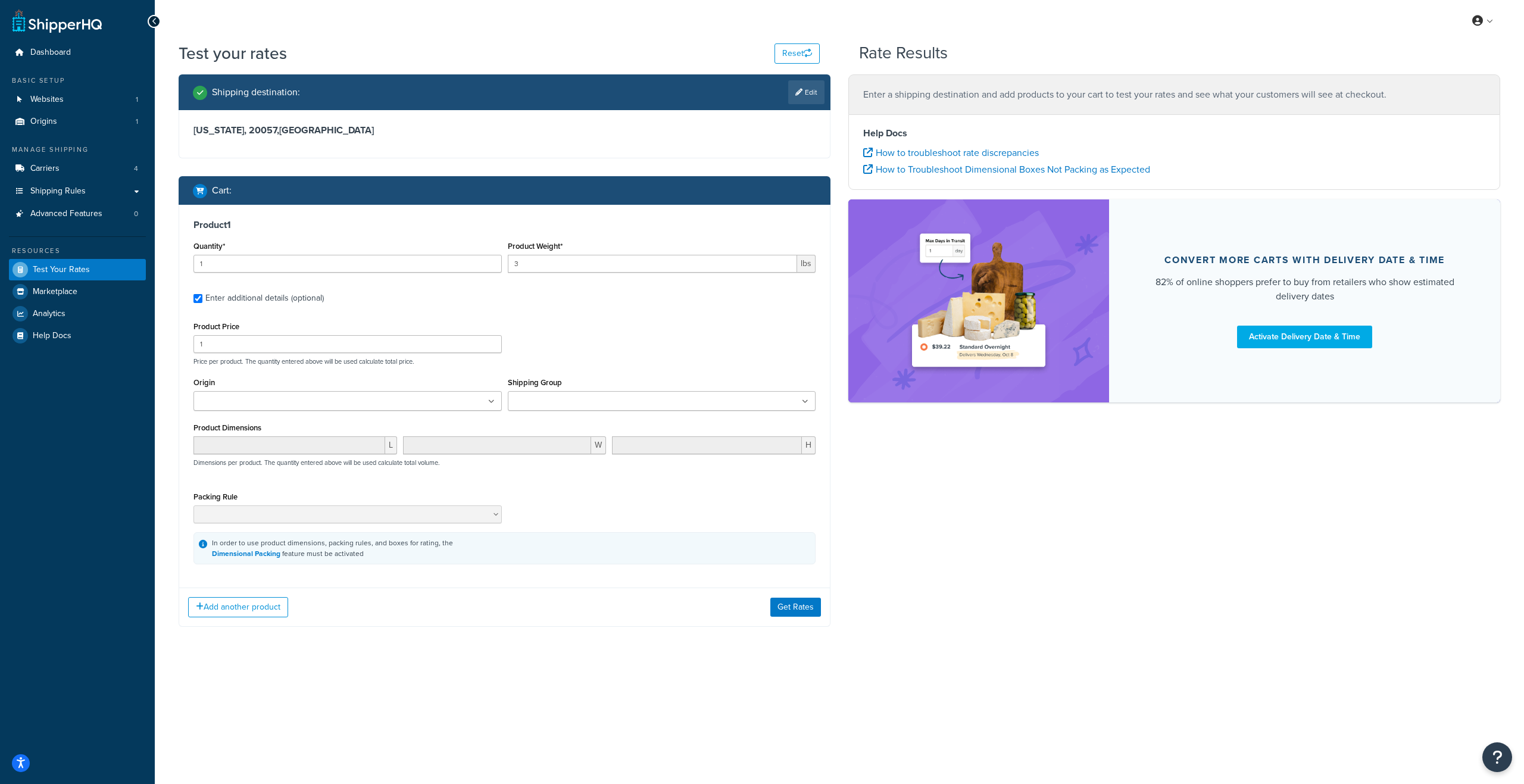
click at [807, 398] on icon at bounding box center [805, 401] width 7 height 7
click at [687, 356] on div "Product Price 1 Price per product. The quantity entered above will be used calc…" at bounding box center [504, 342] width 628 height 47
click at [789, 606] on button "Get Rates" at bounding box center [796, 609] width 50 height 19
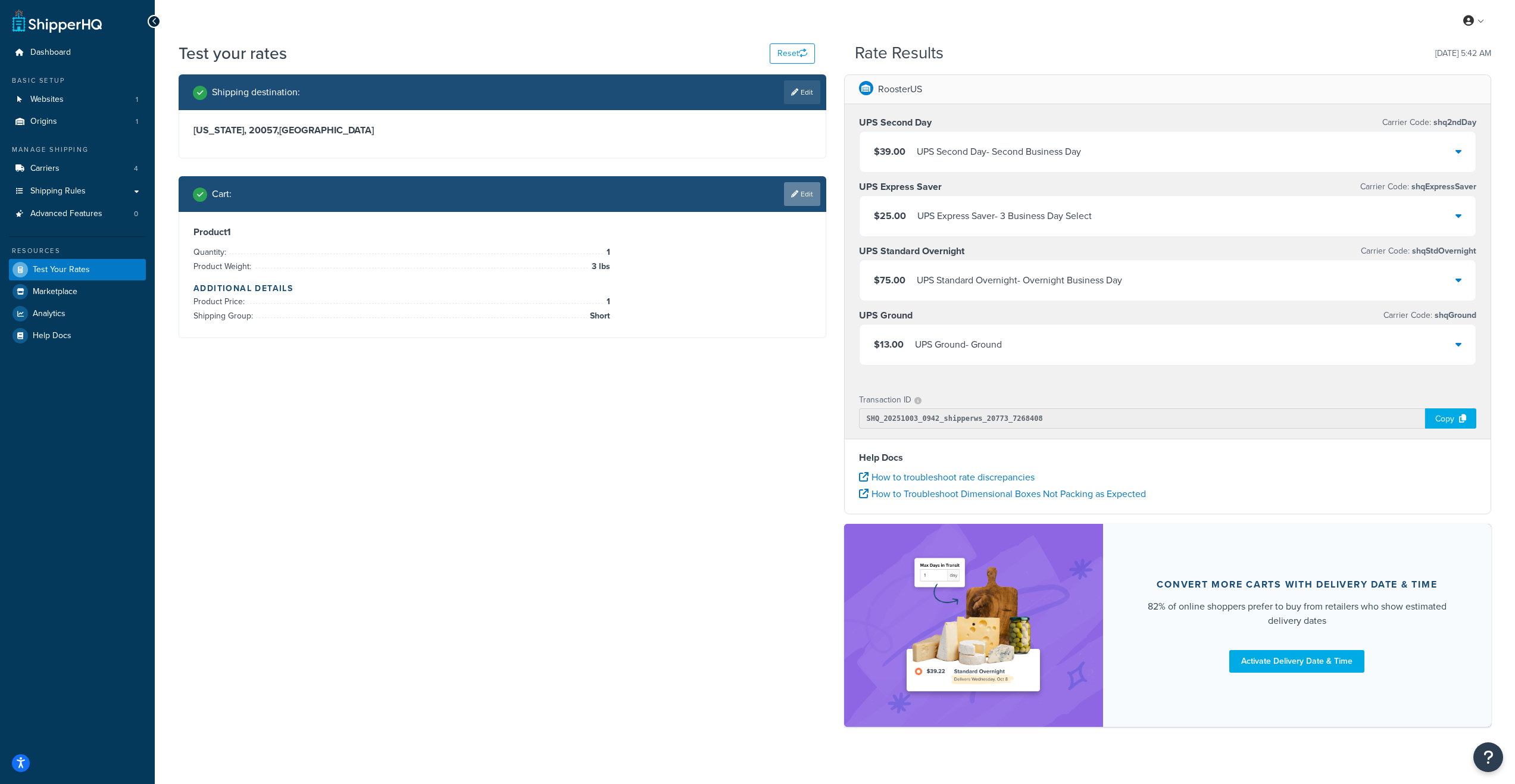
click at [809, 197] on link "Edit" at bounding box center [803, 194] width 37 height 24
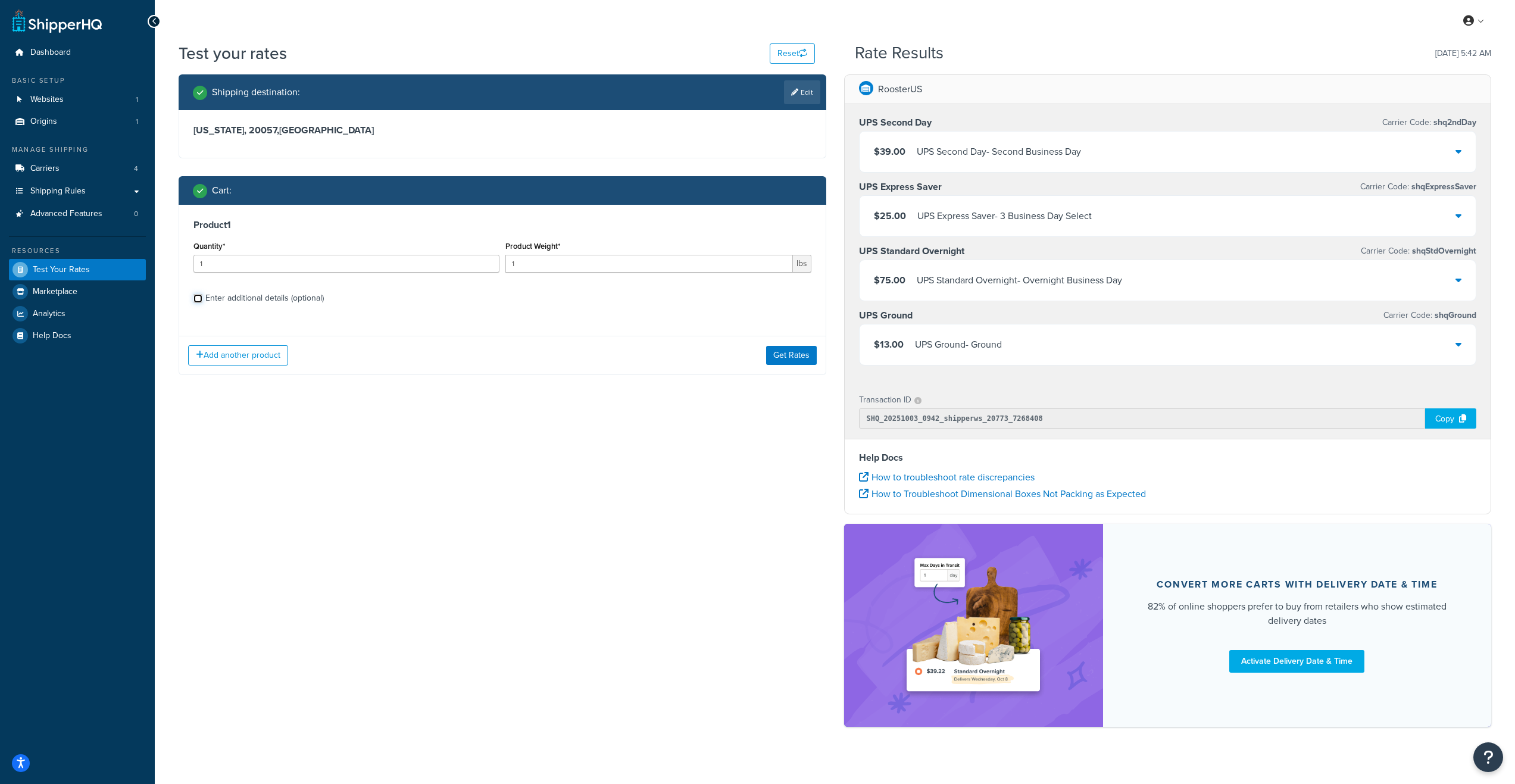
click at [197, 300] on input "Enter additional details (optional)" at bounding box center [198, 299] width 9 height 9
checkbox input "true"
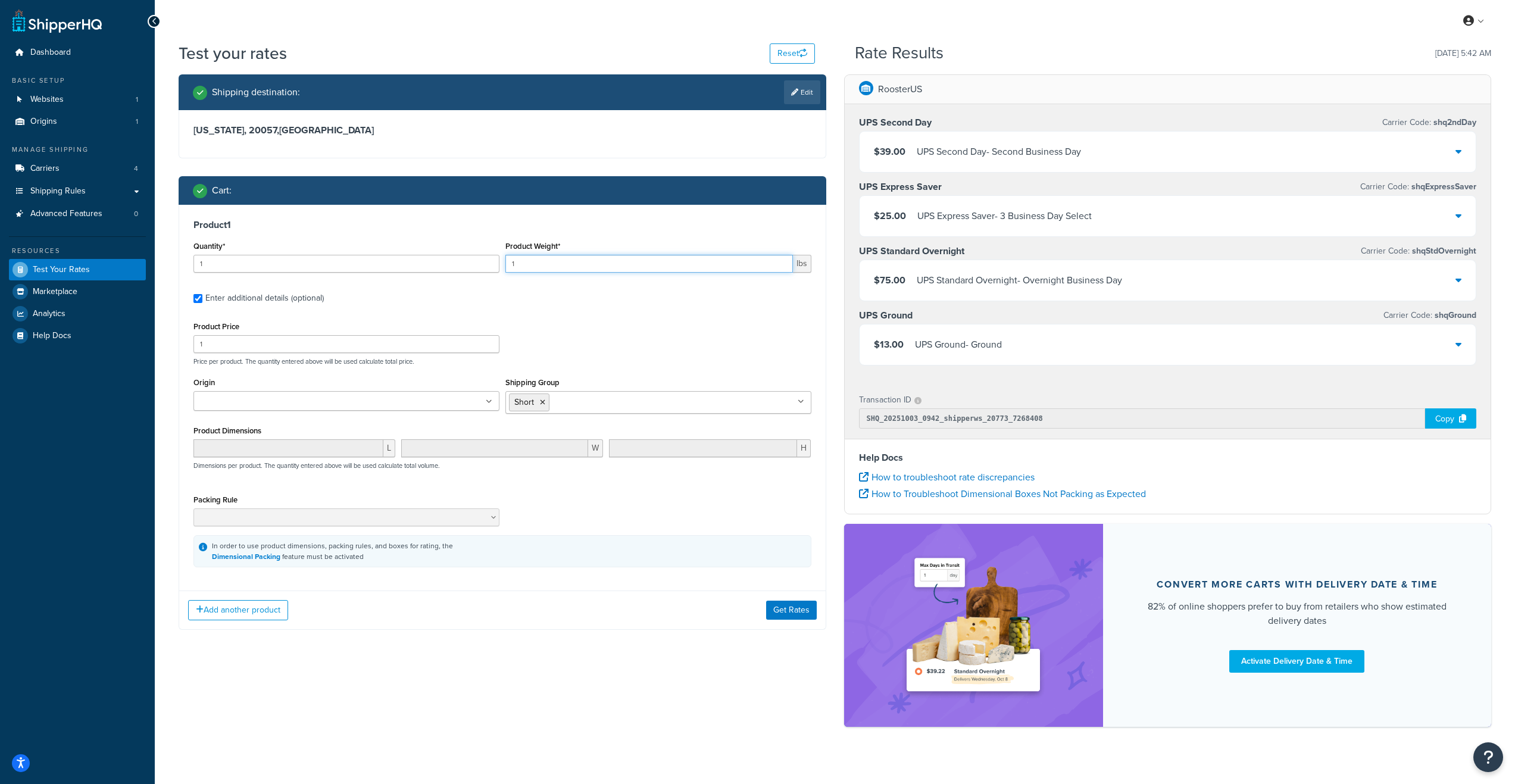
drag, startPoint x: 511, startPoint y: 265, endPoint x: 473, endPoint y: 267, distance: 38.1
click at [473, 267] on div "Quantity* 1 Product Weight* 1 lbs" at bounding box center [503, 259] width 624 height 43
type input "3"
drag, startPoint x: 207, startPoint y: 345, endPoint x: 172, endPoint y: 348, distance: 35.1
click at [172, 348] on div "Shipping destination : Edit [US_STATE], 20057 , [GEOGRAPHIC_DATA] Cart : Produc…" at bounding box center [502, 361] width 666 height 574
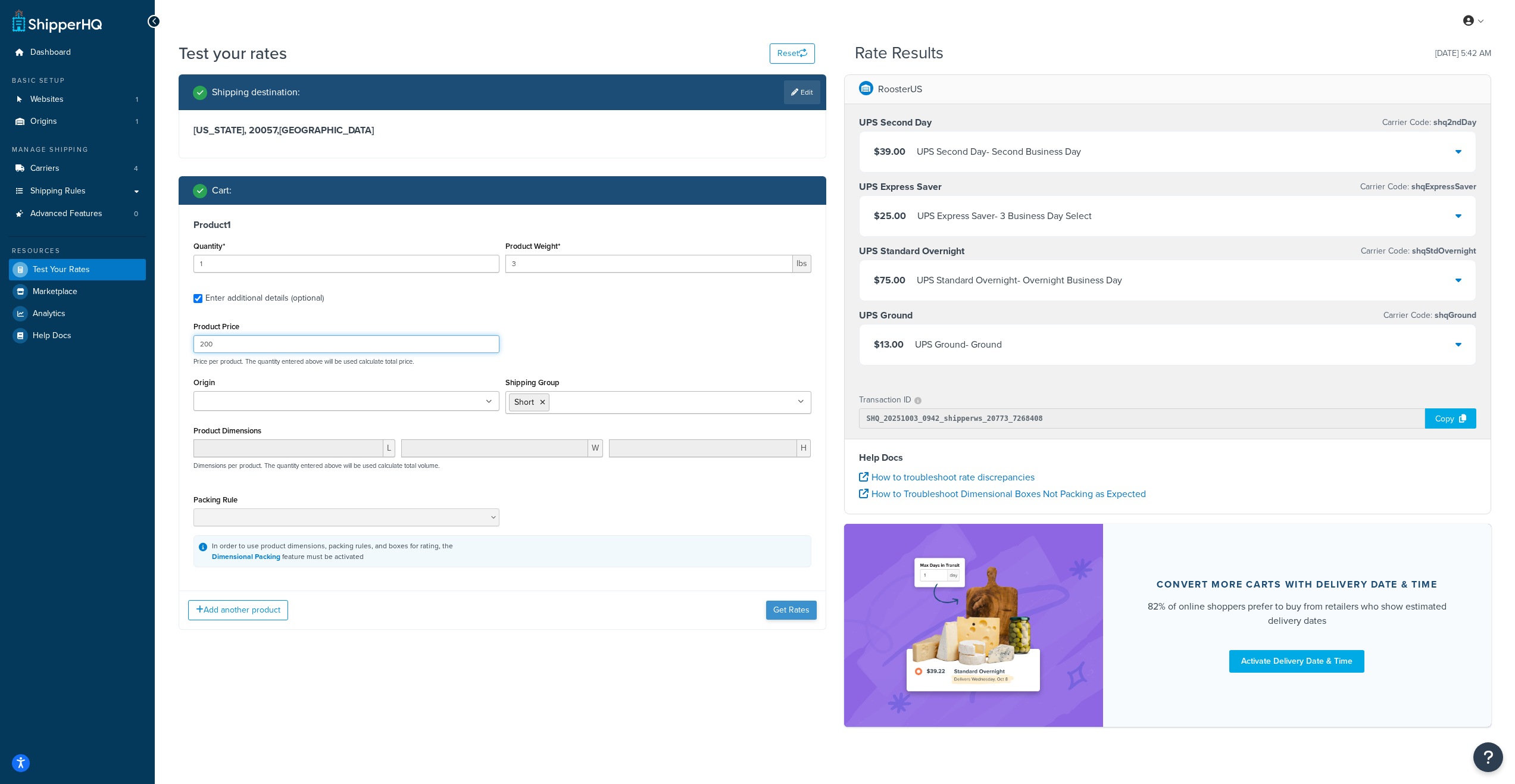
type input "200"
click at [788, 604] on button "Get Rates" at bounding box center [791, 609] width 50 height 19
